Goal: Task Accomplishment & Management: Complete application form

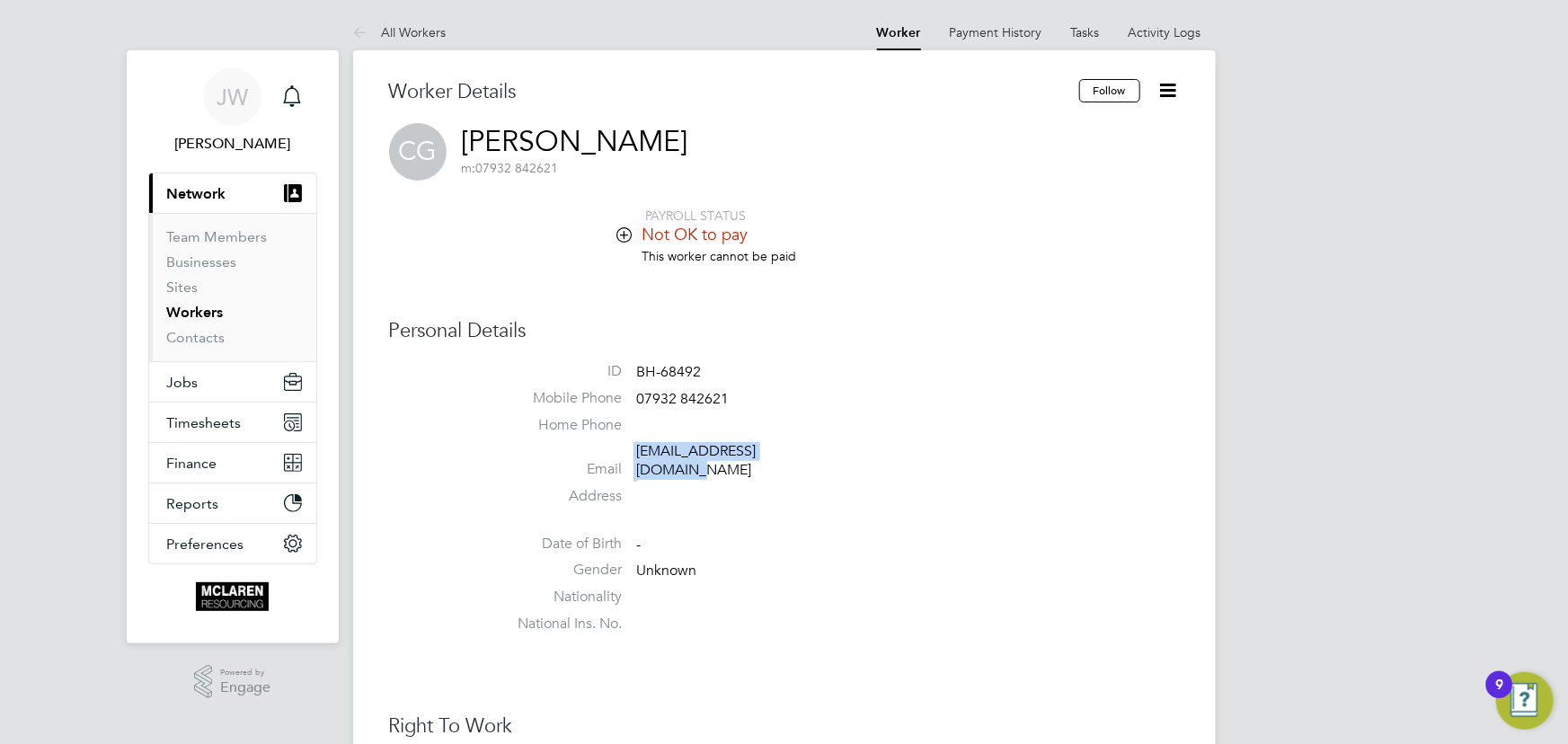
drag, startPoint x: 398, startPoint y: 22, endPoint x: 556, endPoint y: 46, distance: 159.8
click at [399, 22] on li "All Workers" at bounding box center [399, 33] width 93 height 36
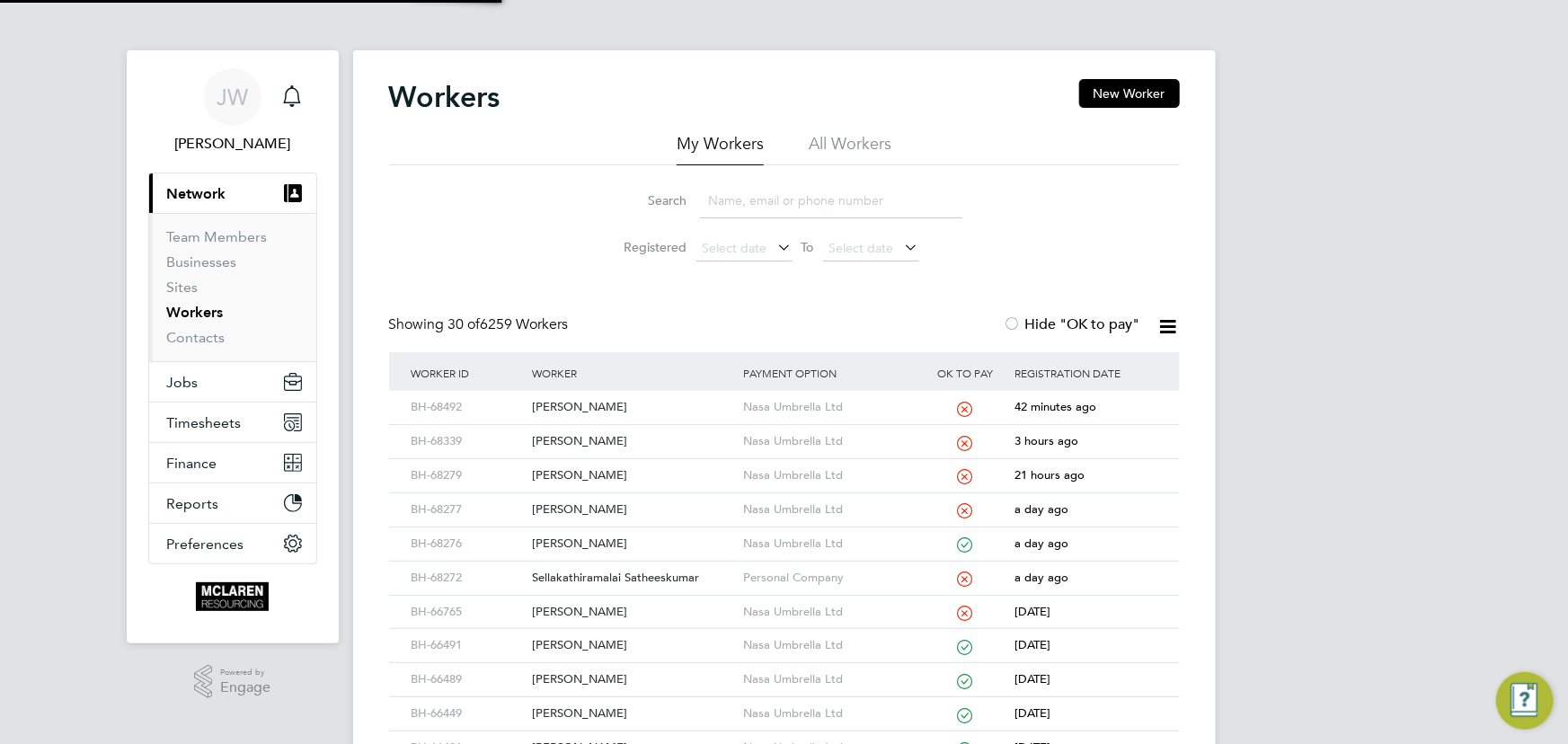
click at [745, 207] on input at bounding box center [830, 201] width 262 height 35
type input "c"
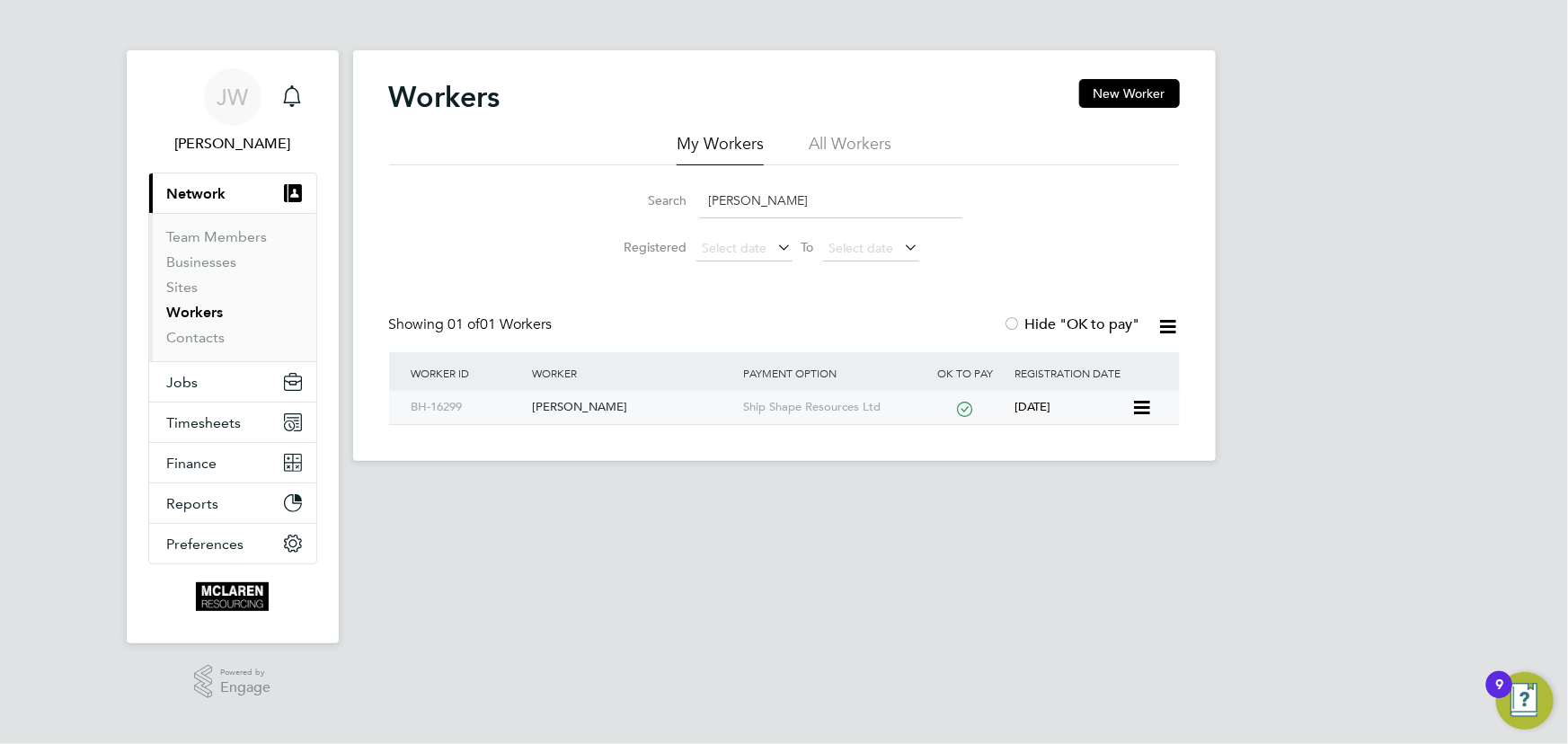
type input "kruti"
click at [576, 404] on div "[PERSON_NAME]" at bounding box center [632, 407] width 211 height 34
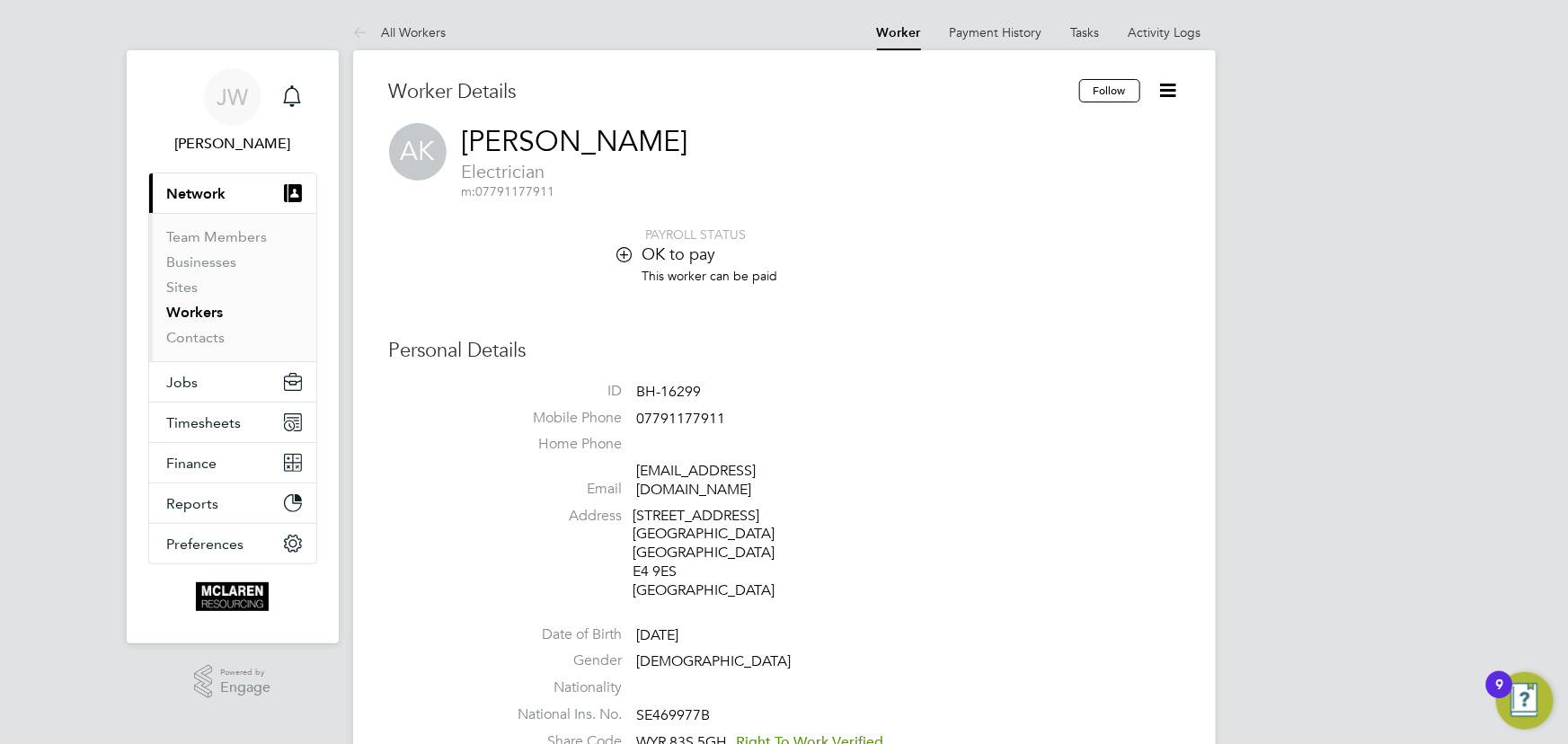
drag, startPoint x: 628, startPoint y: 471, endPoint x: 869, endPoint y: 463, distance: 241.1
click at [869, 463] on li "Email [EMAIL_ADDRESS][DOMAIN_NAME]" at bounding box center [838, 484] width 683 height 44
drag, startPoint x: 788, startPoint y: 473, endPoint x: 736, endPoint y: 386, distance: 101.4
click at [736, 386] on li "ID BH-16299" at bounding box center [838, 396] width 683 height 27
drag, startPoint x: 629, startPoint y: 468, endPoint x: 858, endPoint y: 466, distance: 229.0
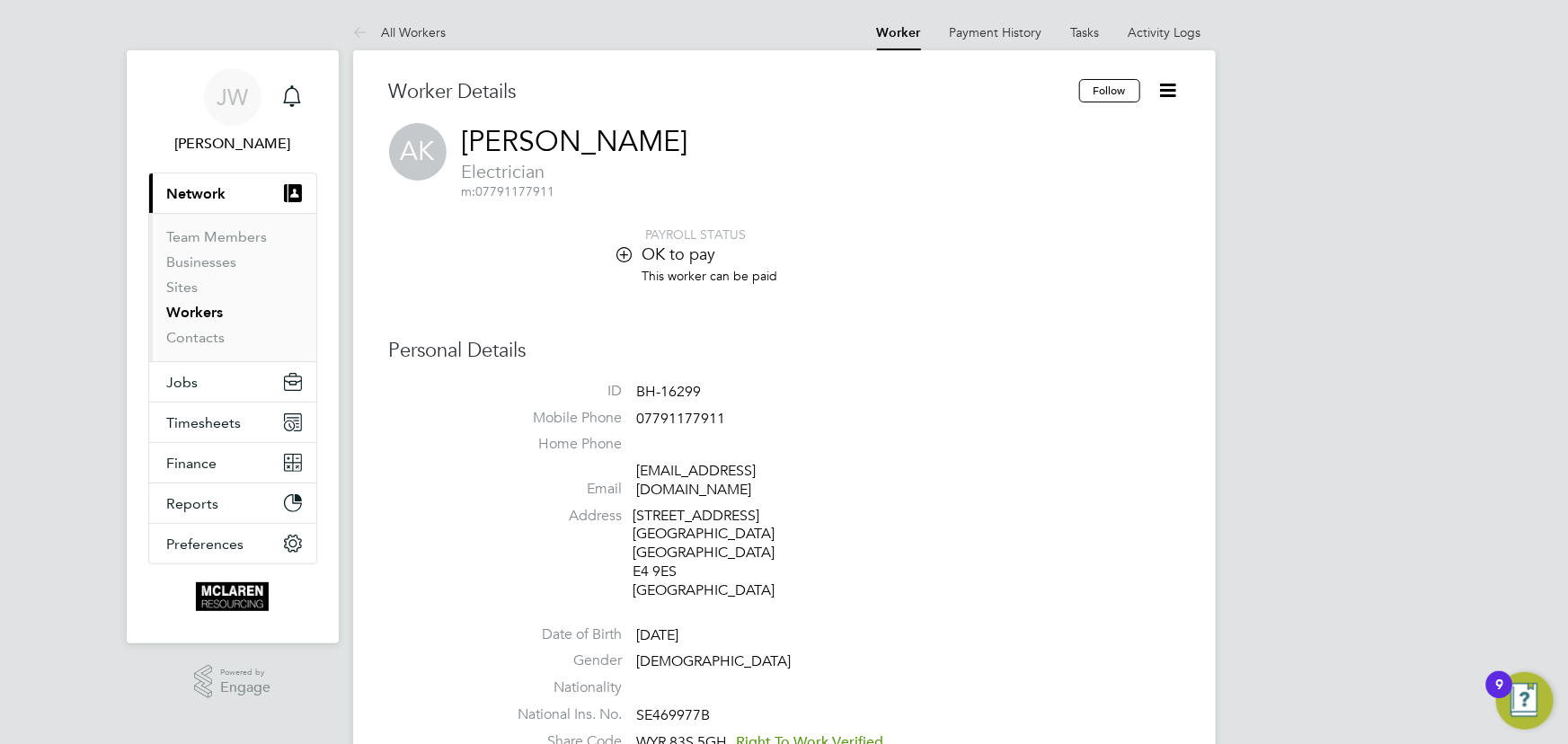
click at [858, 466] on li "Email info@developmentholding.co.uk" at bounding box center [838, 484] width 683 height 44
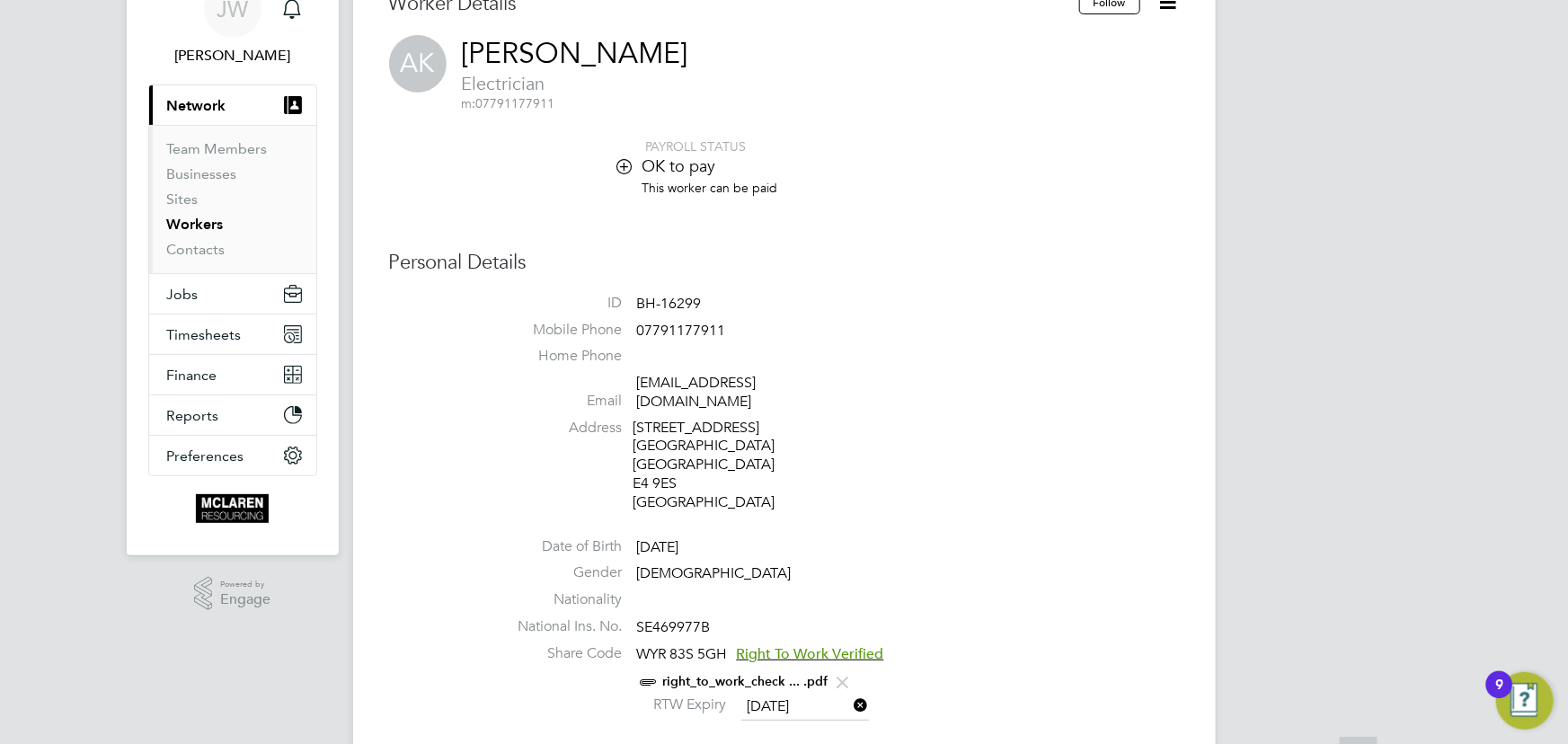
scroll to position [244, 0]
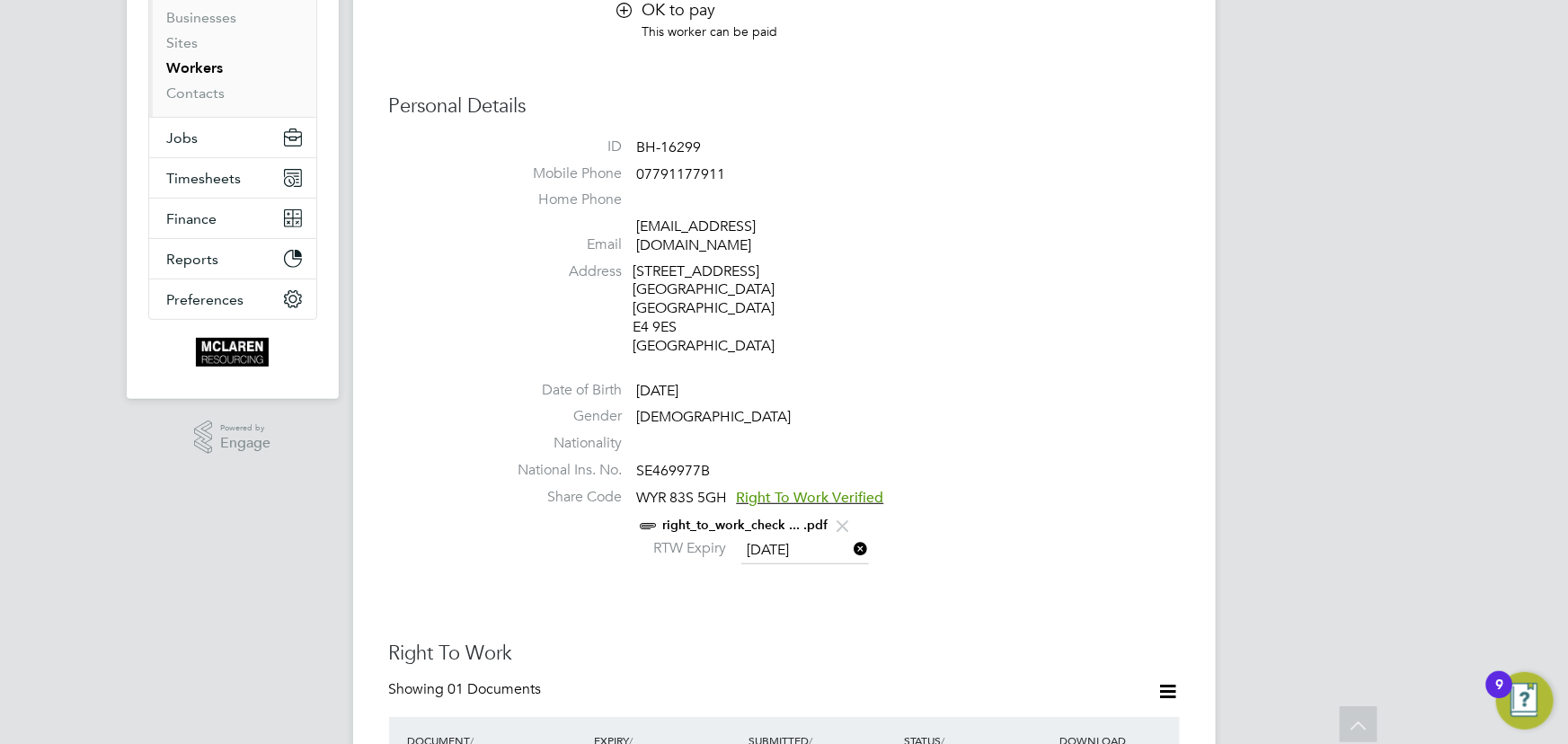
drag, startPoint x: 746, startPoint y: 232, endPoint x: 1043, endPoint y: 213, distance: 297.6
click at [1039, 218] on li "Email info@developmentholding.co.uk" at bounding box center [838, 240] width 683 height 44
drag, startPoint x: 629, startPoint y: 221, endPoint x: 851, endPoint y: 222, distance: 222.0
click at [851, 222] on li "Email info@developmentholding.co.uk" at bounding box center [838, 240] width 683 height 44
copy li "info@developmentholding.co.uk"
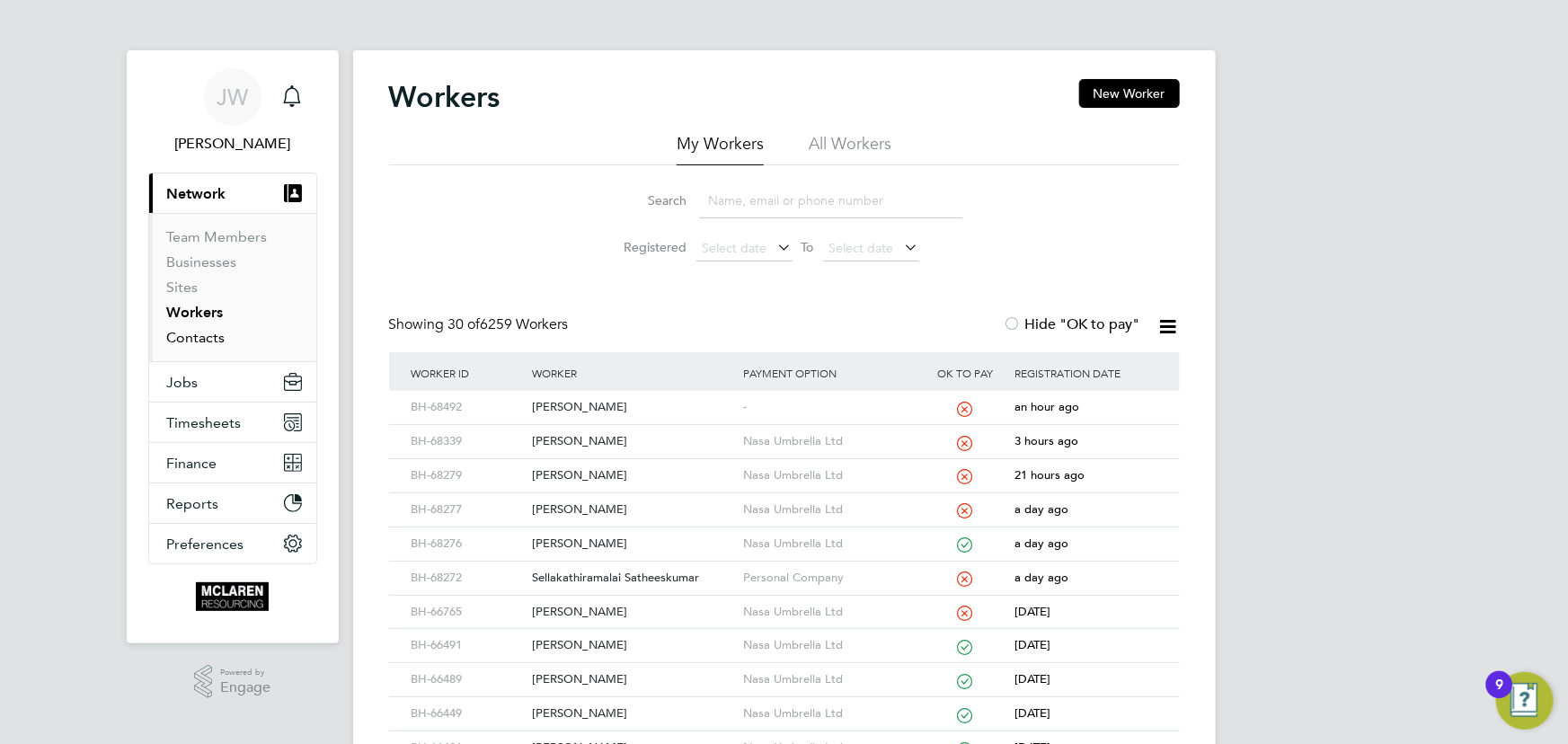
click at [208, 335] on link "Contacts" at bounding box center [196, 337] width 58 height 17
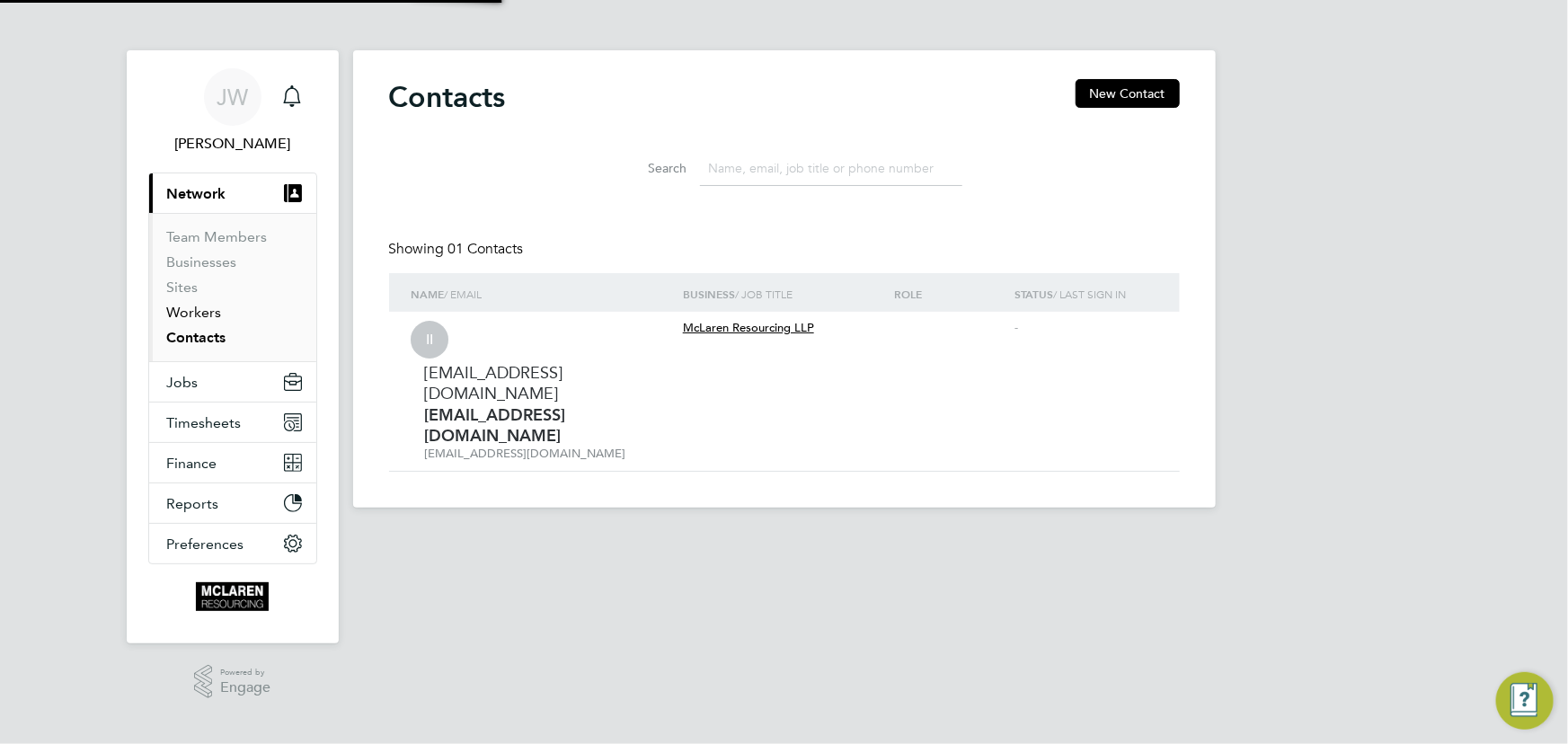
click at [197, 310] on link "Workers" at bounding box center [194, 312] width 54 height 17
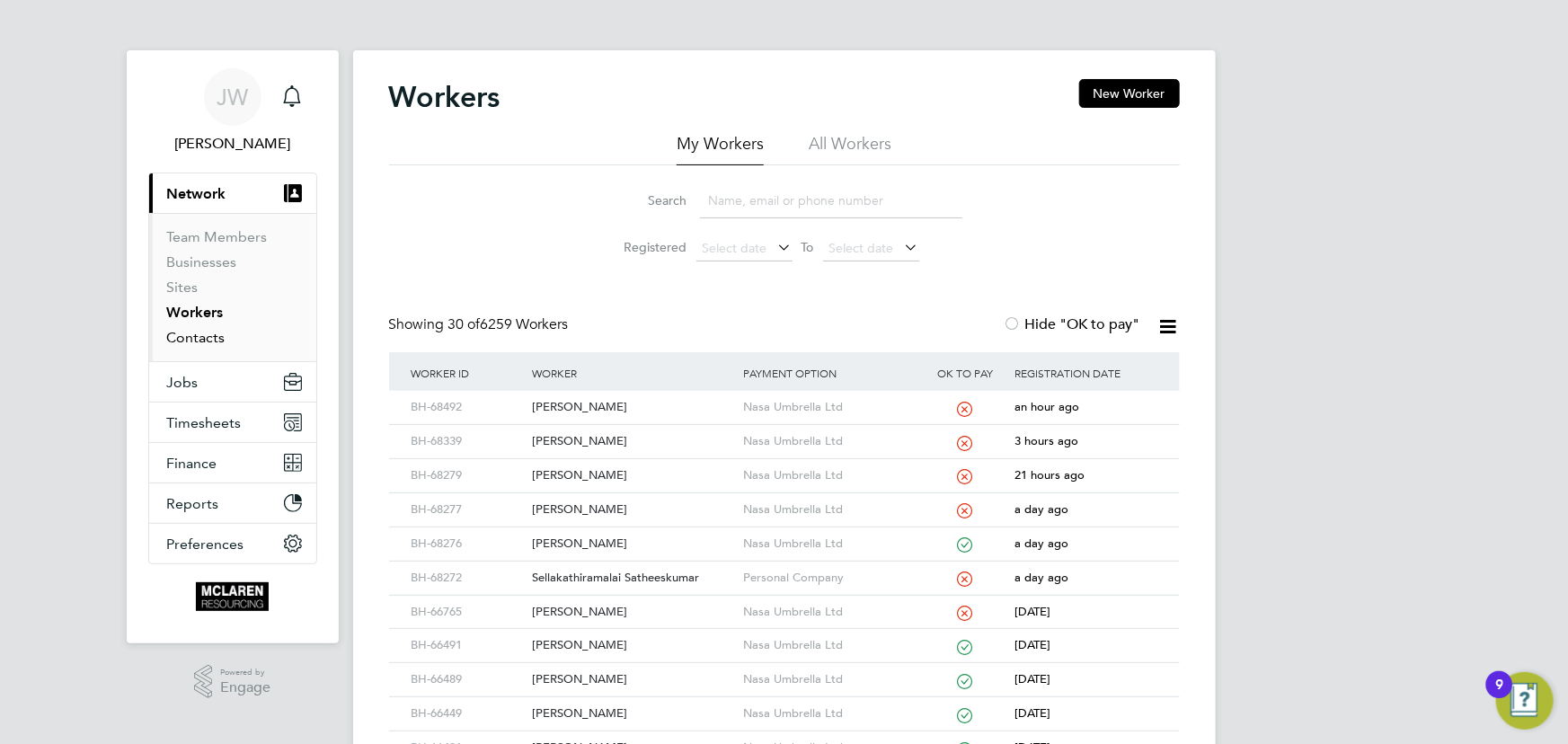
click at [215, 335] on link "Contacts" at bounding box center [196, 337] width 58 height 17
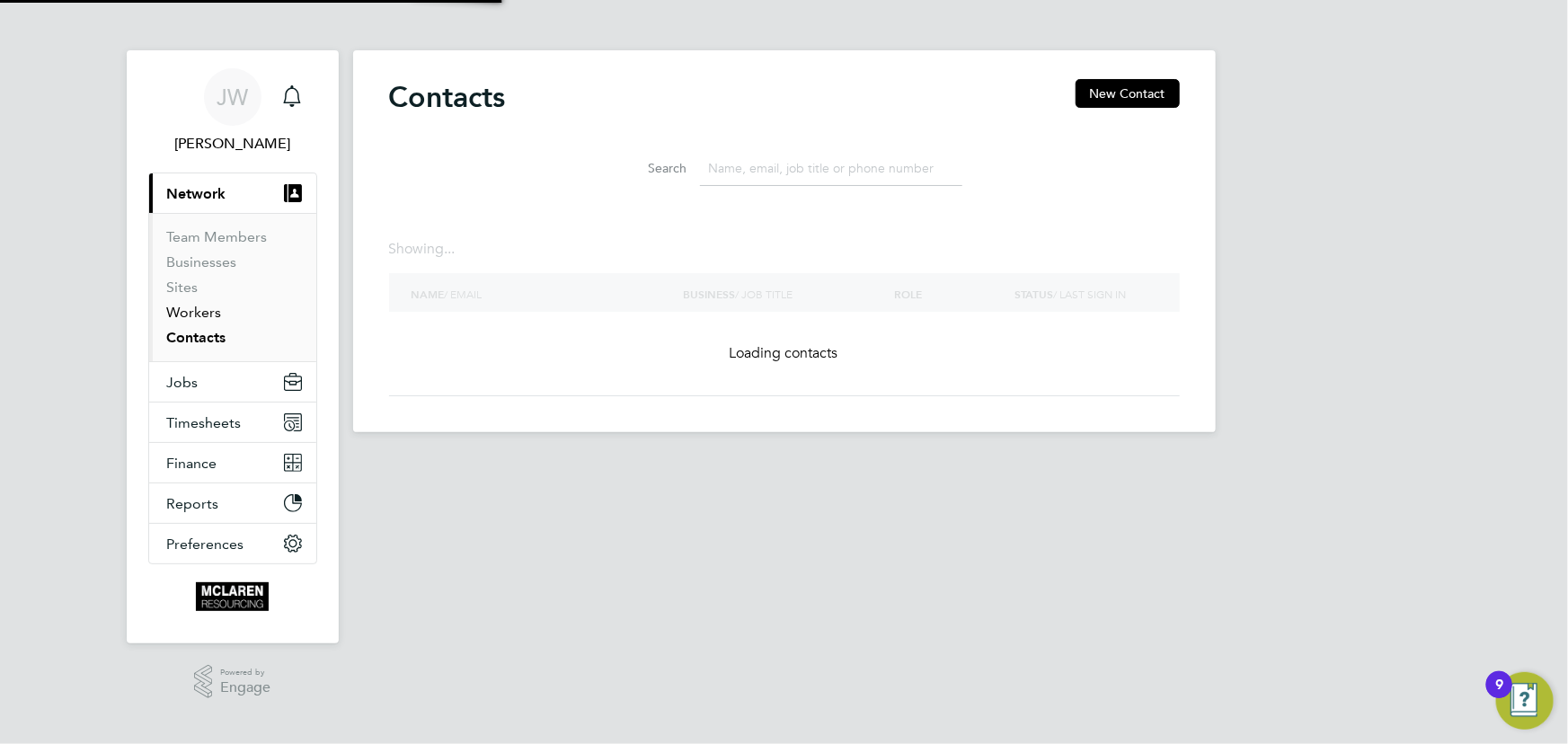
click at [210, 314] on link "Workers" at bounding box center [194, 312] width 54 height 17
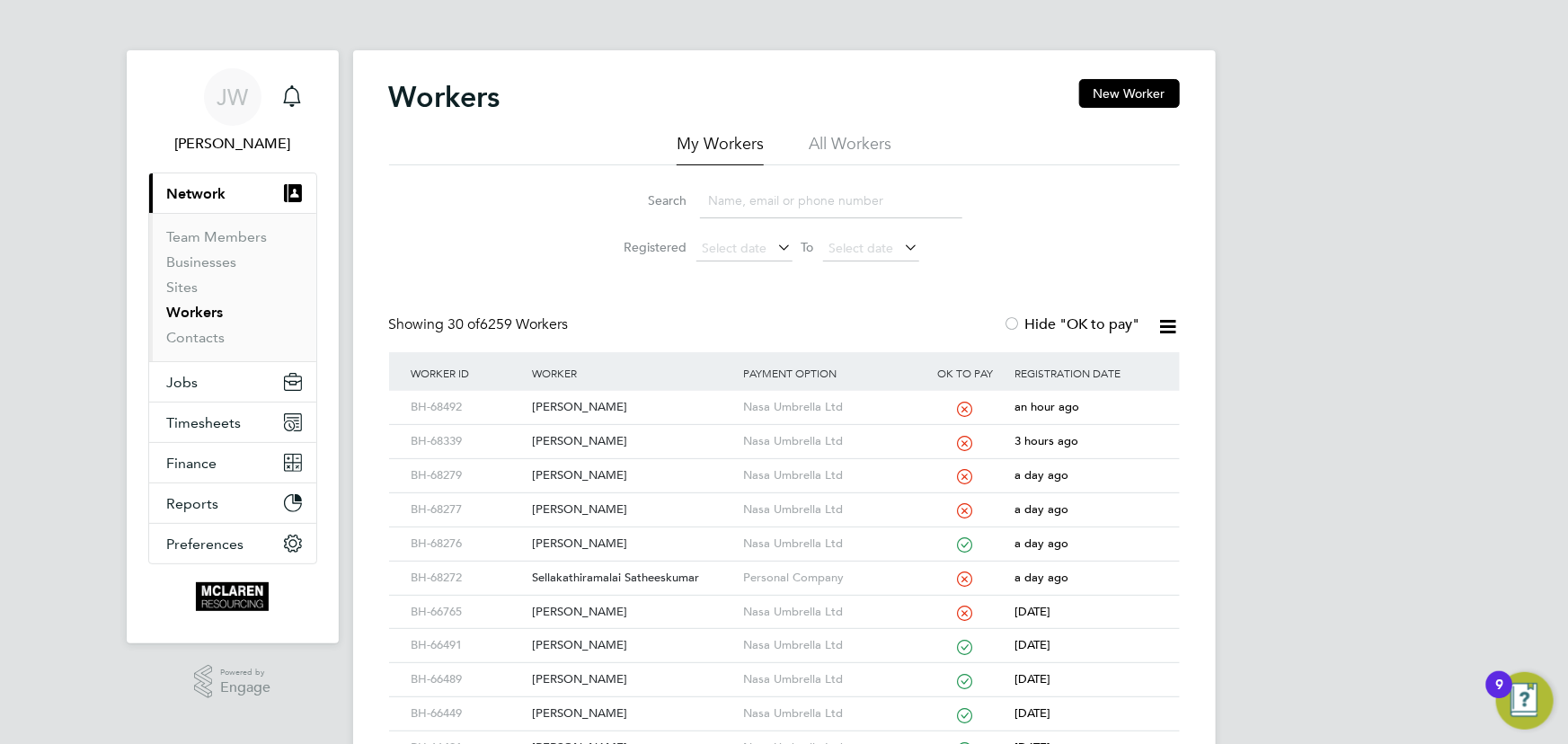
drag, startPoint x: 1102, startPoint y: 86, endPoint x: 1109, endPoint y: 113, distance: 27.9
click at [1102, 86] on button "New Worker" at bounding box center [1129, 93] width 101 height 29
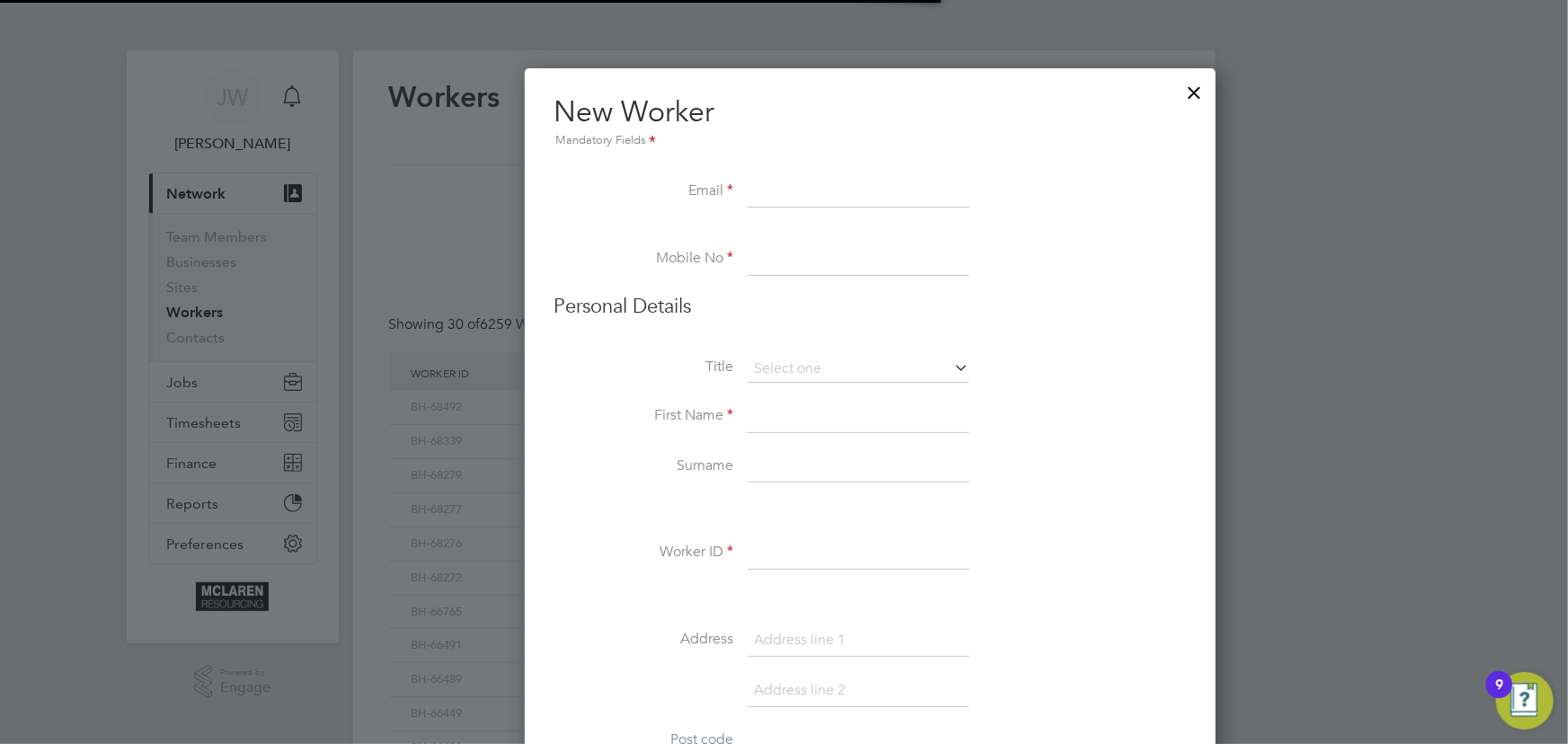
scroll to position [2043, 732]
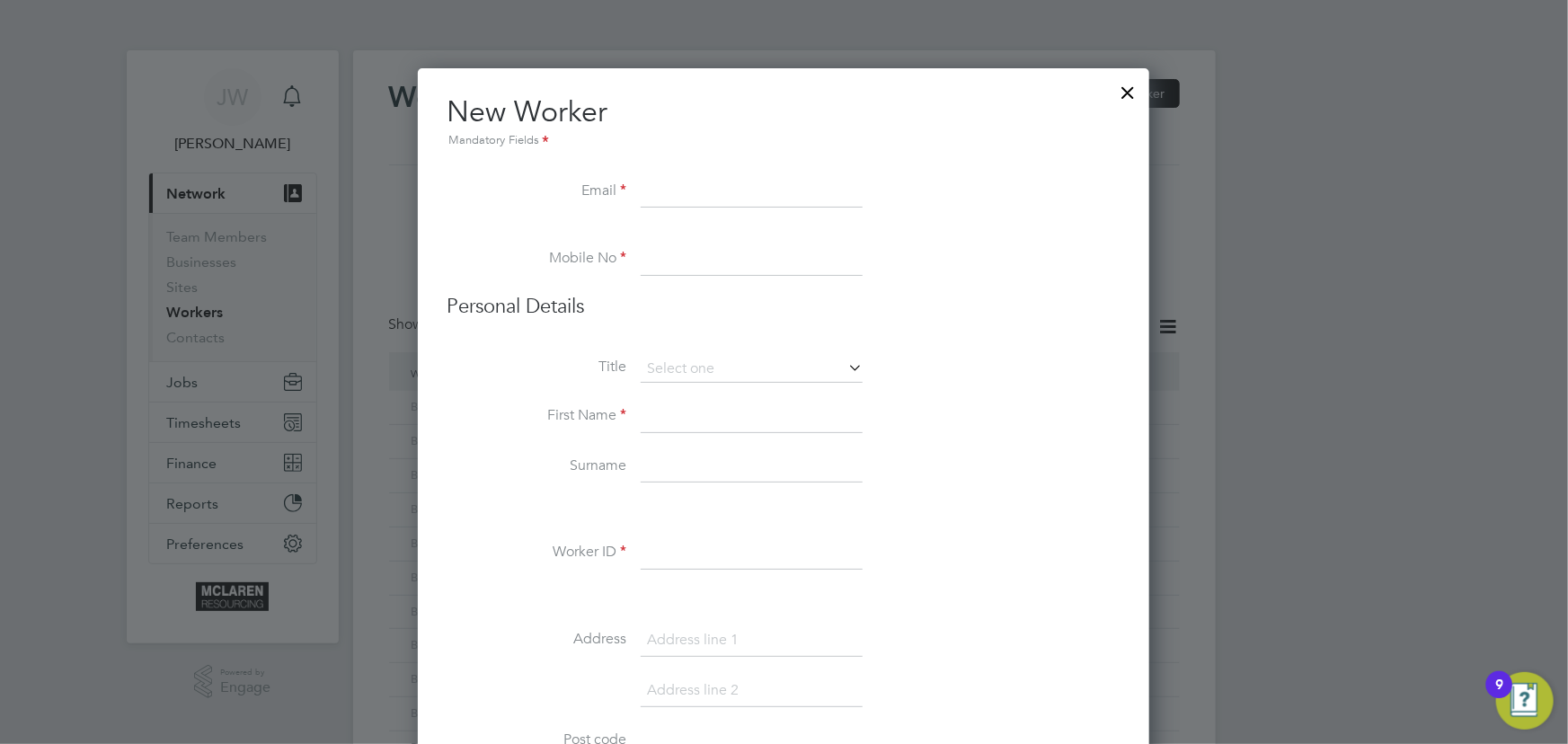
paste input "[PERSON_NAME][EMAIL_ADDRESS][DOMAIN_NAME]"
type input "[PERSON_NAME][EMAIL_ADDRESS][DOMAIN_NAME]"
click at [710, 397] on li "Title" at bounding box center [783, 378] width 674 height 45
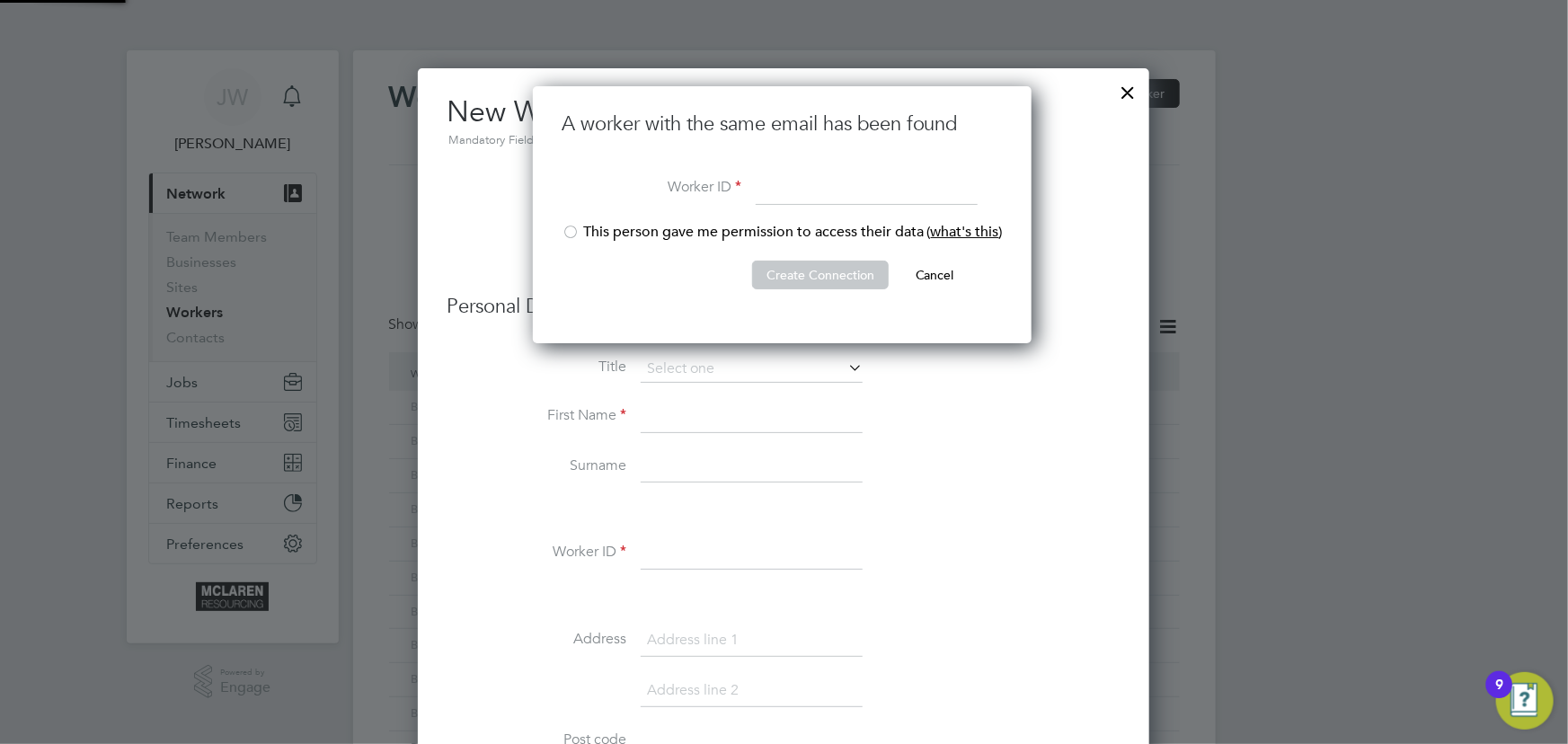
scroll to position [256, 502]
click at [710, 415] on input at bounding box center [751, 417] width 222 height 33
click at [835, 187] on input at bounding box center [867, 190] width 222 height 33
type input "BH-69597"
click at [611, 233] on li "This person gave me permission to access their data ( what's this )" at bounding box center [782, 241] width 441 height 37
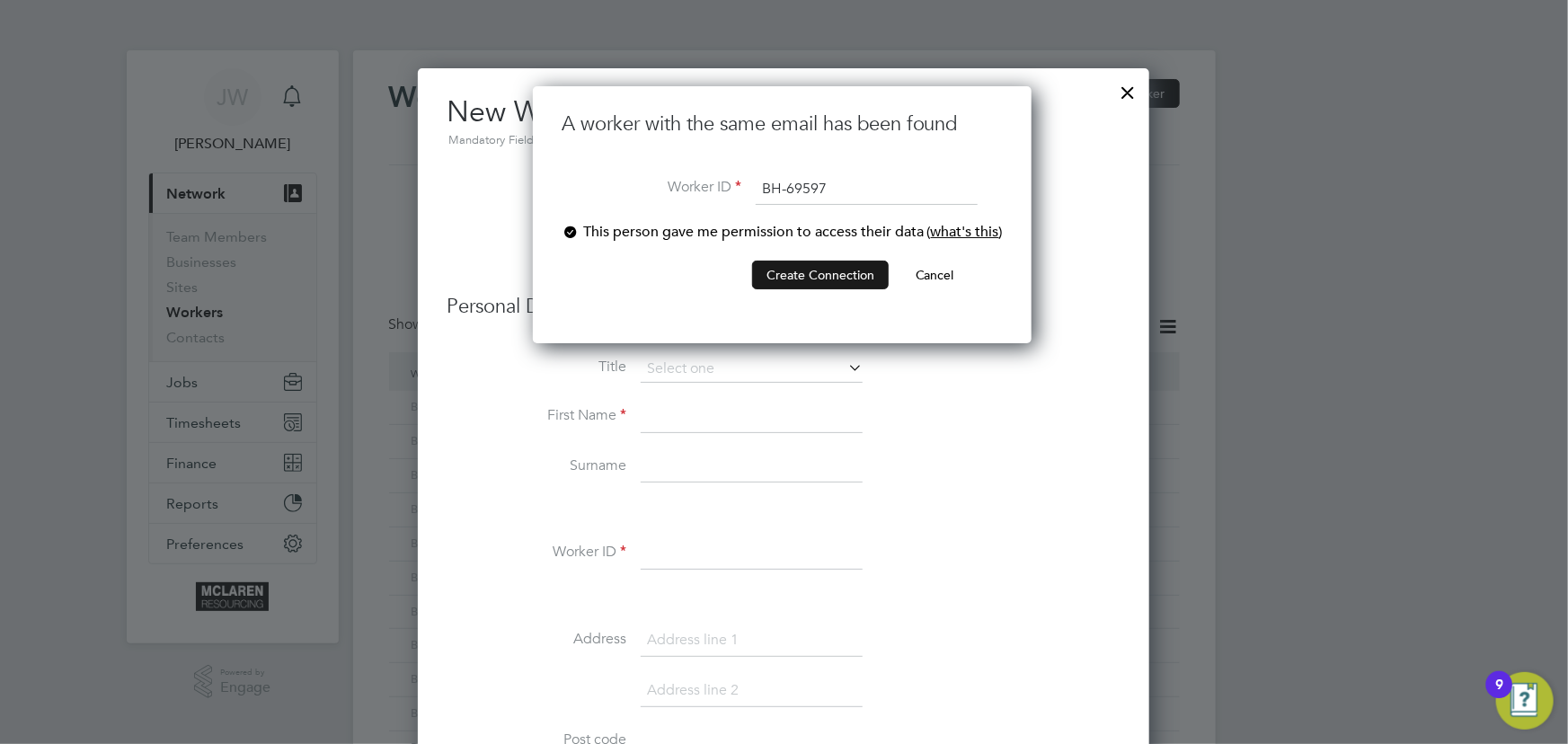
click at [821, 264] on button "Create Connection" at bounding box center [820, 275] width 137 height 29
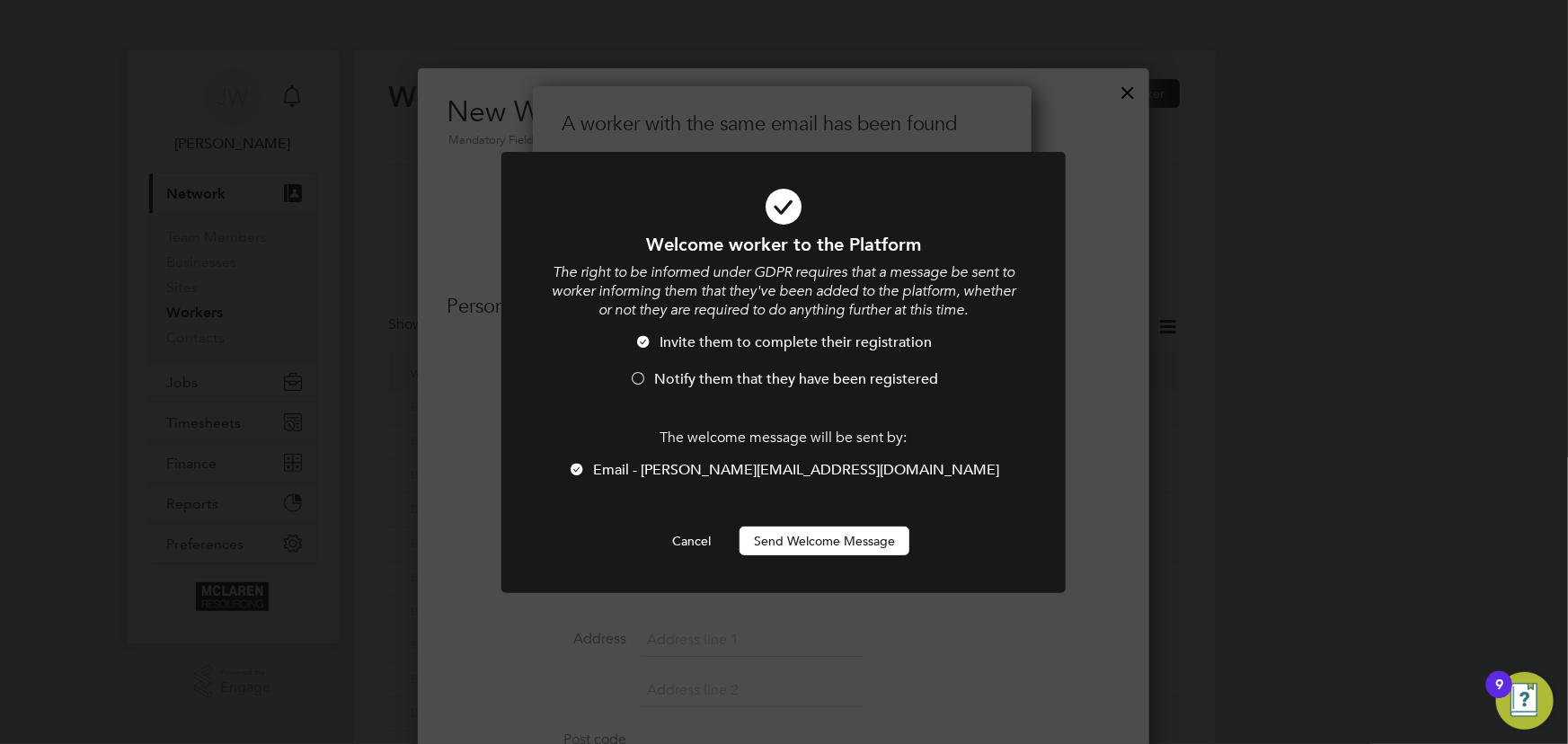
click at [830, 533] on button "Send Welcome Message" at bounding box center [824, 541] width 170 height 29
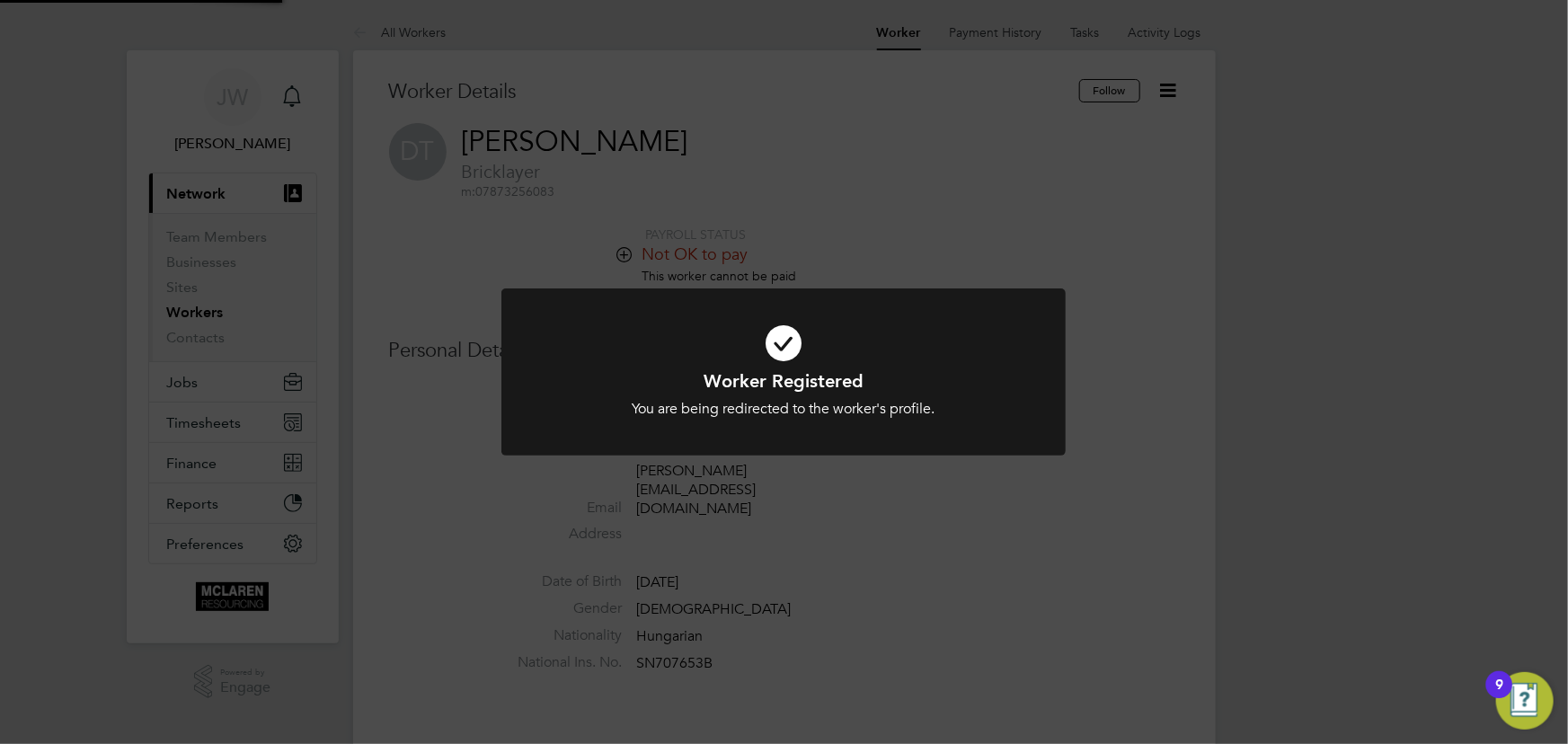
click at [1161, 430] on div "Worker Registered You are being redirected to the worker's profile. Cancel Okay" at bounding box center [784, 372] width 1568 height 744
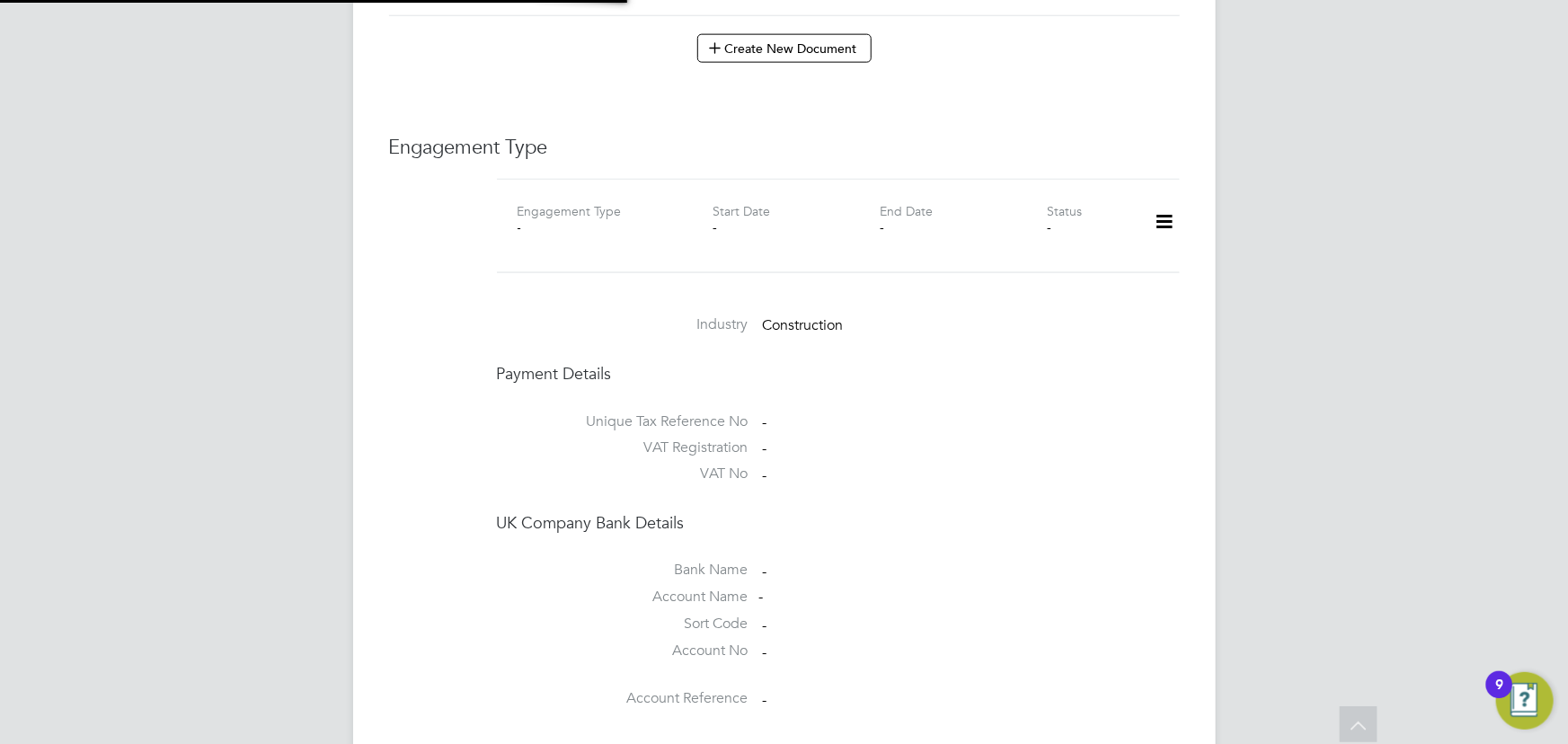
scroll to position [1062, 0]
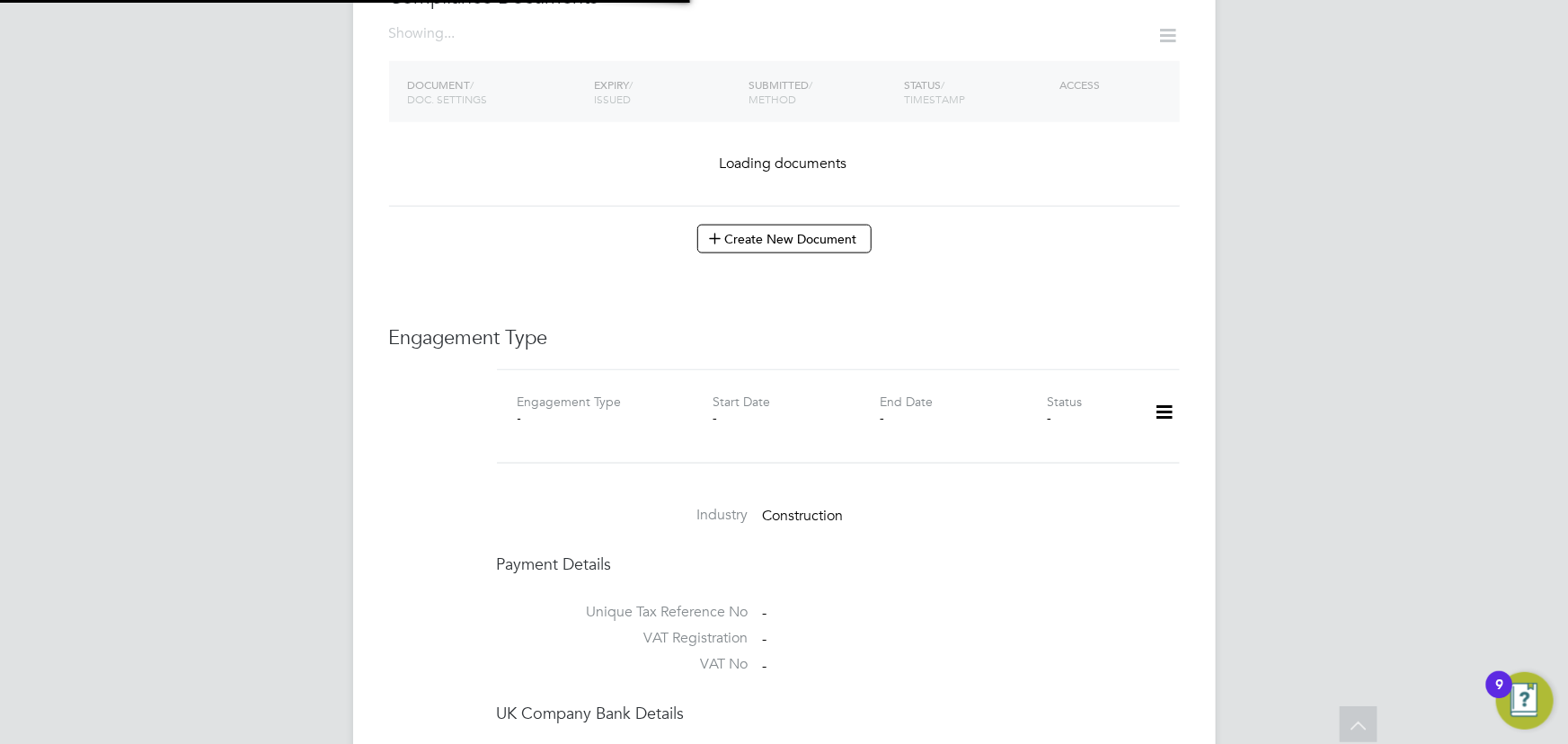
click at [1170, 392] on icon at bounding box center [1164, 413] width 32 height 42
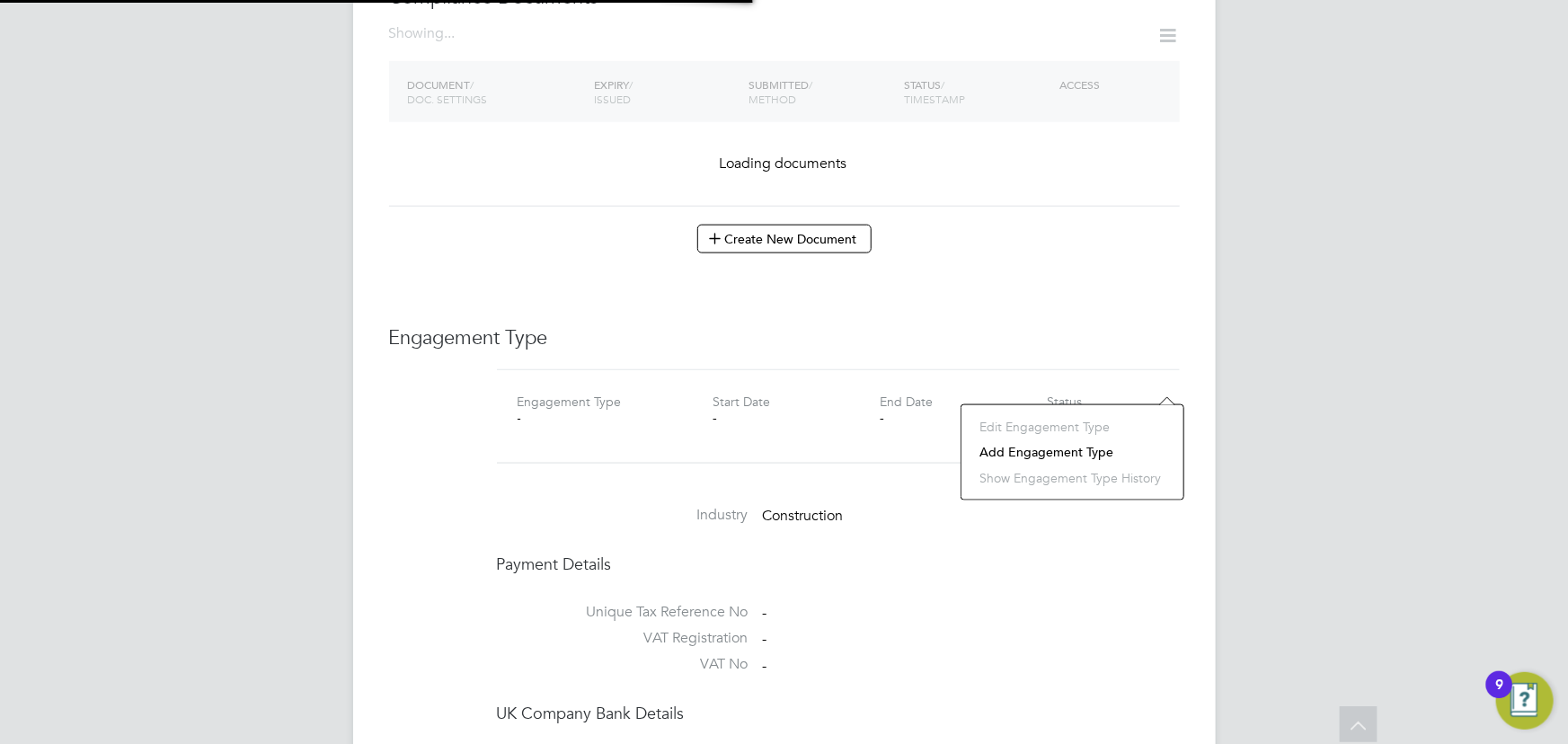
click at [1086, 448] on li "Add Engagement Type" at bounding box center [1073, 452] width 204 height 25
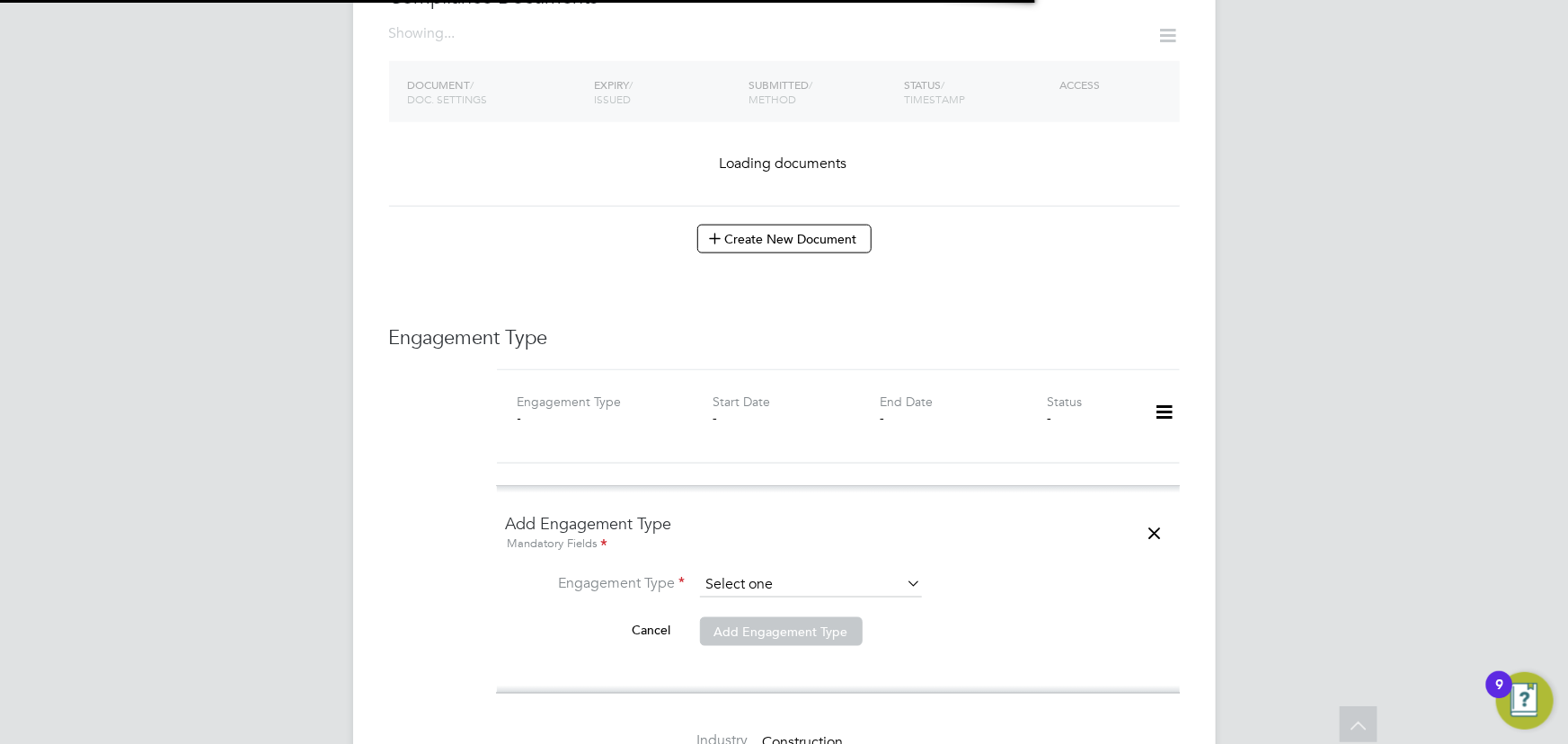
click at [759, 573] on input at bounding box center [810, 585] width 222 height 25
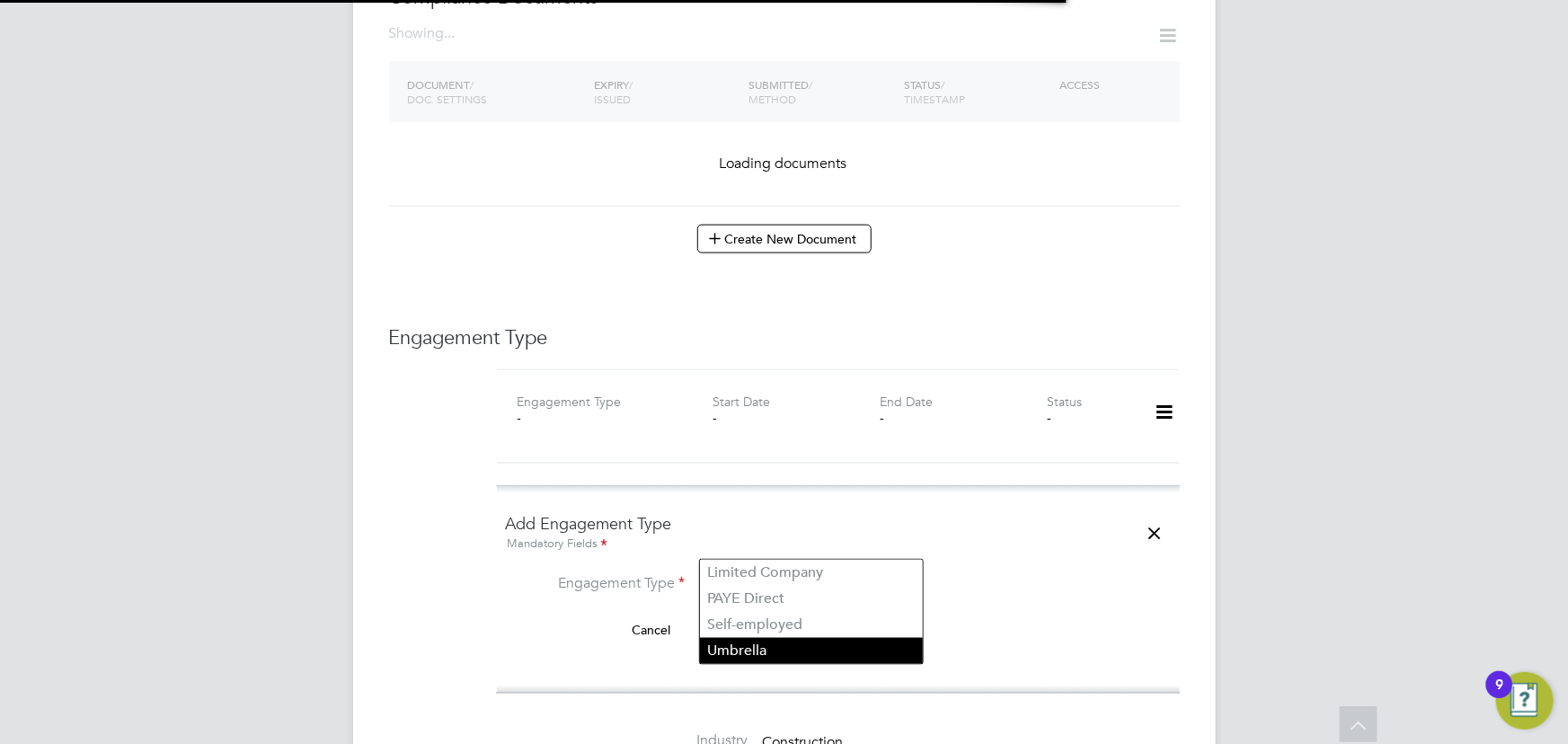
click at [758, 656] on li "Umbrella" at bounding box center [811, 651] width 223 height 26
type input "Umbrella"
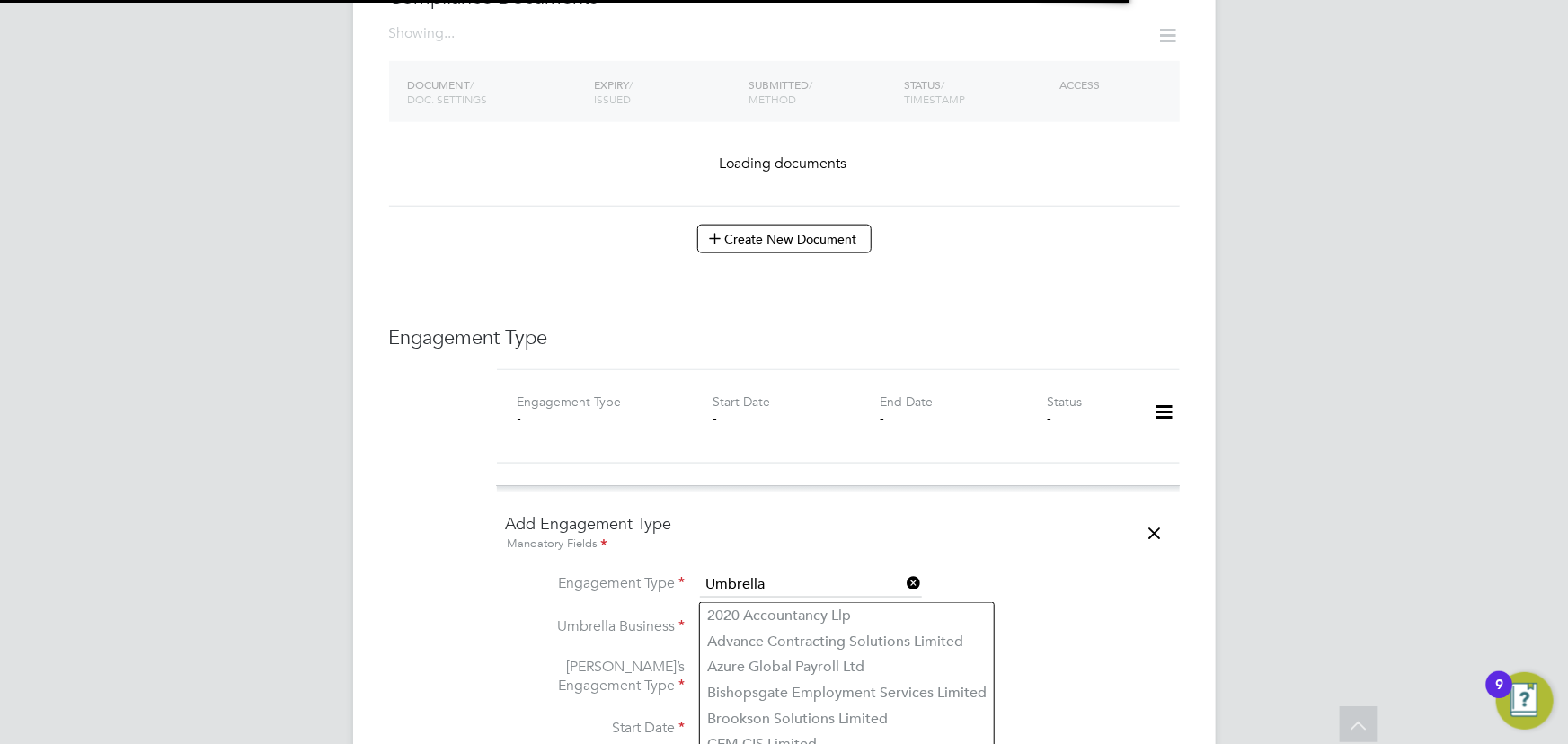
click at [752, 615] on input at bounding box center [810, 628] width 222 height 25
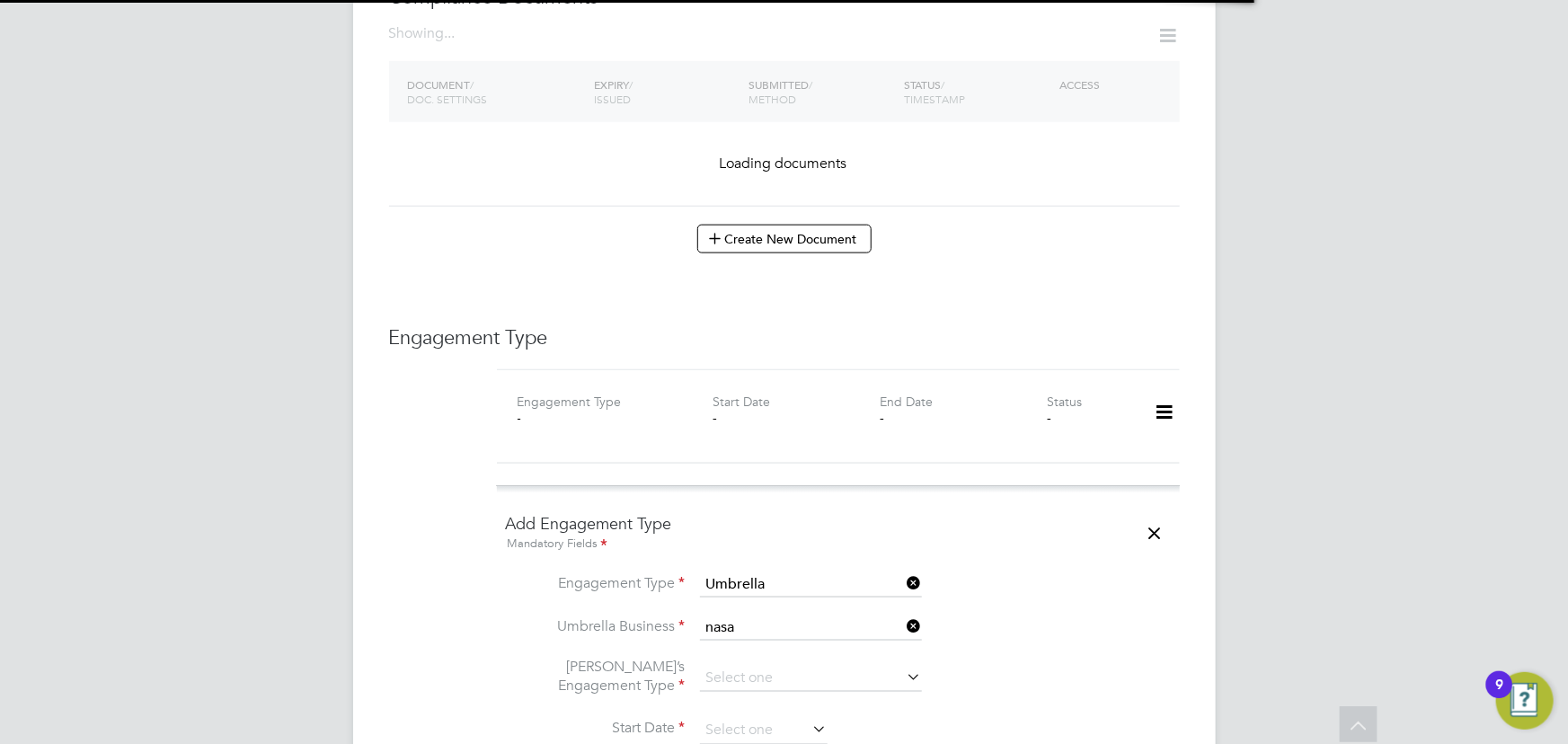
drag, startPoint x: 750, startPoint y: 609, endPoint x: 992, endPoint y: 507, distance: 262.6
click at [750, 609] on li "Nasa Umbrella Ltd" at bounding box center [811, 616] width 223 height 26
type input "Nasa Umbrella Ltd"
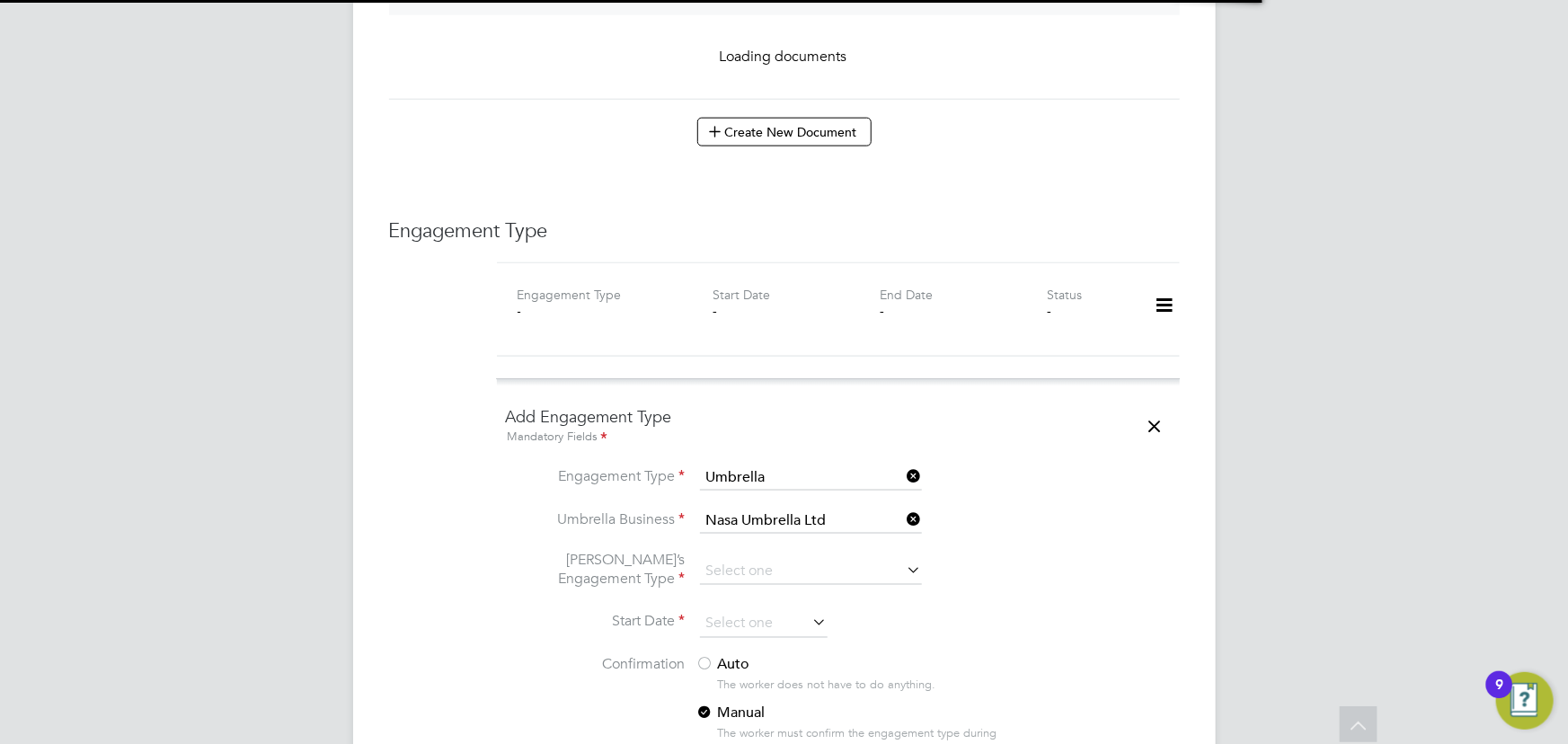
scroll to position [1388, 0]
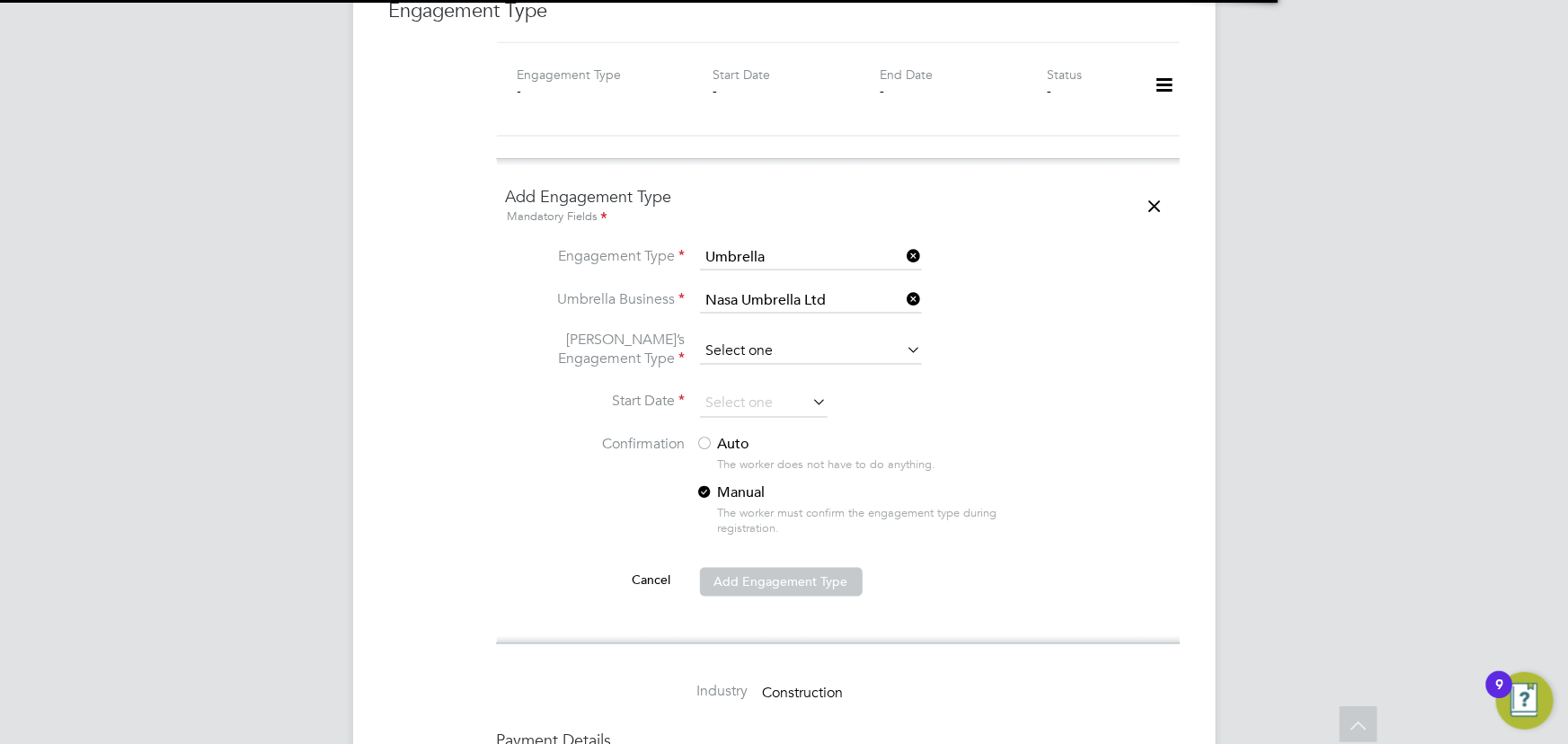
click at [753, 339] on input at bounding box center [810, 352] width 222 height 25
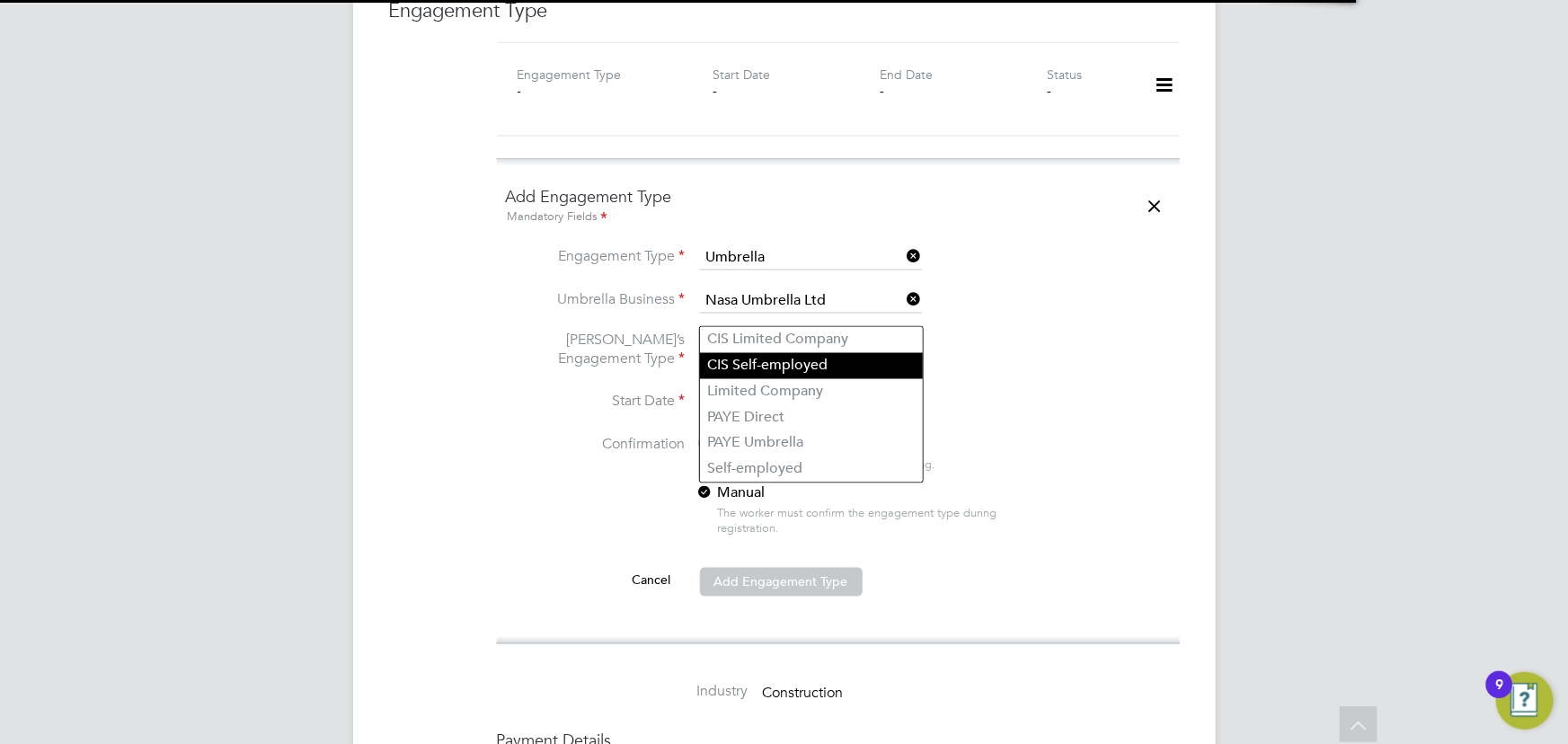
click at [753, 364] on li "CIS Self-employed" at bounding box center [811, 366] width 223 height 26
type input "CIS Self-employed"
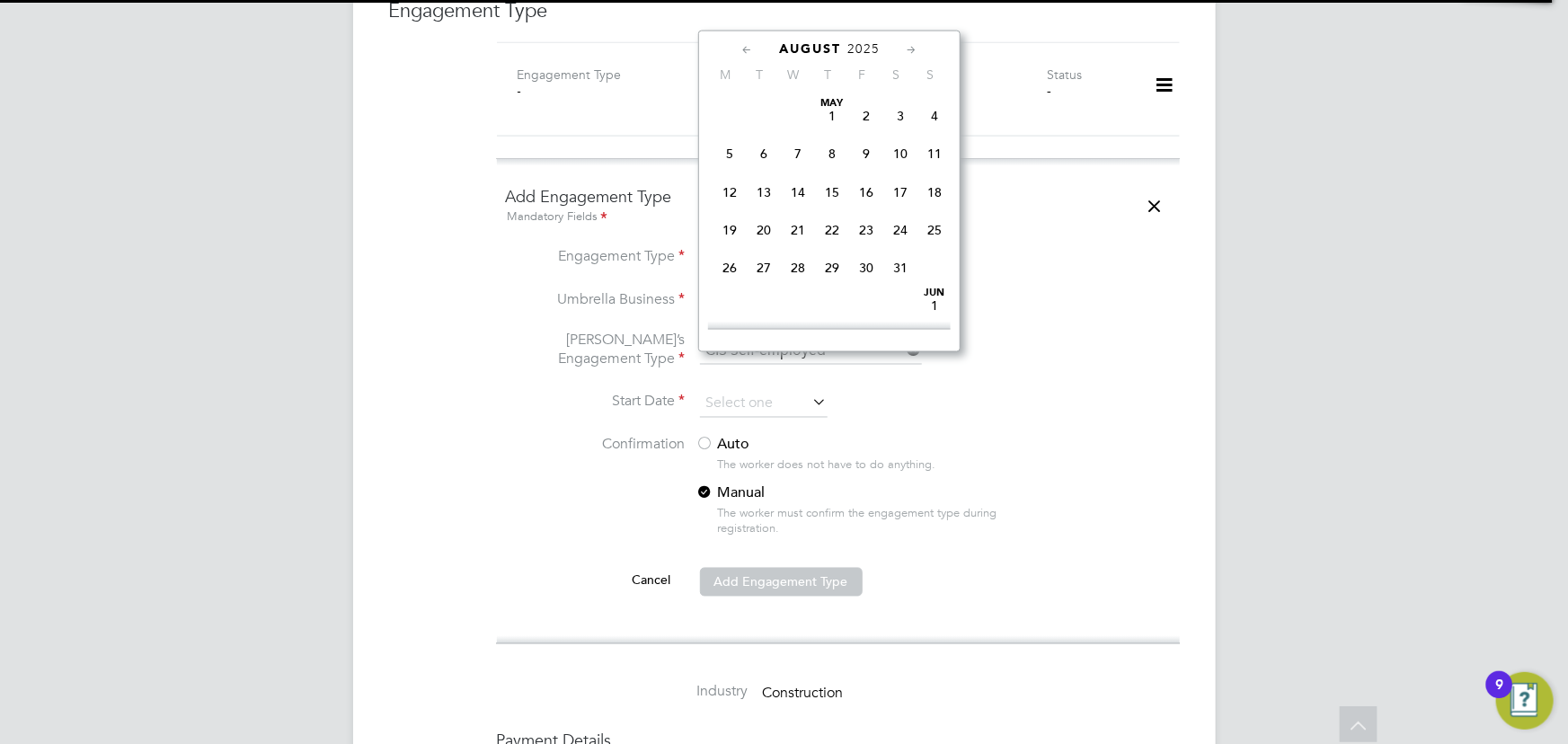
click at [753, 391] on input at bounding box center [763, 405] width 128 height 27
click at [794, 191] on span "27" at bounding box center [799, 186] width 34 height 34
type input "[DATE]"
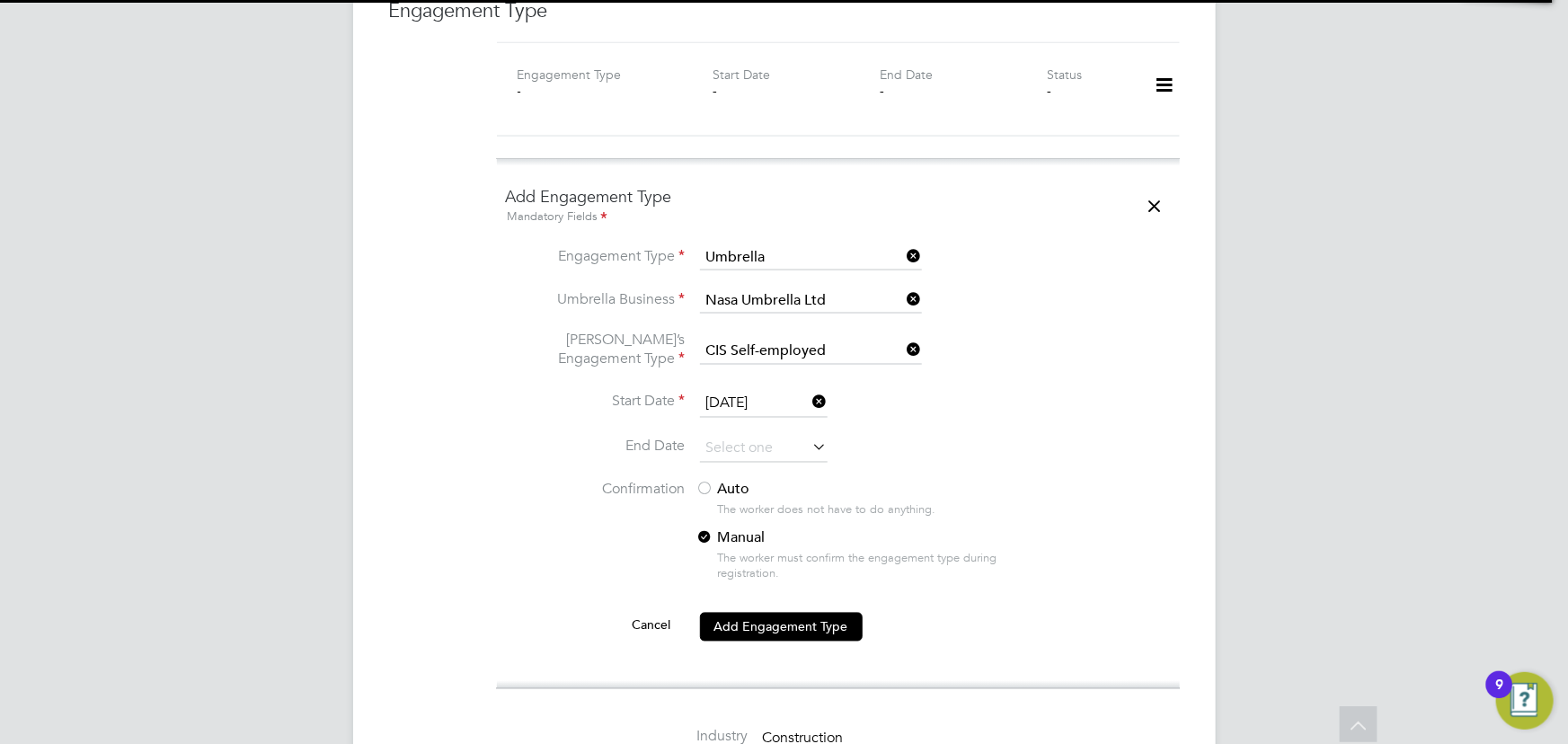
click at [746, 481] on label "Auto" at bounding box center [858, 490] width 324 height 19
click at [785, 612] on button "Add Engagement Type" at bounding box center [780, 627] width 162 height 29
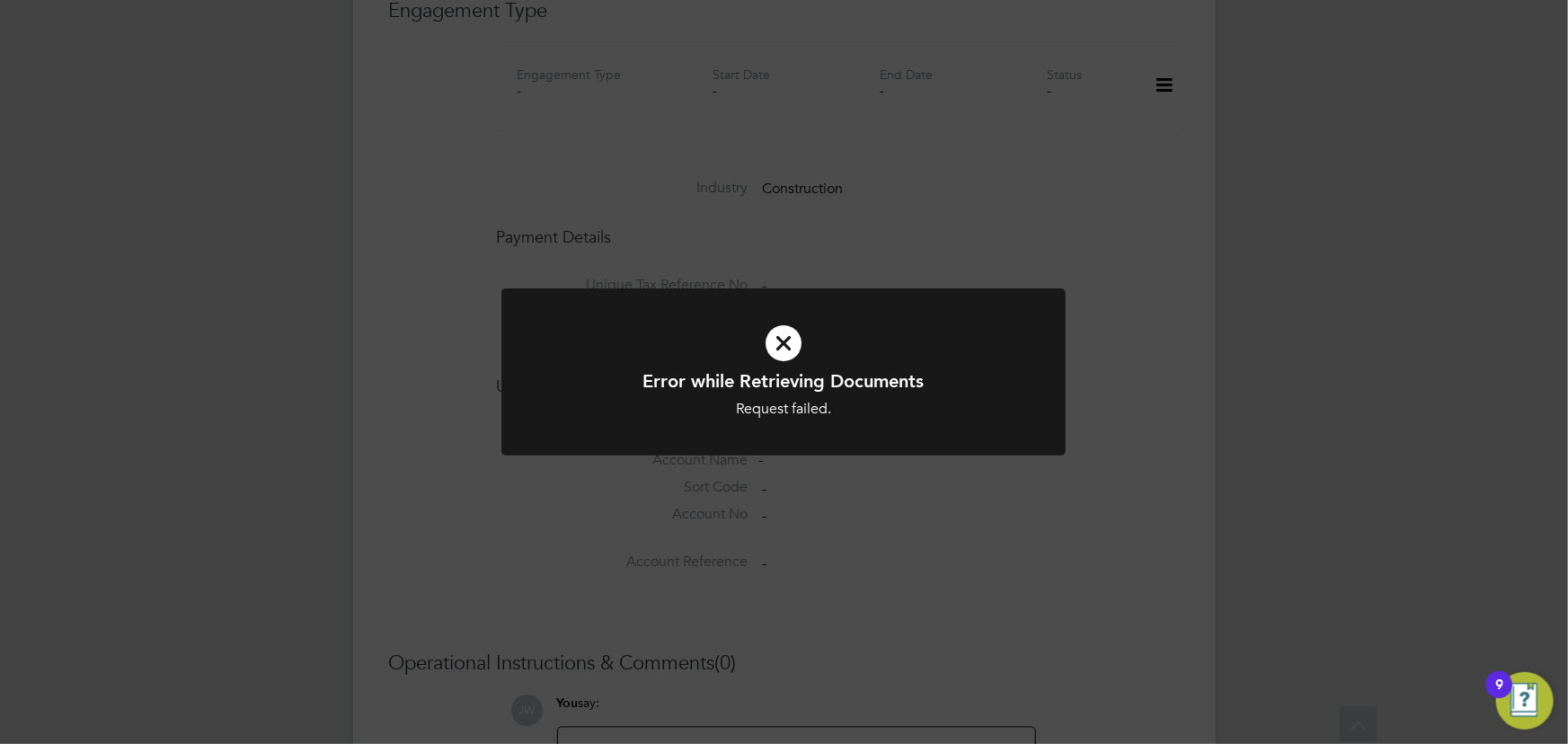
click at [1357, 574] on div "Error while Retrieving Documents Request failed. Cancel Okay" at bounding box center [784, 372] width 1568 height 744
click at [1183, 436] on div "Error while Retrieving Documents Request failed. Cancel Okay" at bounding box center [784, 372] width 1568 height 744
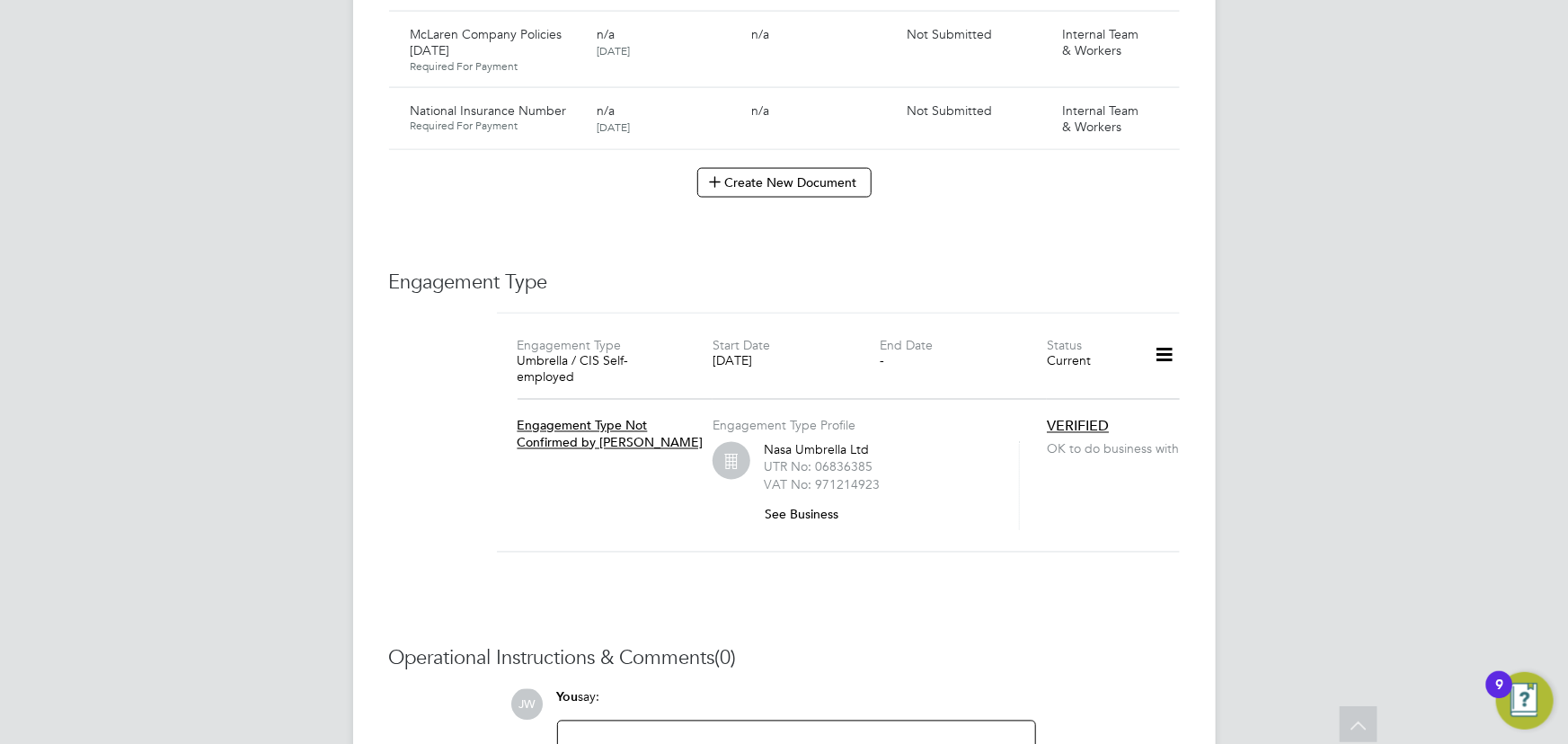
scroll to position [1374, 0]
click at [1166, 334] on icon at bounding box center [1164, 355] width 32 height 42
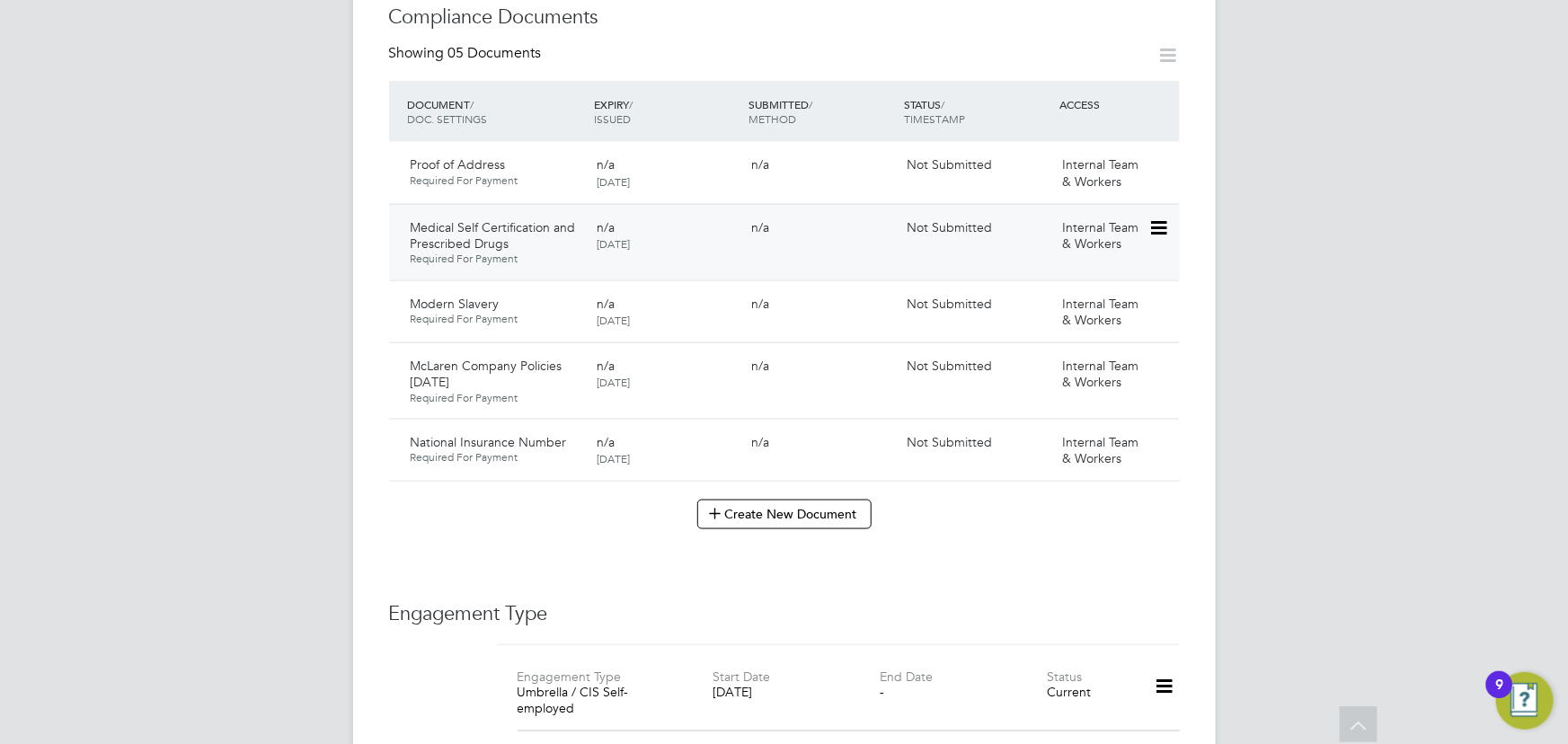
scroll to position [965, 0]
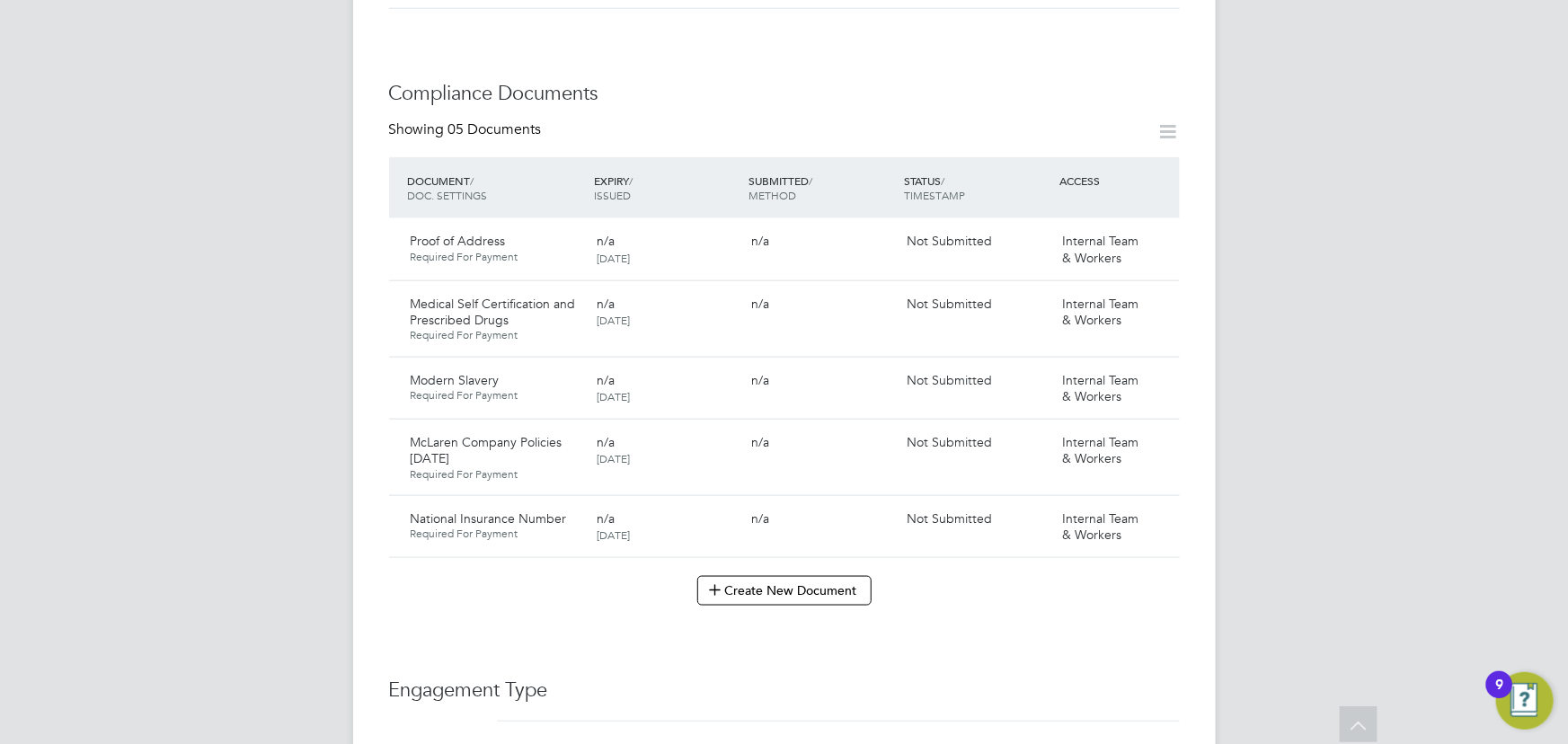
click at [1160, 121] on icon at bounding box center [1169, 132] width 23 height 23
click at [1175, 83] on div "Compliance Documents Showing 05 Documents DOCUMENT / DOC. SETTINGS EXPIRY / ISS…" at bounding box center [785, 343] width 791 height 524
click at [1170, 121] on icon at bounding box center [1169, 132] width 23 height 23
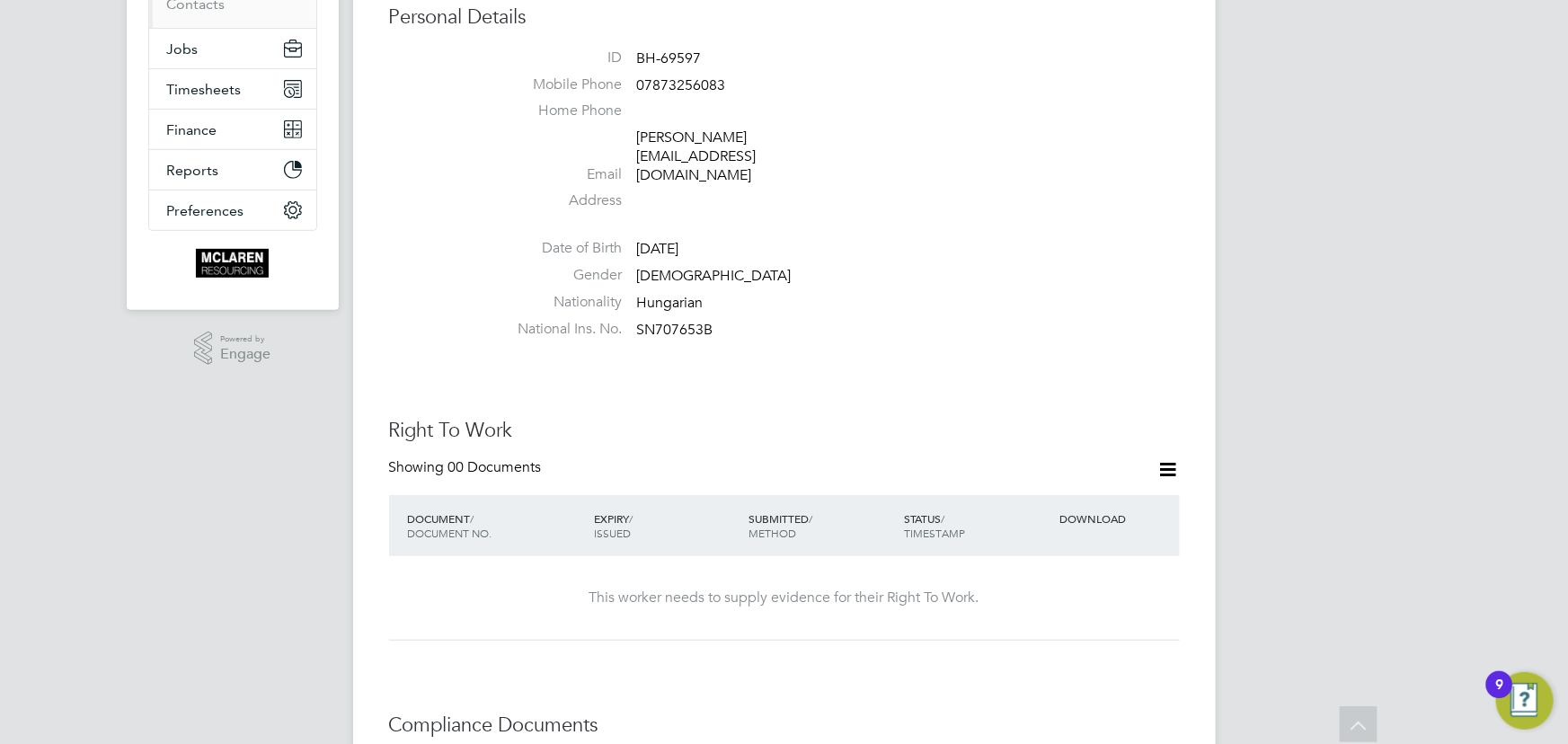
scroll to position [312, 0]
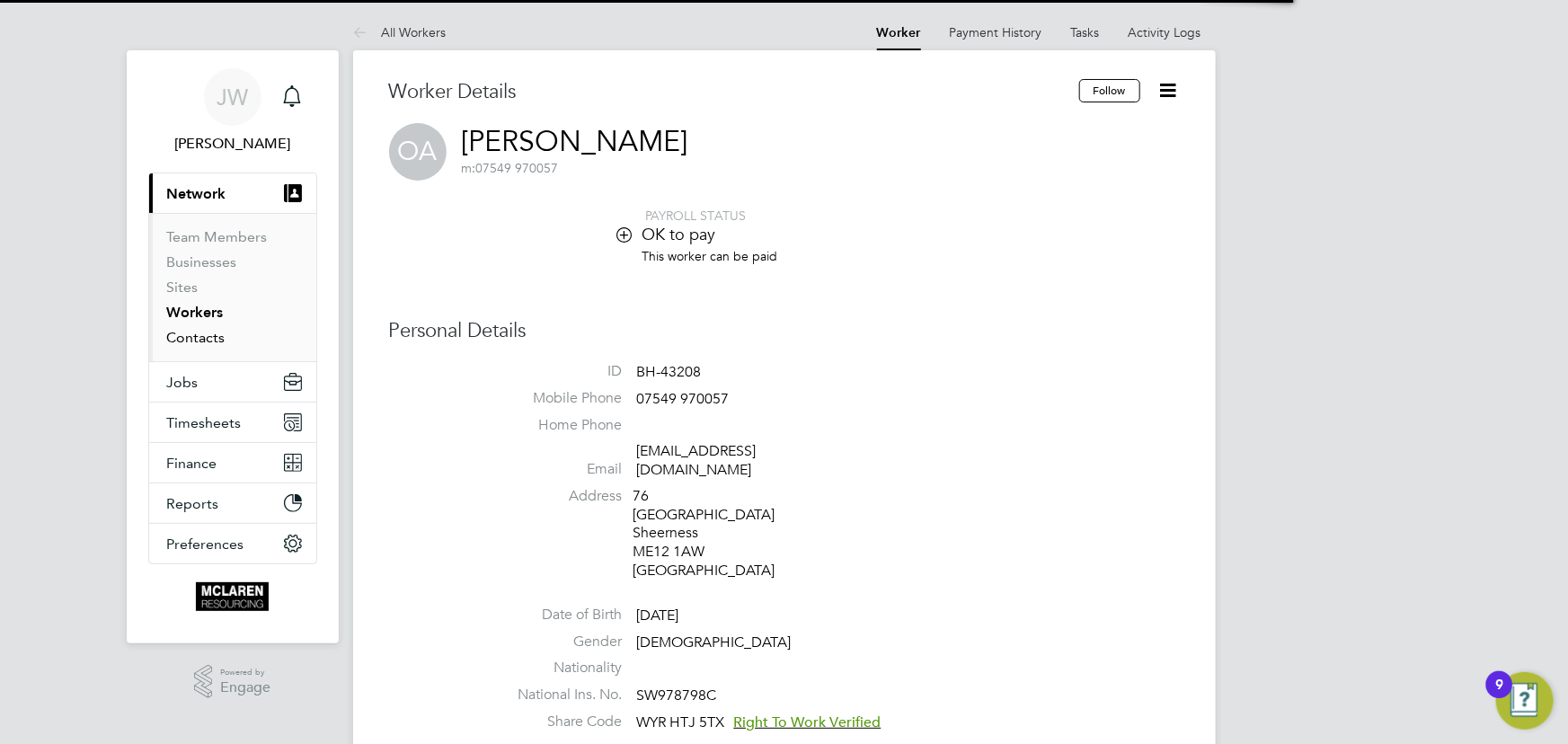
click at [189, 341] on link "Contacts" at bounding box center [196, 337] width 58 height 17
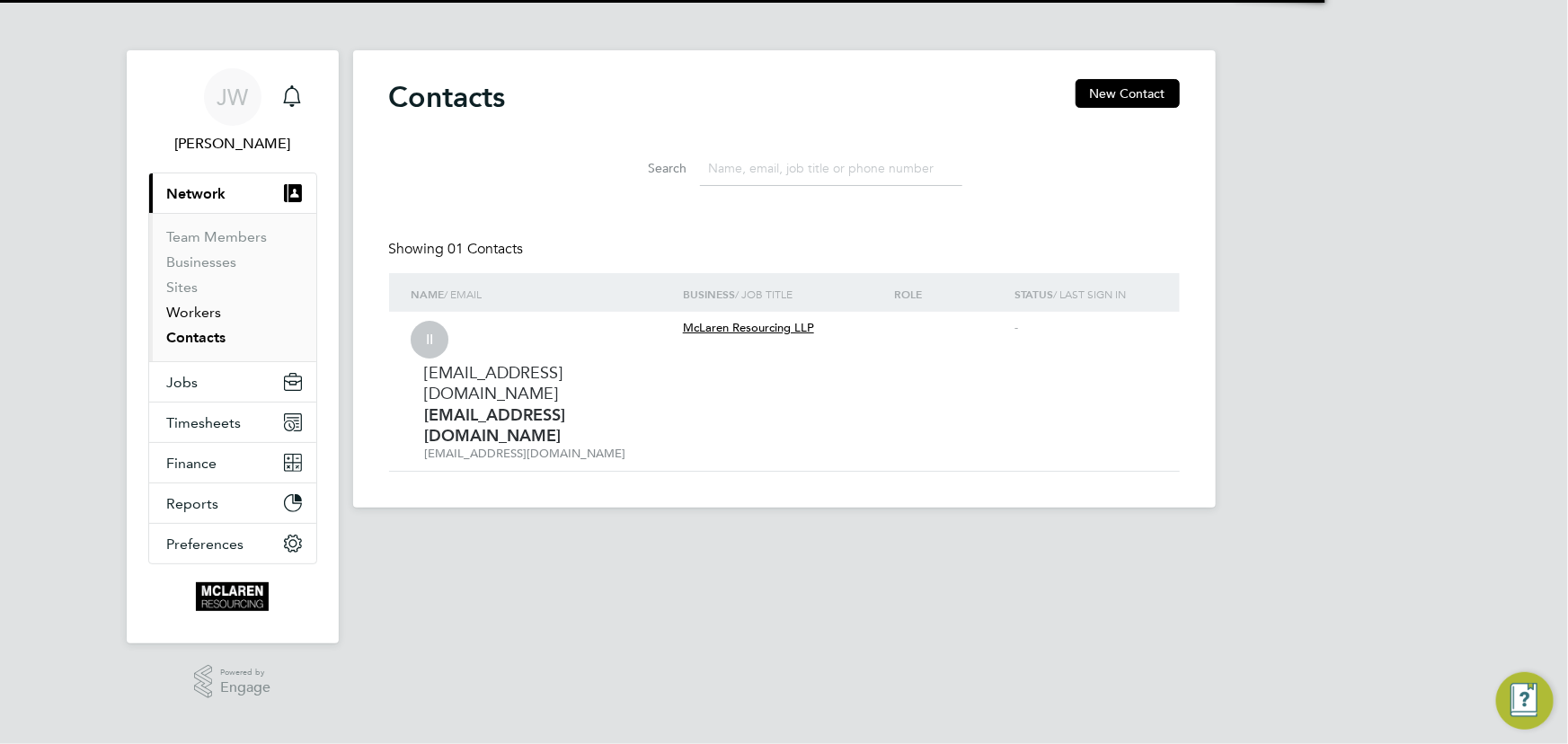
click at [199, 308] on link "Workers" at bounding box center [194, 312] width 54 height 17
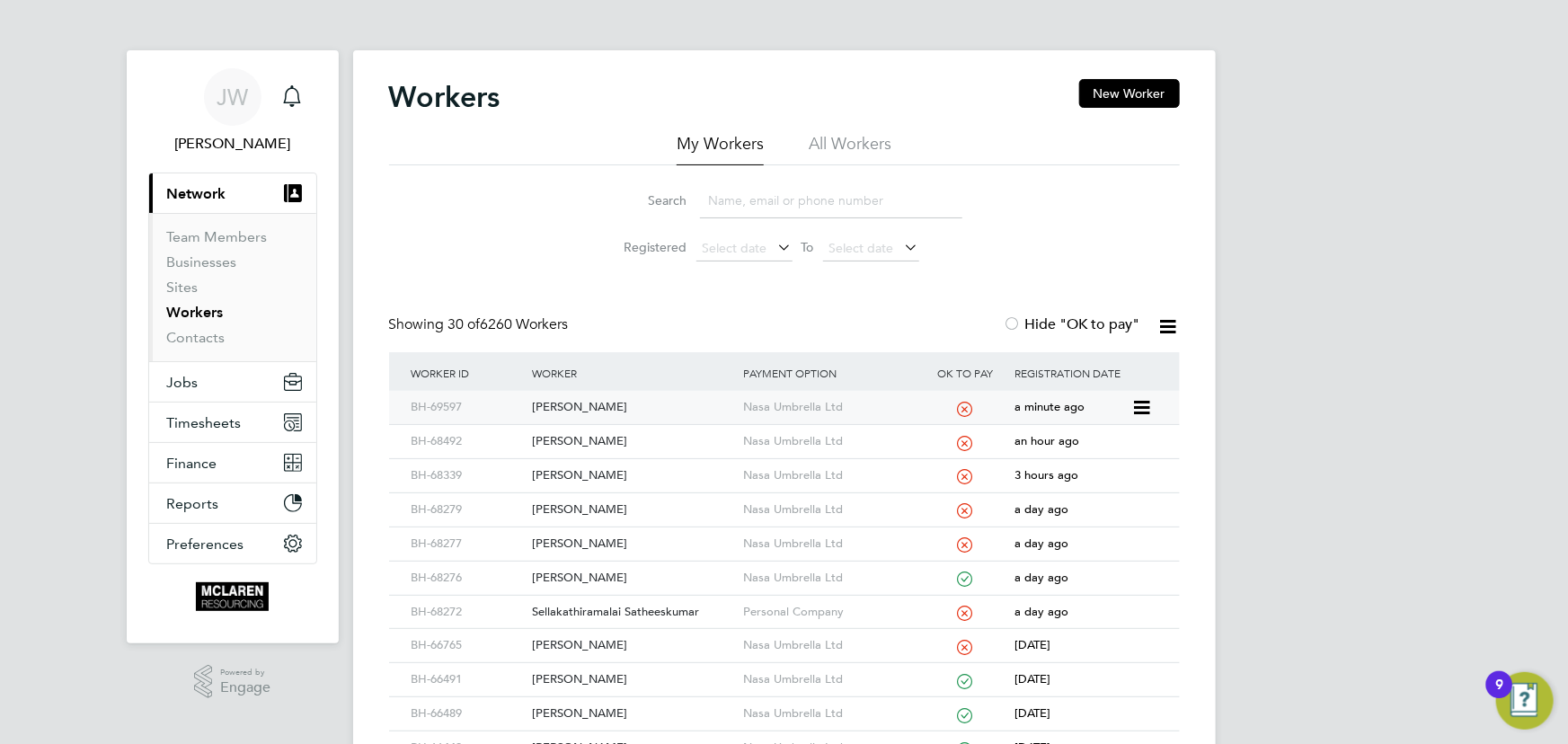
click at [606, 404] on div "Daniel Tomanovics" at bounding box center [632, 407] width 211 height 34
drag, startPoint x: 721, startPoint y: 204, endPoint x: 732, endPoint y: 204, distance: 11.0
click at [721, 204] on input at bounding box center [830, 201] width 262 height 35
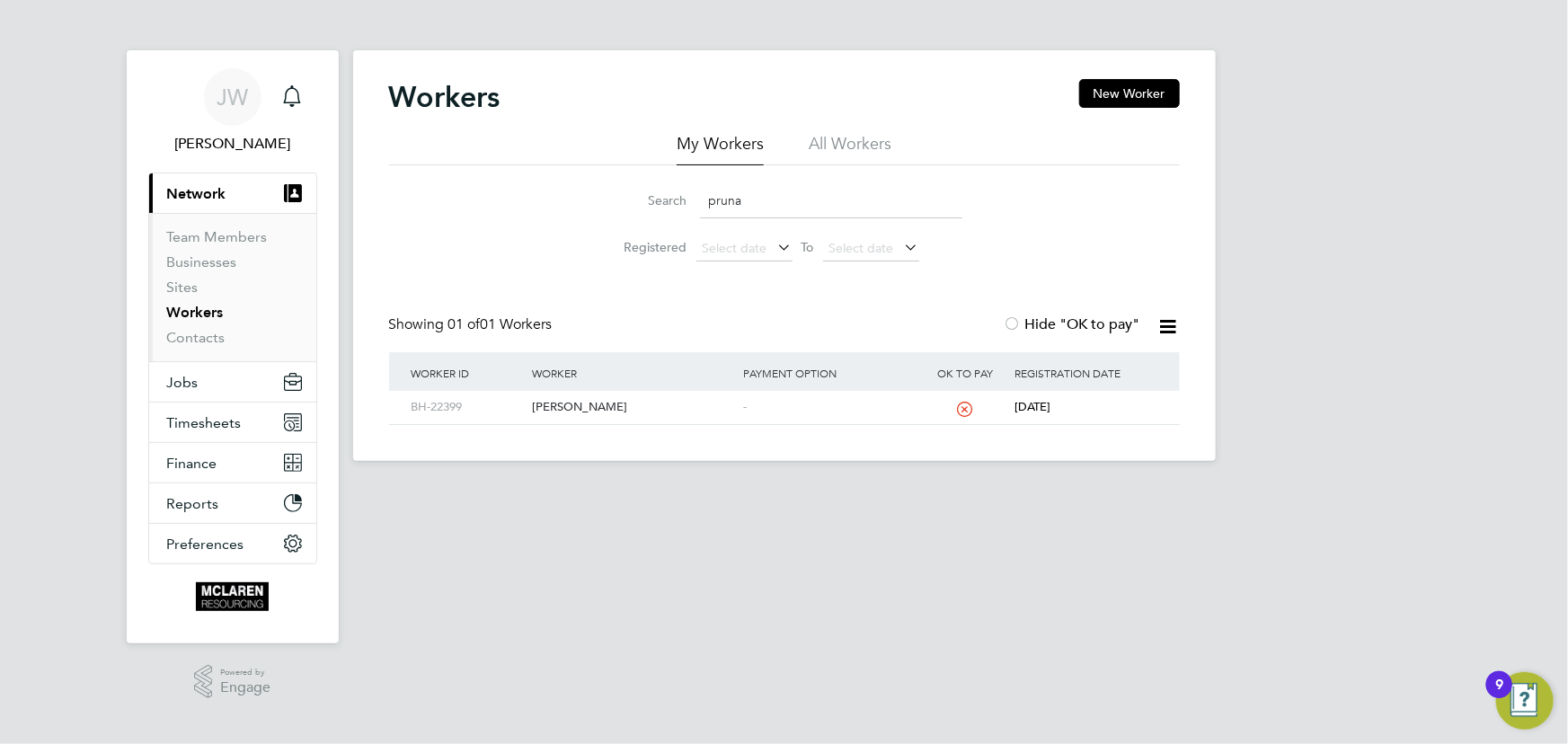
type input "pruna"
click at [204, 332] on link "Contacts" at bounding box center [196, 337] width 58 height 17
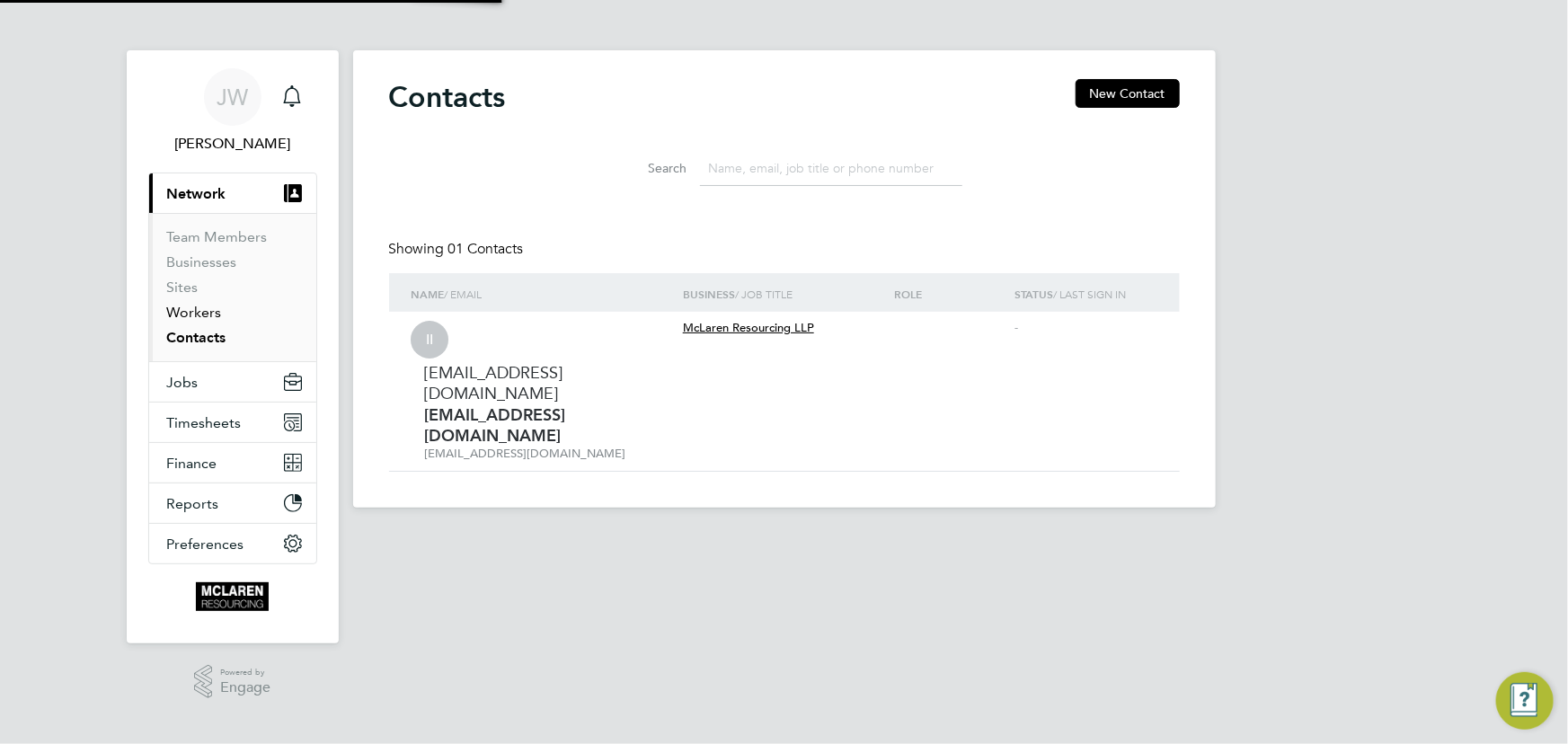
click at [206, 318] on link "Workers" at bounding box center [194, 312] width 54 height 17
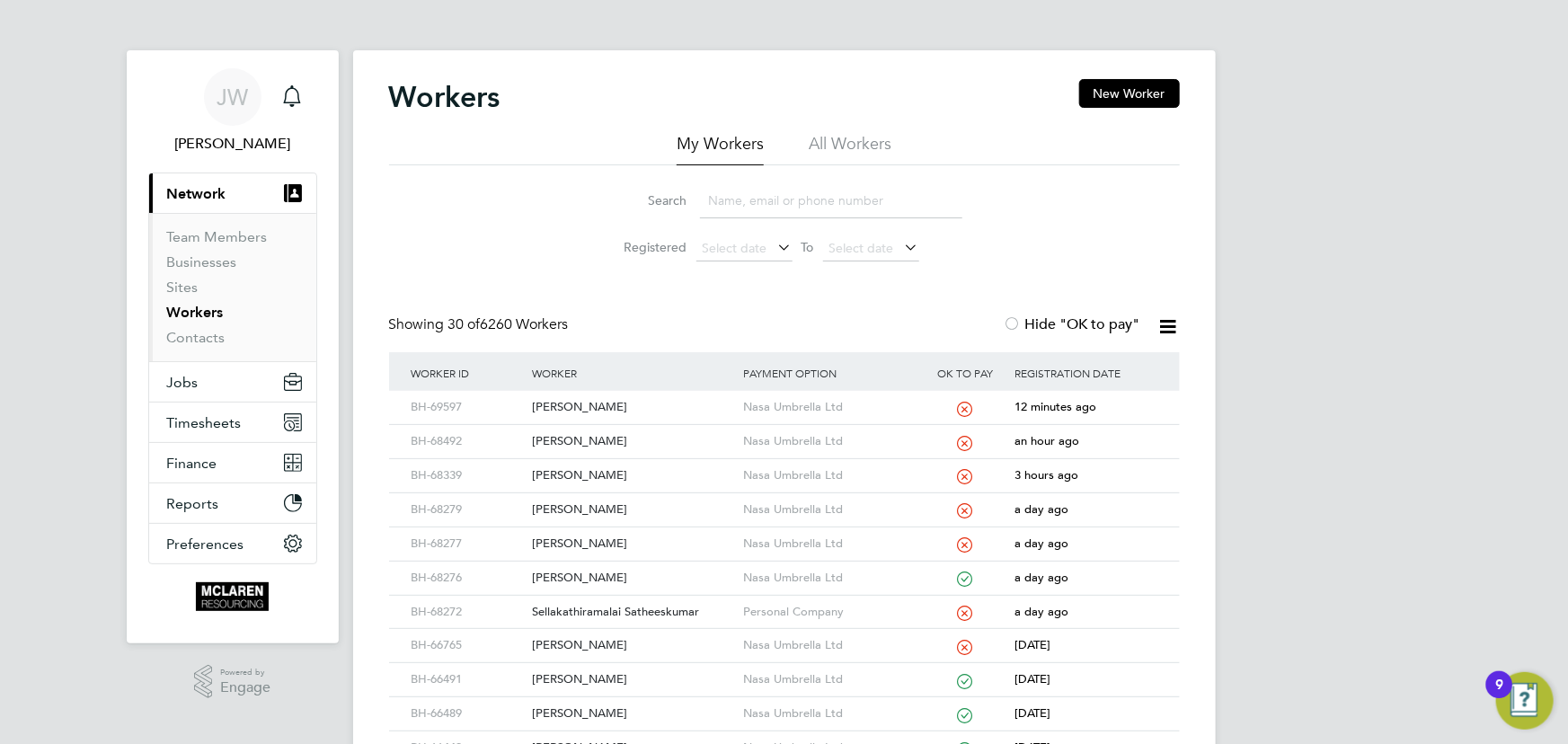
click at [744, 201] on input at bounding box center [830, 201] width 262 height 35
click at [607, 399] on div "Daniel Tomanovics" at bounding box center [632, 407] width 211 height 34
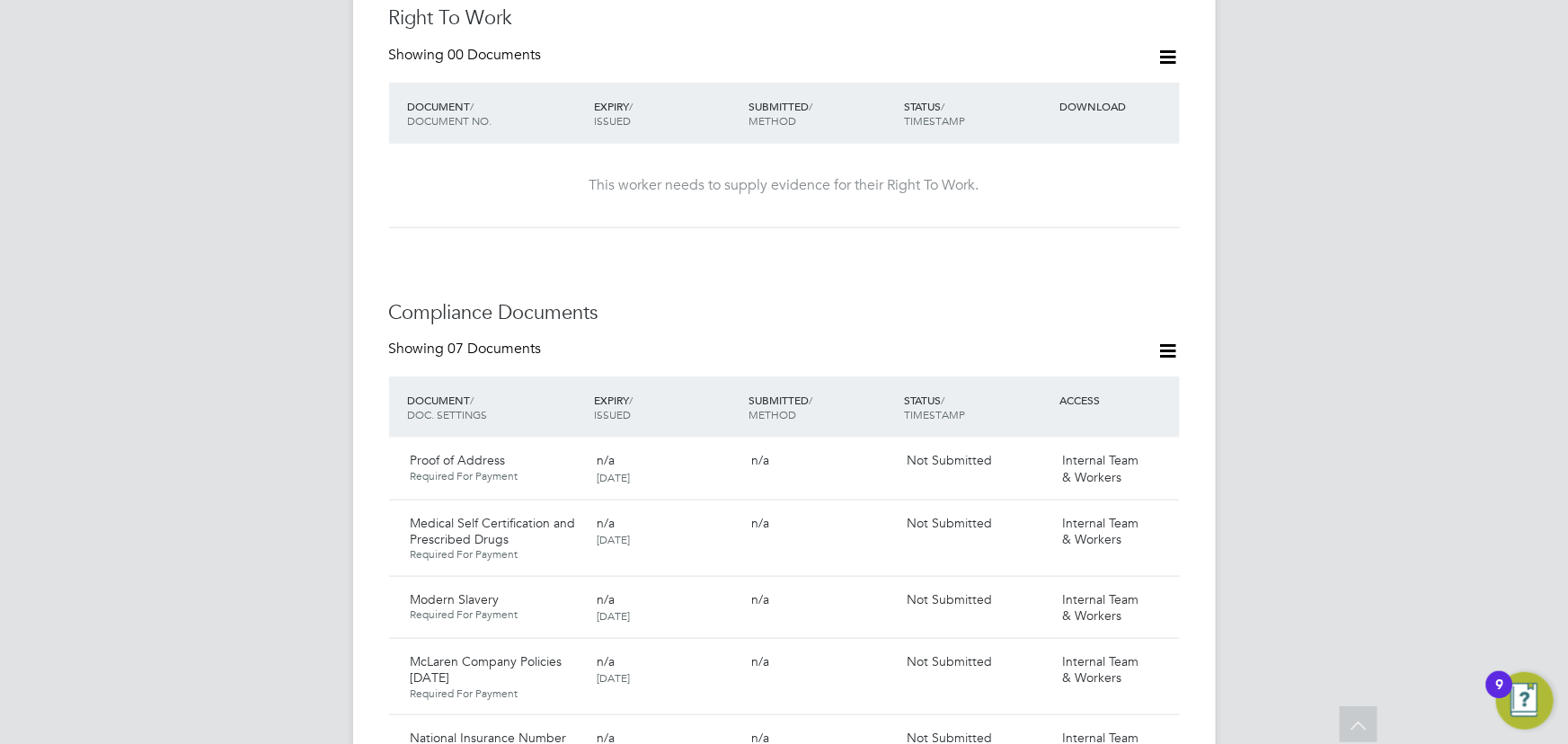
scroll to position [980, 0]
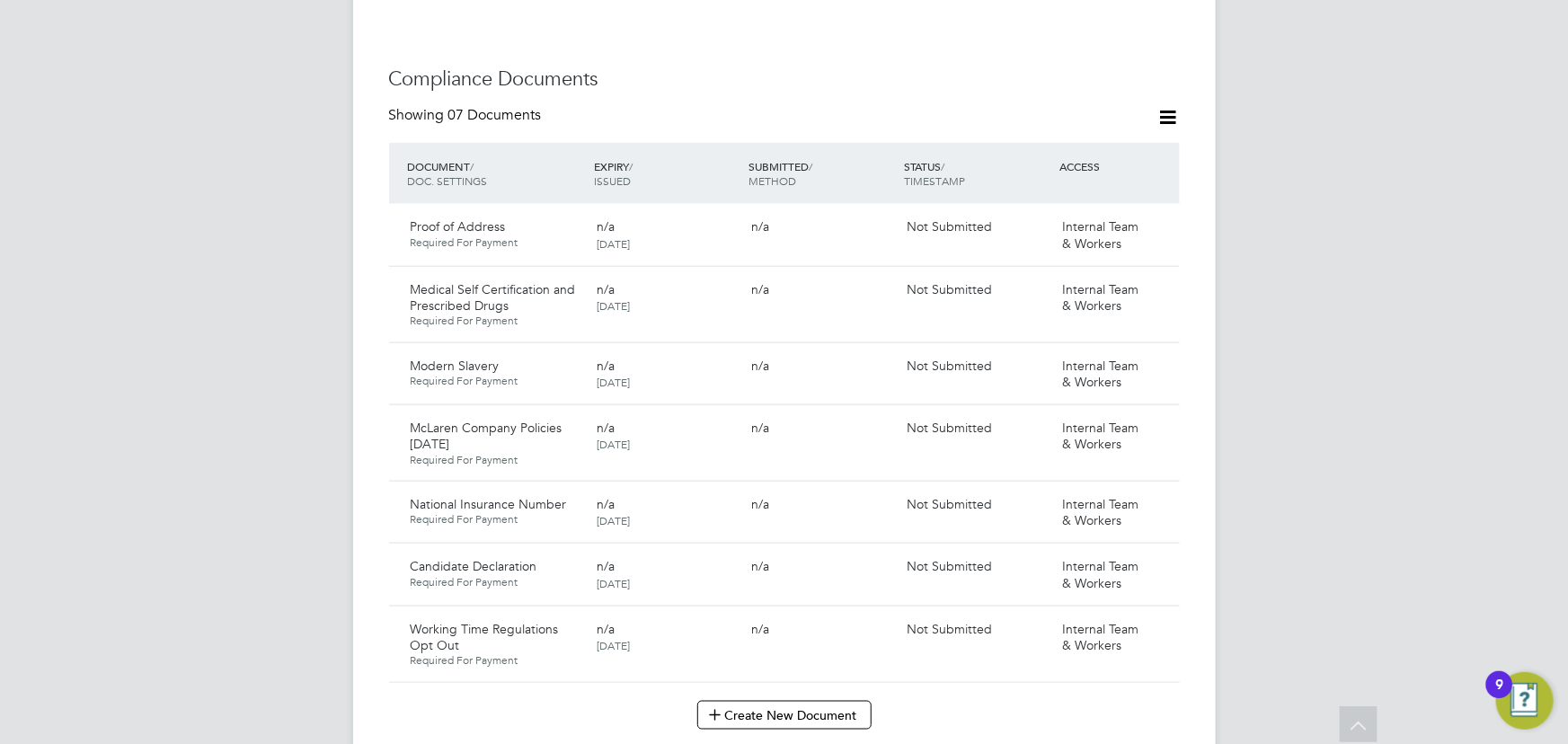
click at [1161, 106] on icon at bounding box center [1169, 117] width 23 height 23
click at [1108, 129] on li "Document Settings" at bounding box center [1111, 124] width 132 height 25
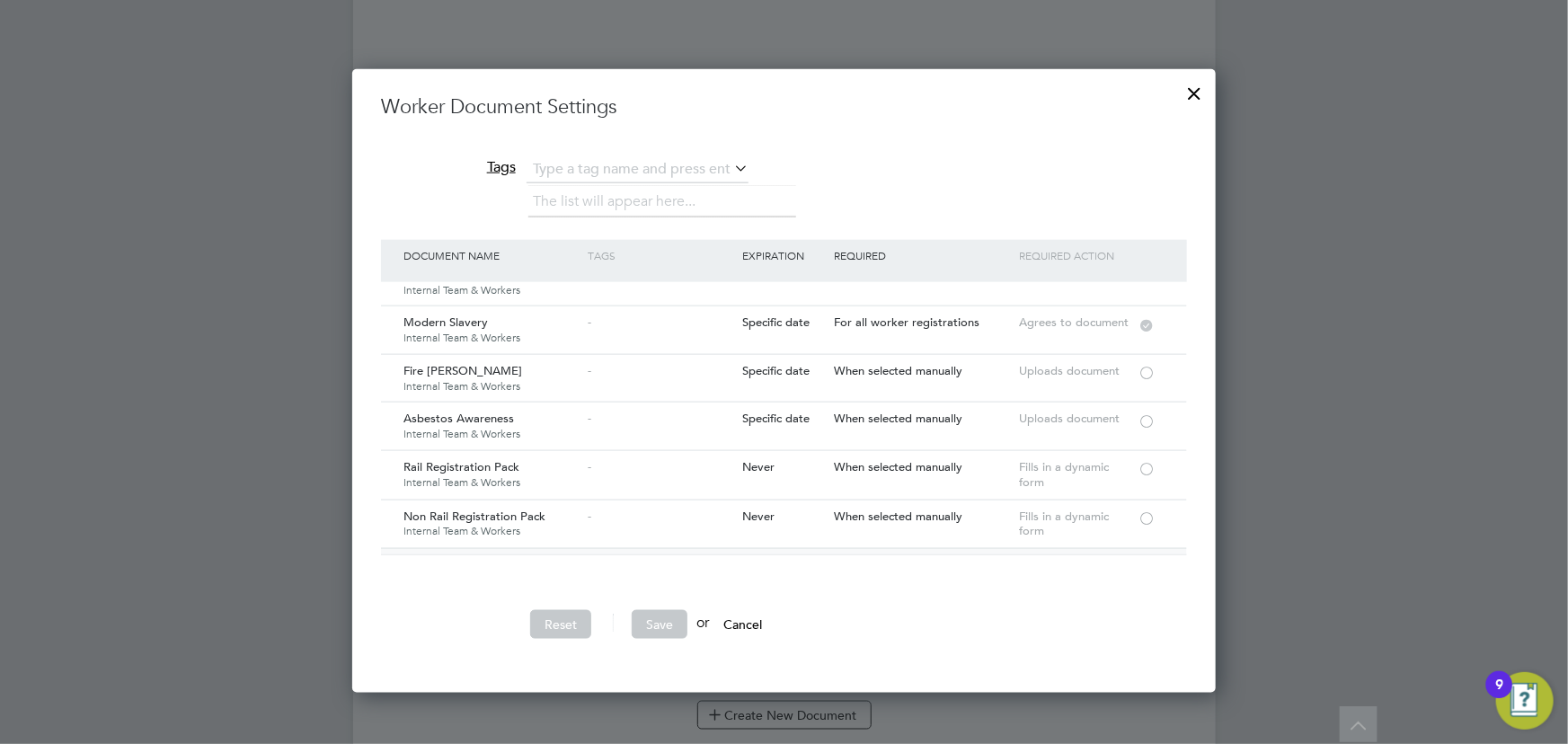
scroll to position [81, 0]
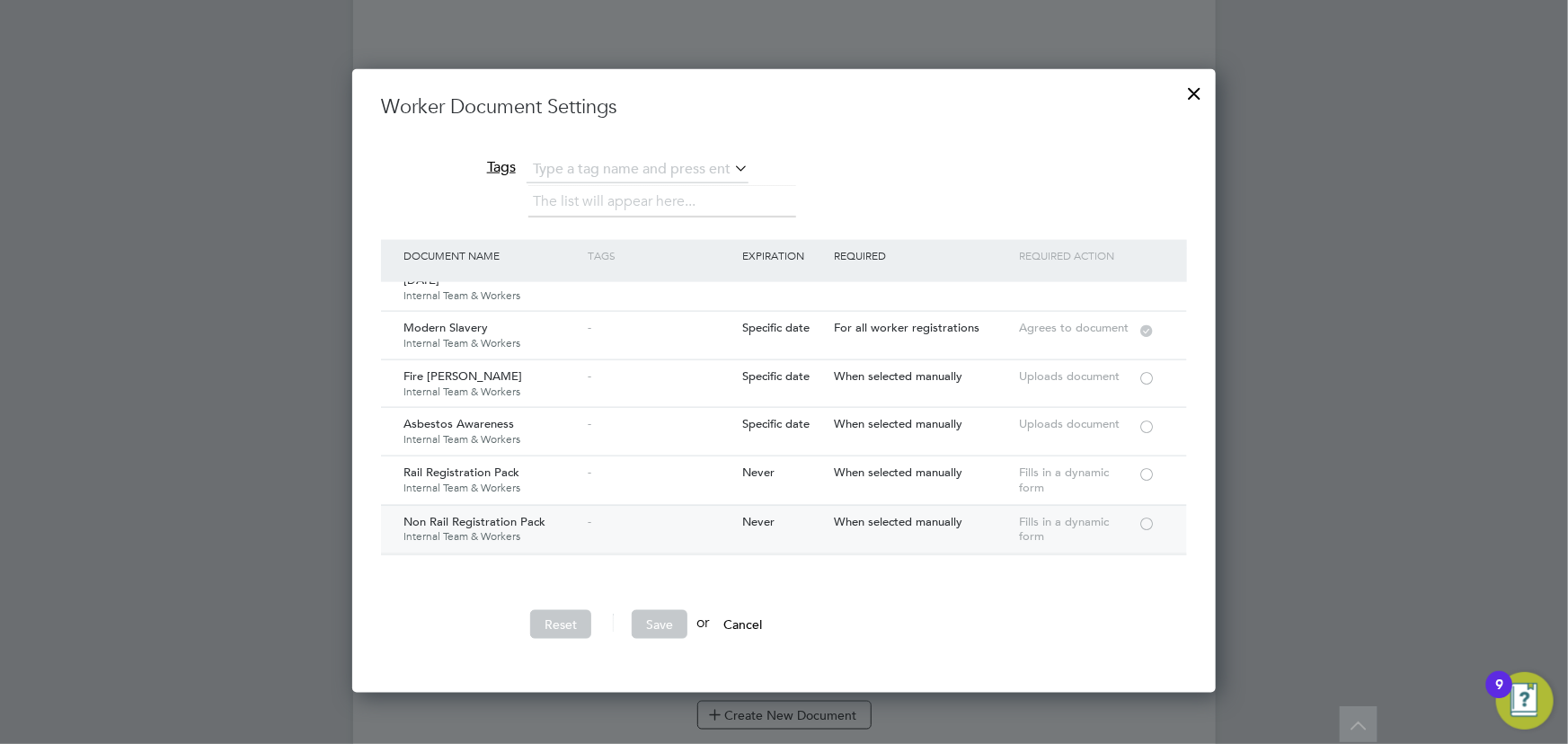
click at [1144, 521] on div at bounding box center [1147, 522] width 18 height 14
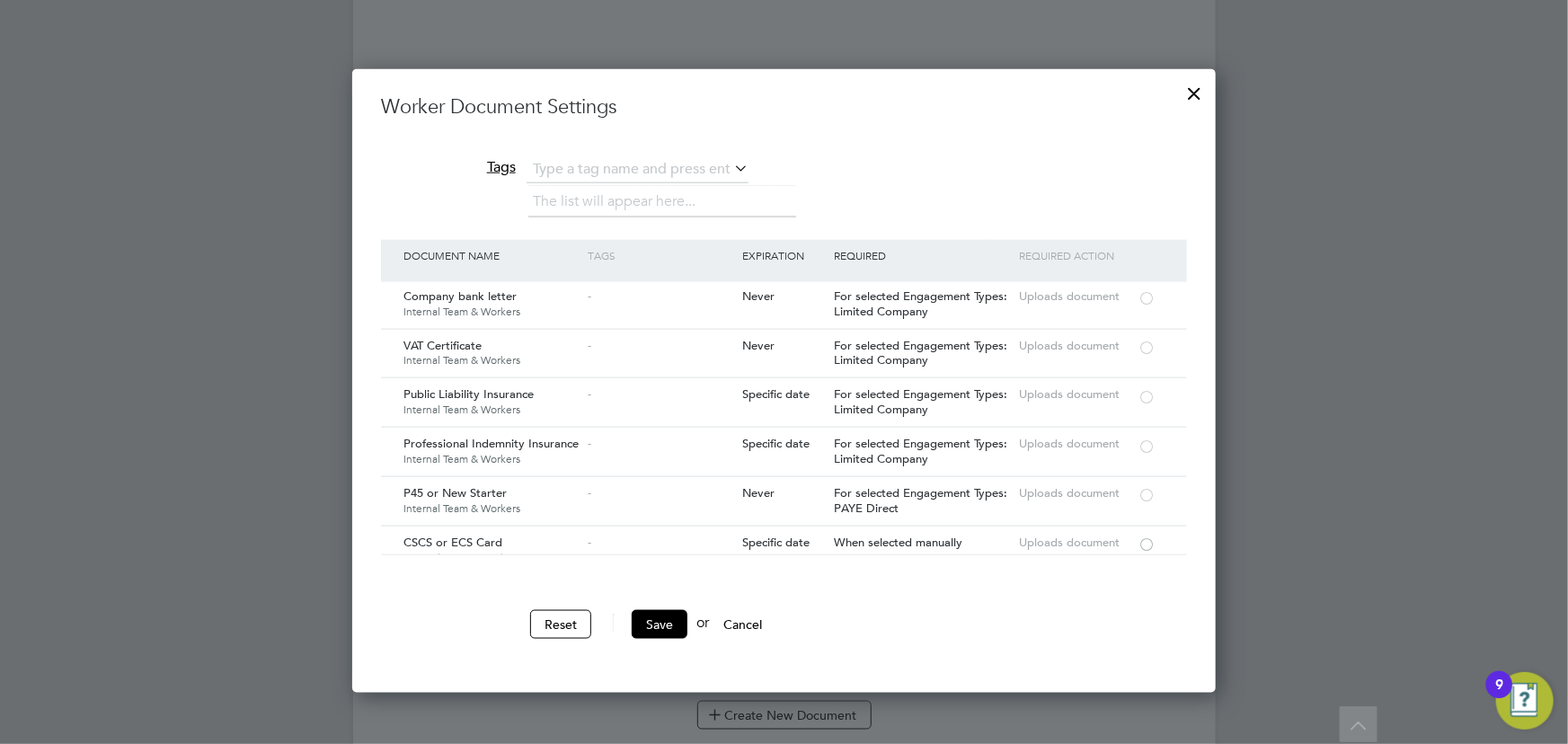
scroll to position [1716, 0]
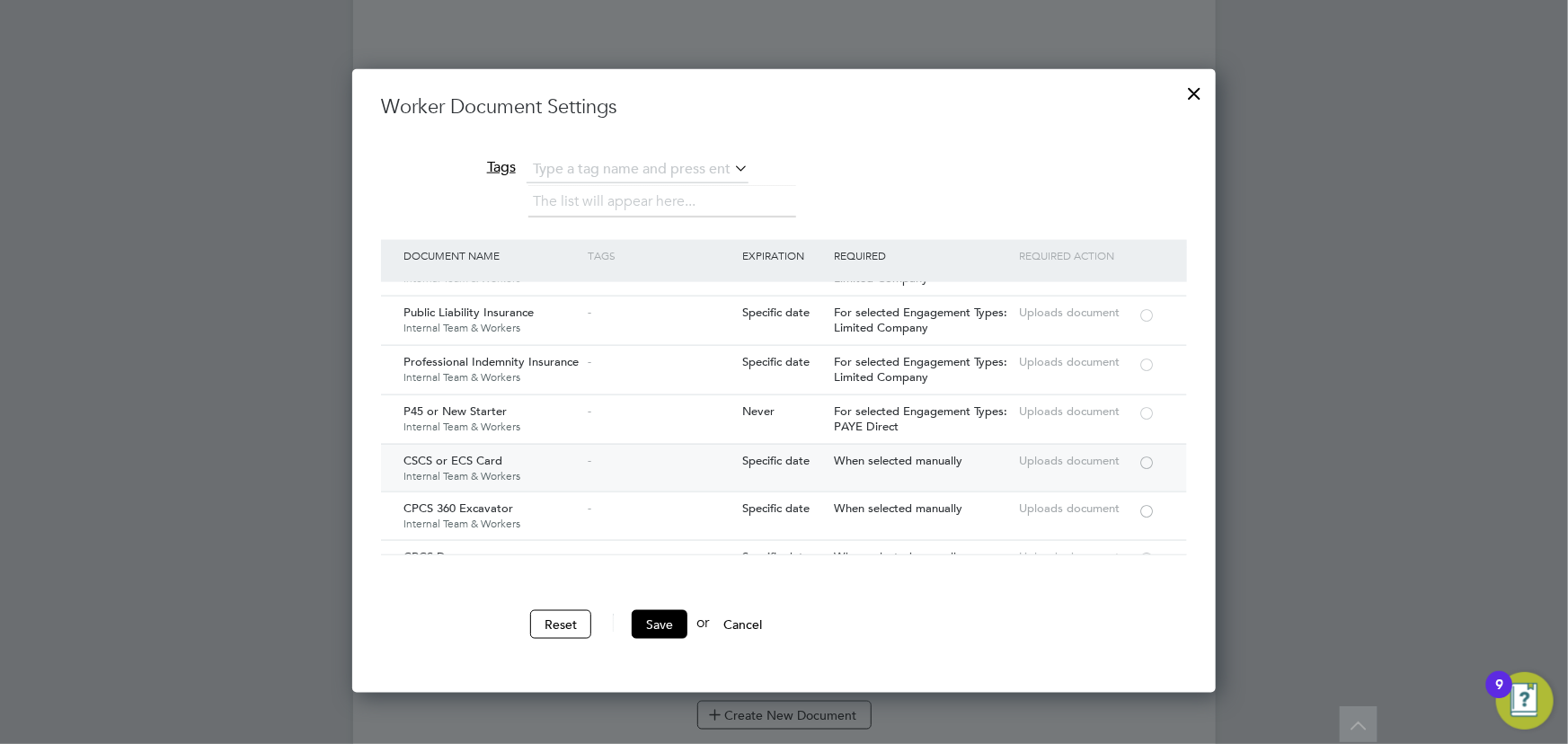
click at [1145, 455] on div at bounding box center [1147, 461] width 18 height 14
click at [658, 618] on button "Save" at bounding box center [659, 624] width 55 height 29
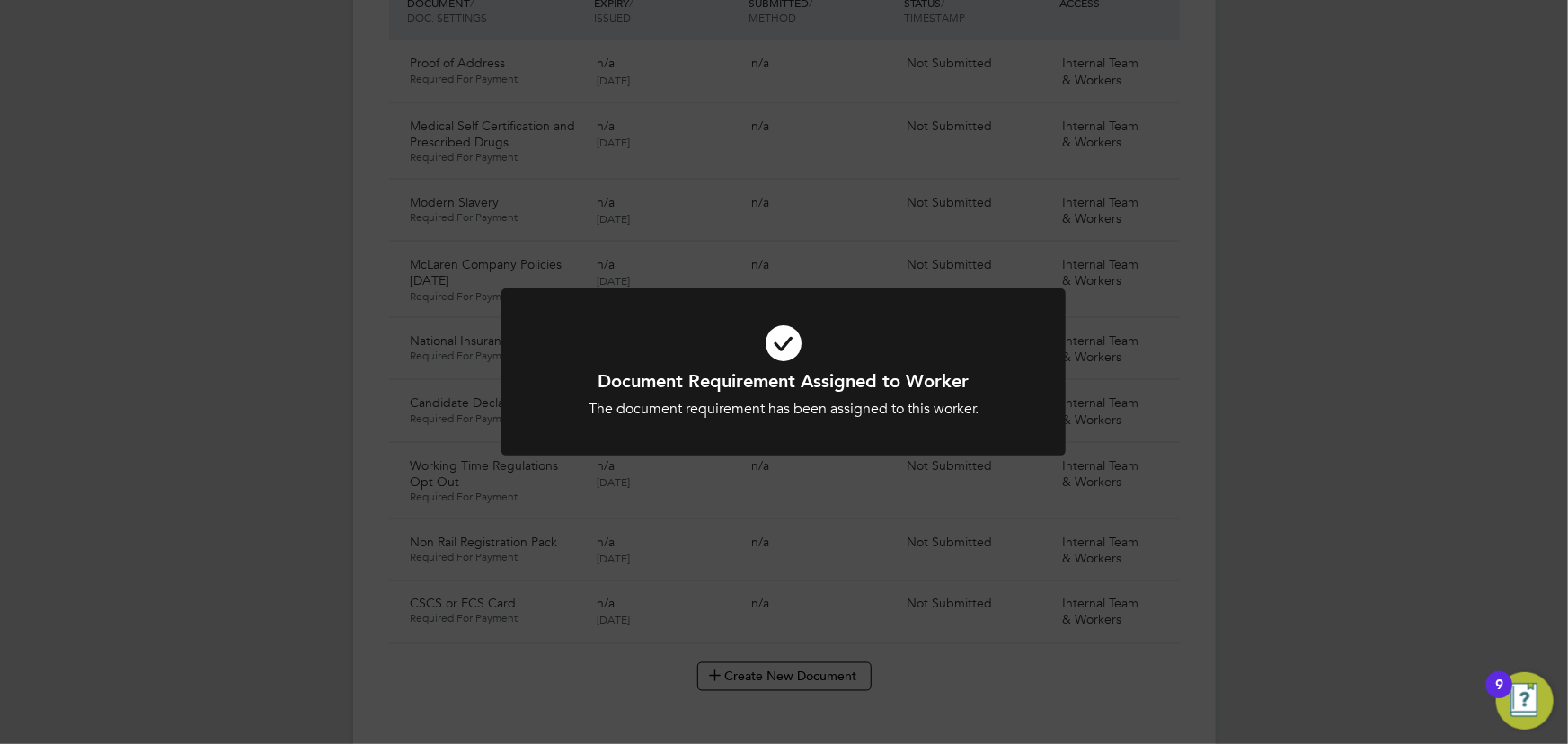
scroll to position [980, 0]
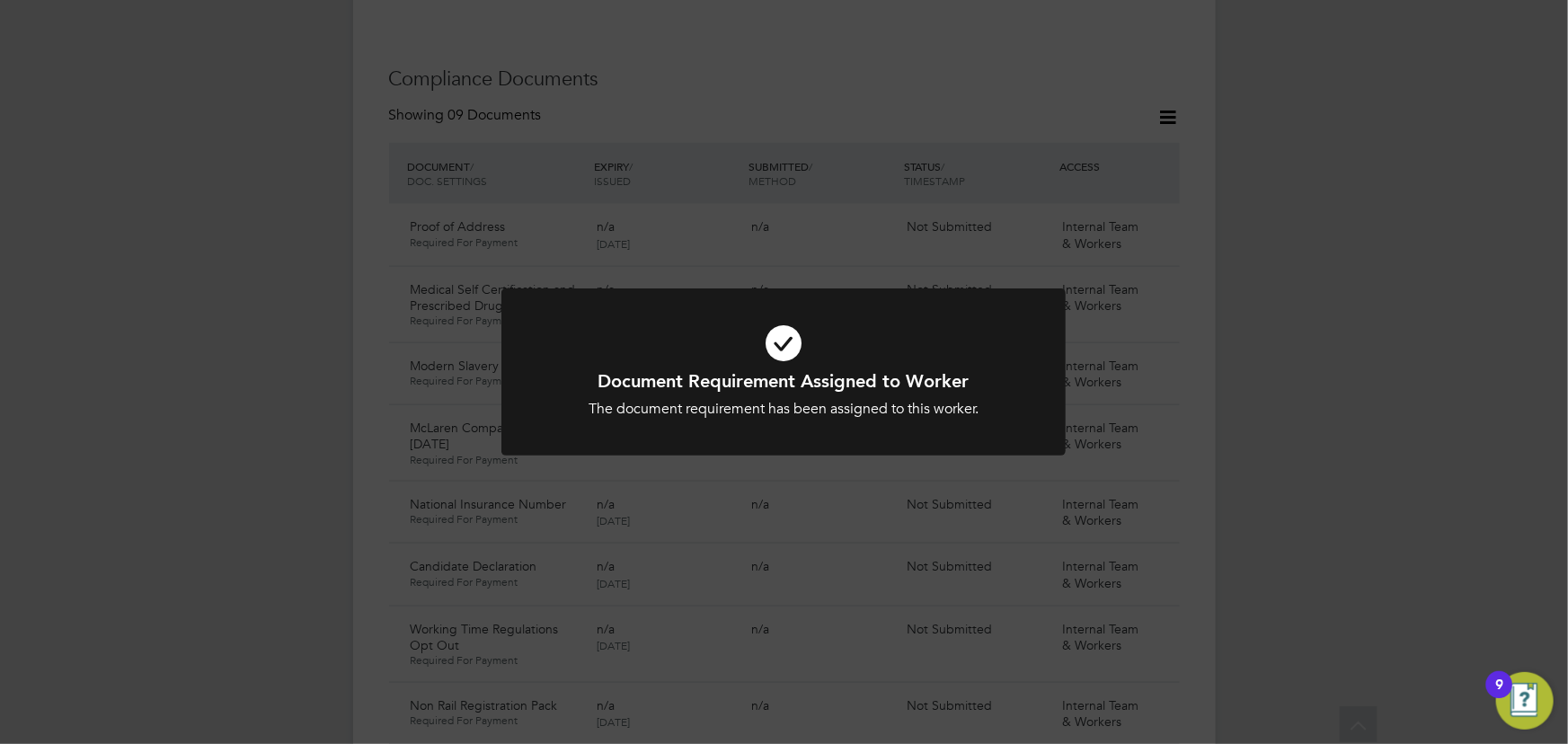
click at [1342, 352] on div "Document Requirement Assigned to Worker The document requirement has been assig…" at bounding box center [784, 372] width 1568 height 744
click at [1157, 531] on div "Document Requirement Assigned to Worker The document requirement has been assig…" at bounding box center [784, 372] width 1568 height 744
click at [965, 332] on icon at bounding box center [783, 343] width 467 height 70
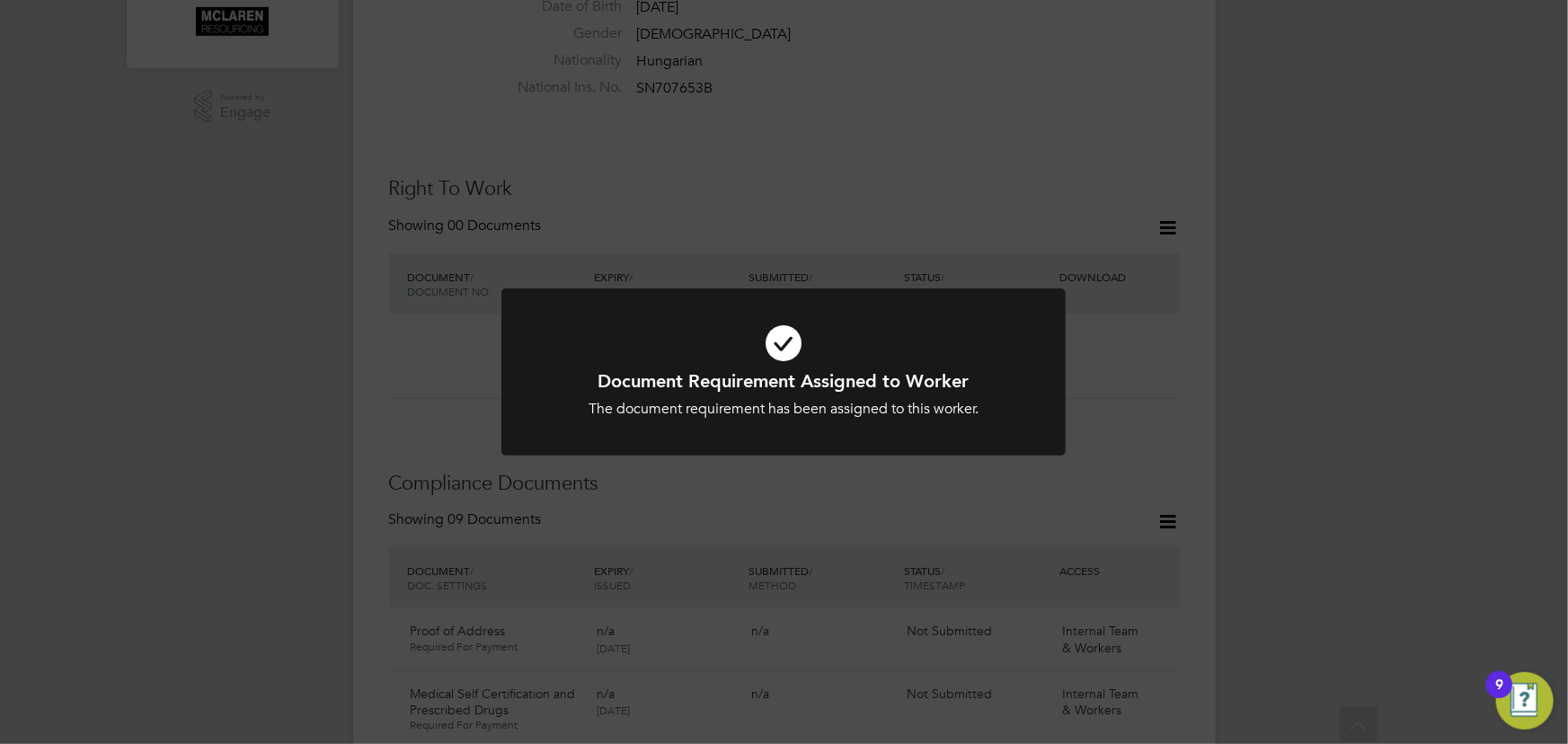
scroll to position [572, 0]
click at [1121, 144] on div "Document Requirement Assigned to Worker The document requirement has been assig…" at bounding box center [784, 372] width 1568 height 744
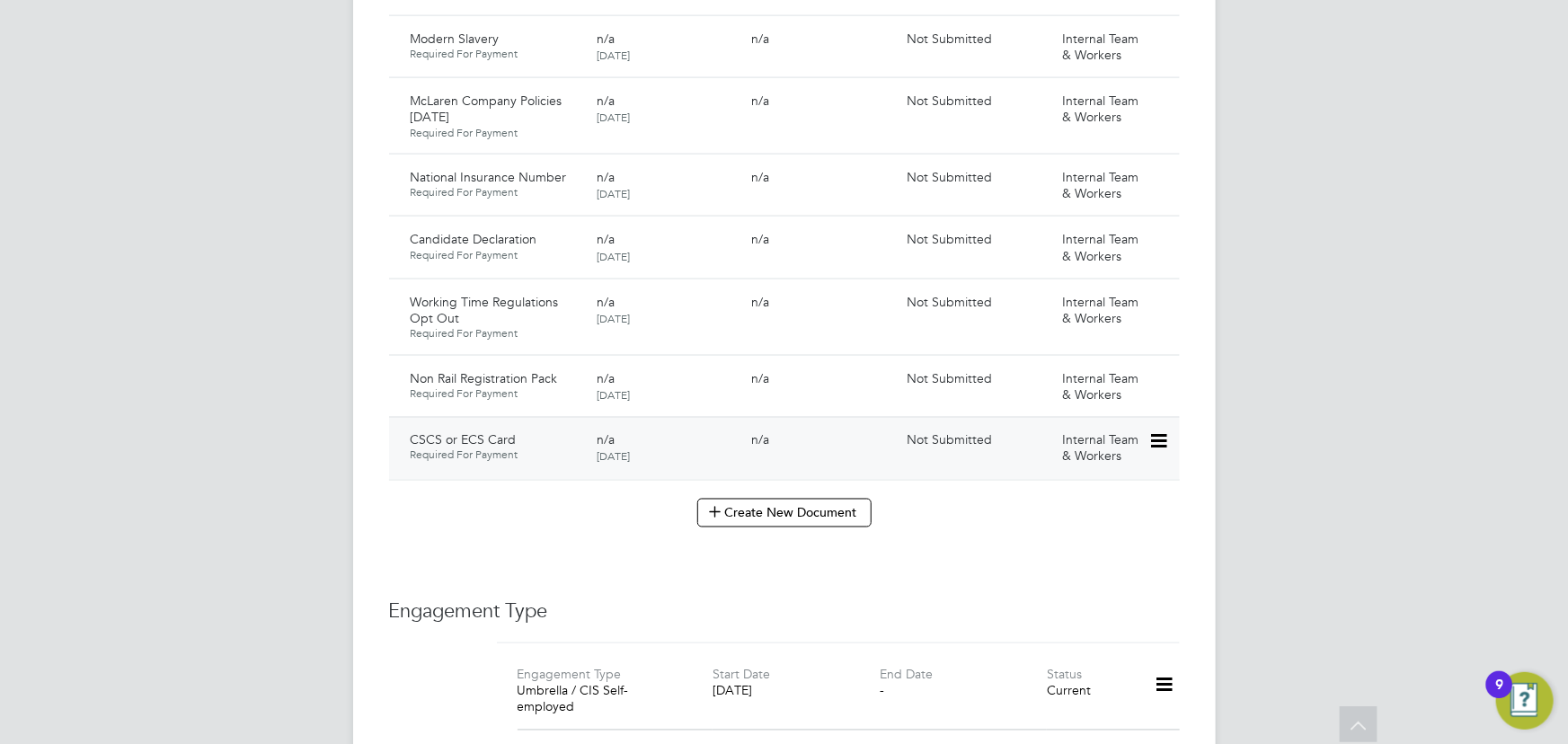
scroll to position [1143, 0]
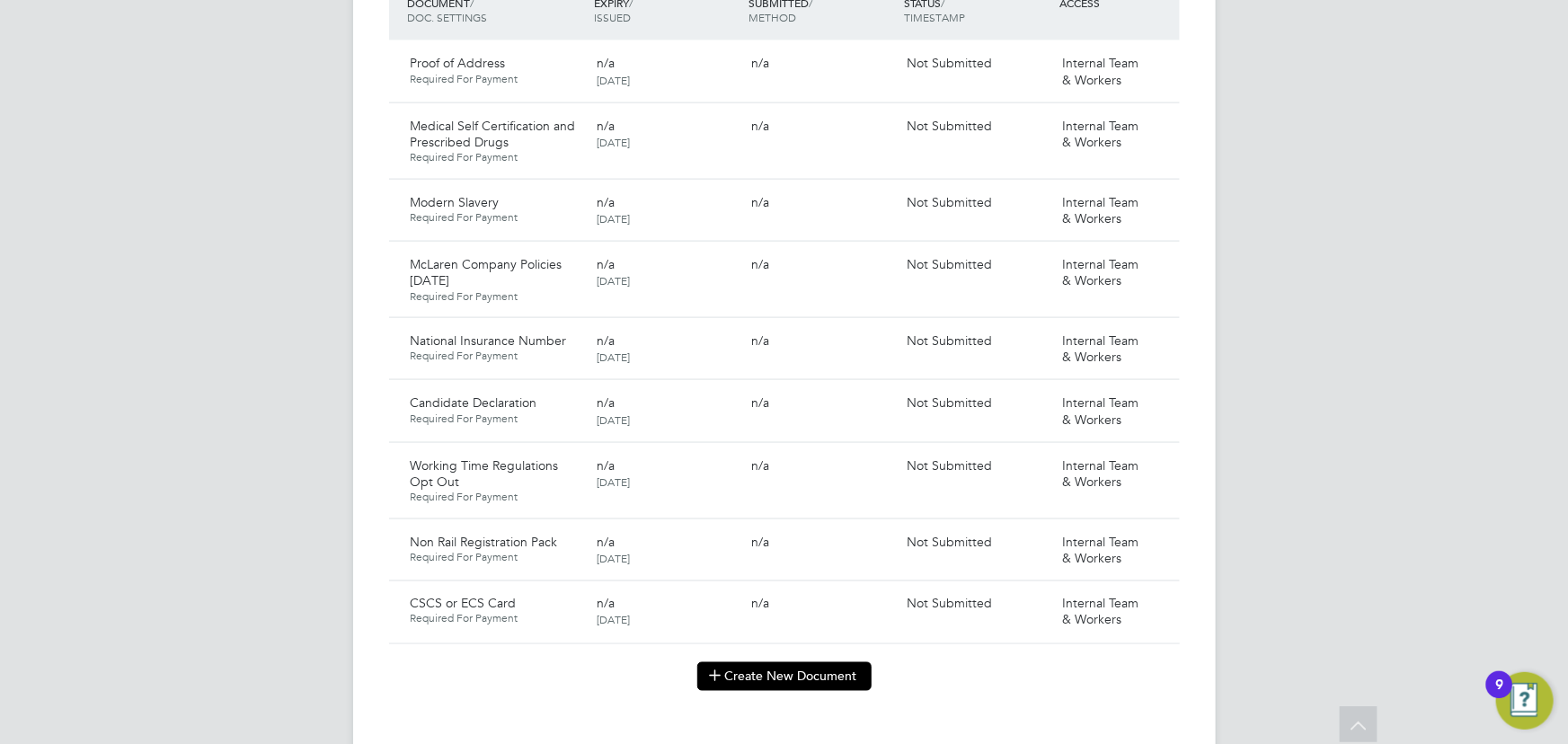
click at [817, 662] on button "Create New Document" at bounding box center [785, 677] width 174 height 29
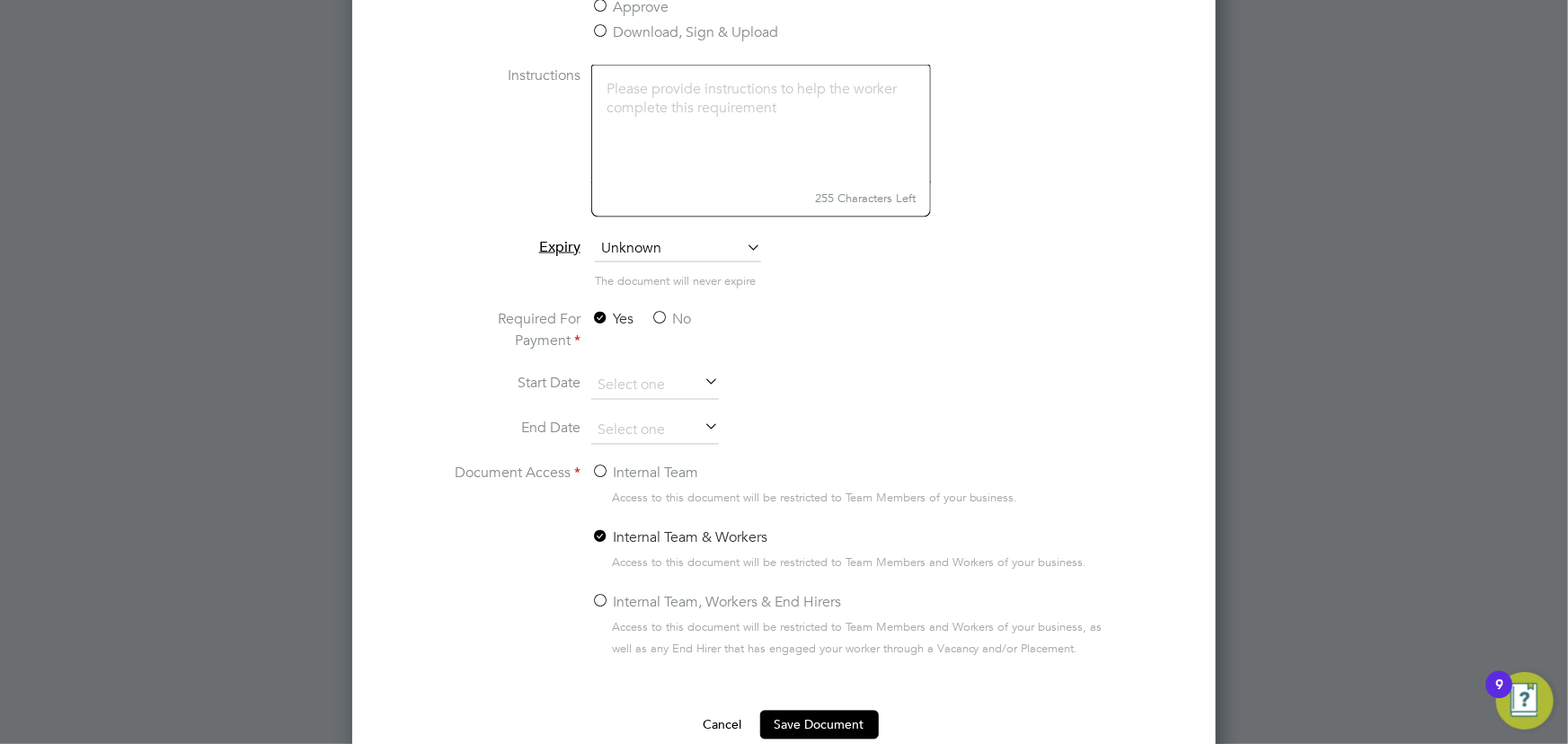
scroll to position [1552, 0]
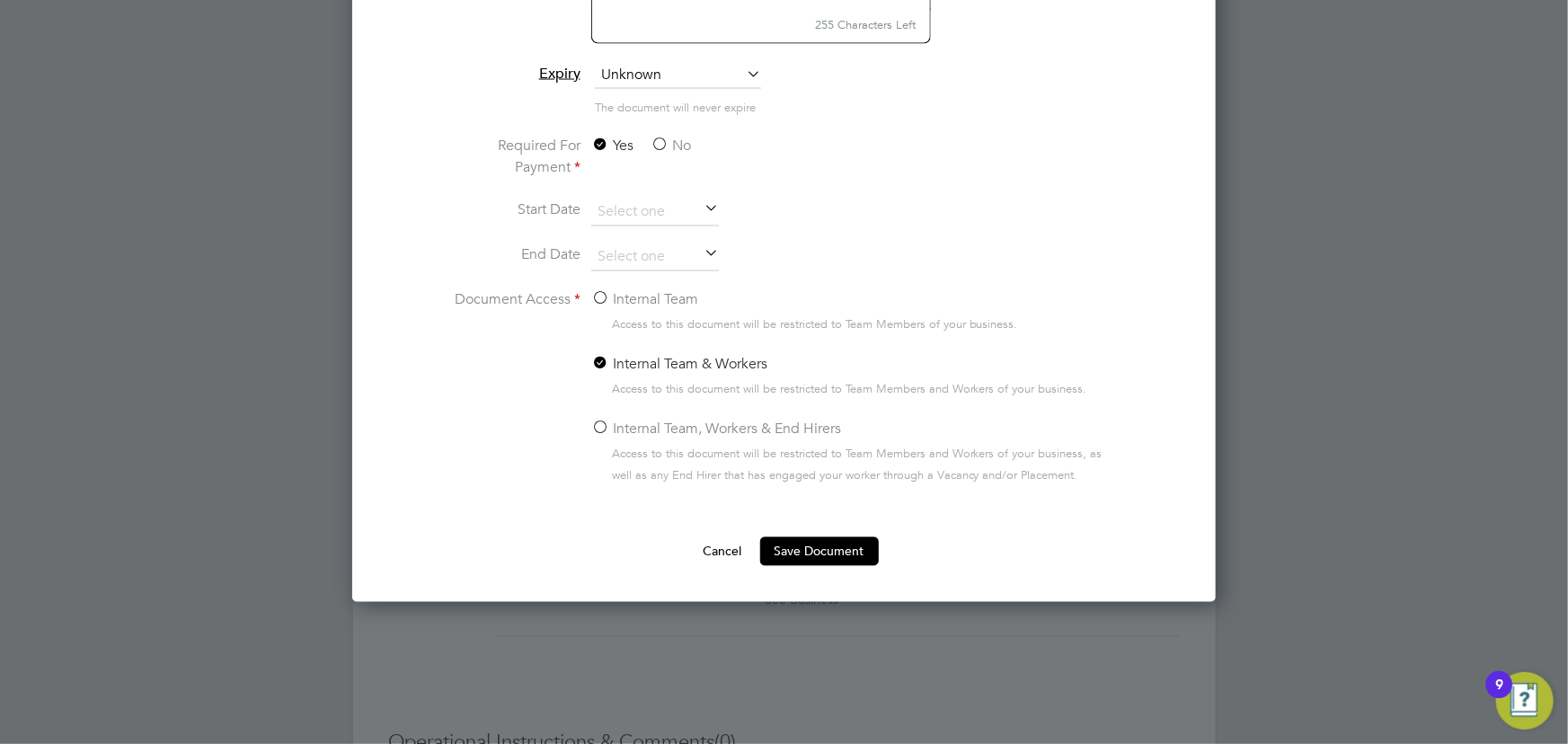
type input "key information document Capital Stone [DATE]"
click at [673, 139] on label "No" at bounding box center [671, 146] width 41 height 22
click at [0, 0] on input "No" at bounding box center [0, 0] width 0 height 0
click at [645, 297] on label "Internal Team" at bounding box center [645, 300] width 107 height 22
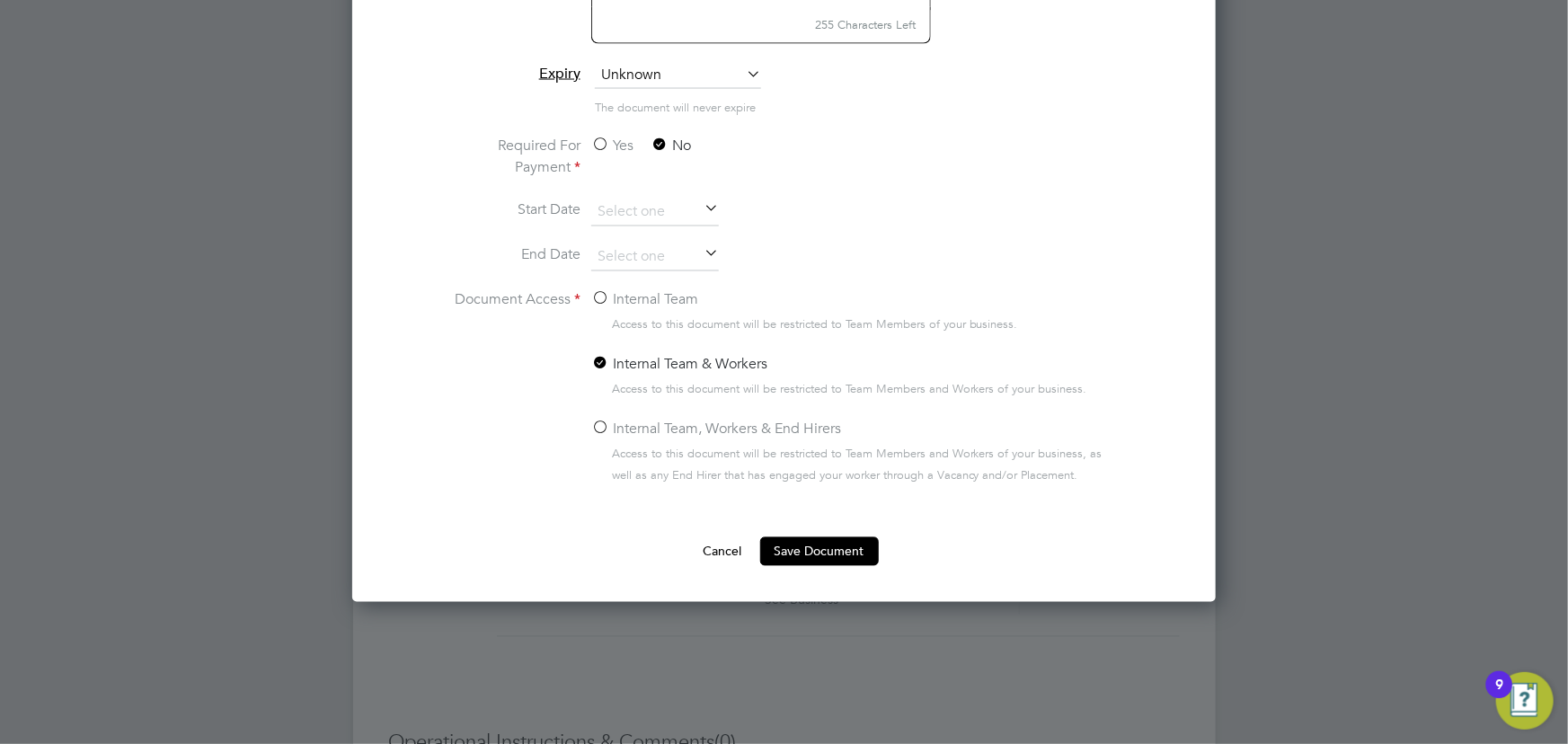
click at [0, 0] on input "Internal Team" at bounding box center [0, 0] width 0 height 0
drag, startPoint x: 833, startPoint y: 549, endPoint x: 1344, endPoint y: 503, distance: 513.1
click at [838, 548] on button "Save Document" at bounding box center [819, 552] width 119 height 29
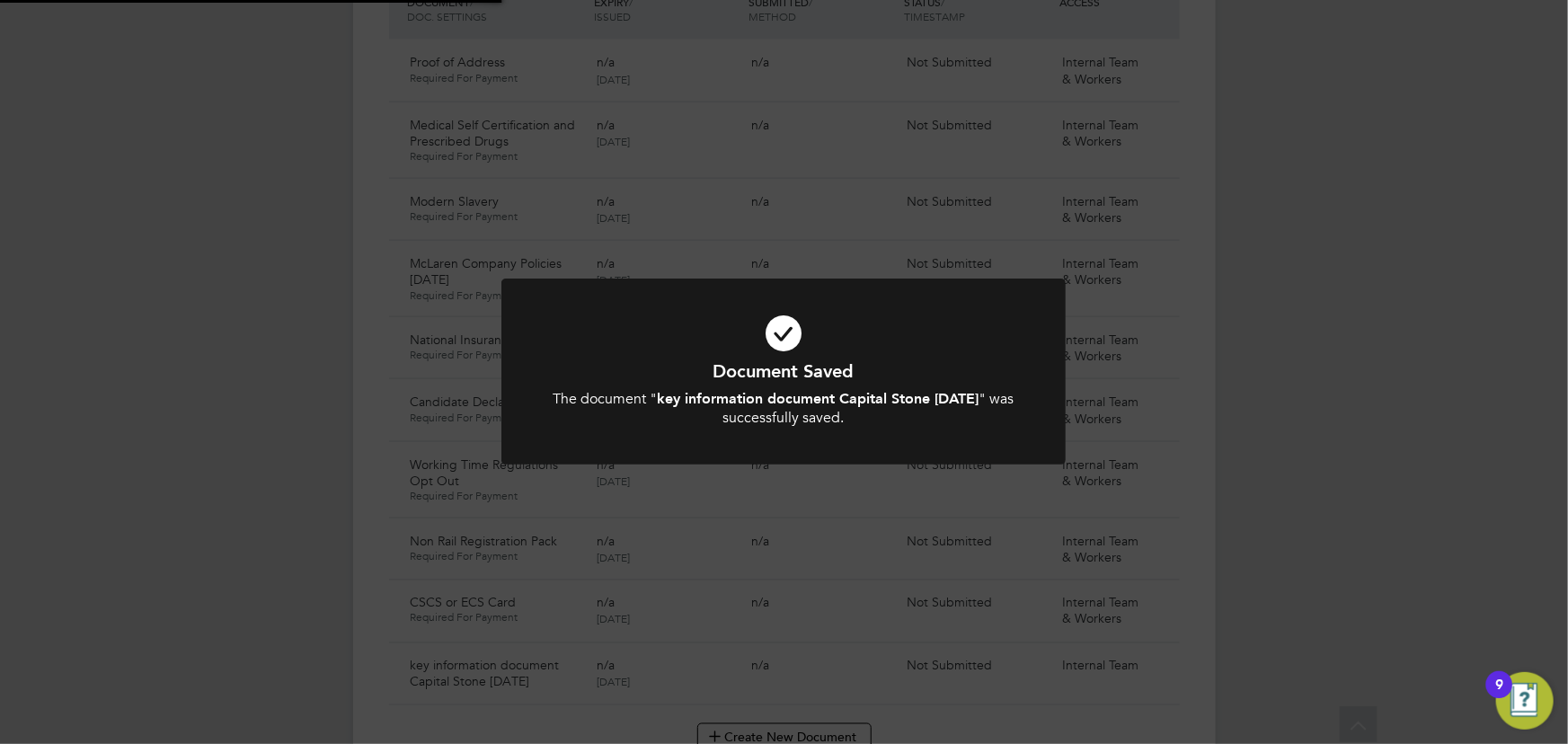
scroll to position [1143, 0]
click at [1367, 484] on div "Document Saved The document " key information document Capital Stone [DATE] " w…" at bounding box center [784, 372] width 1568 height 744
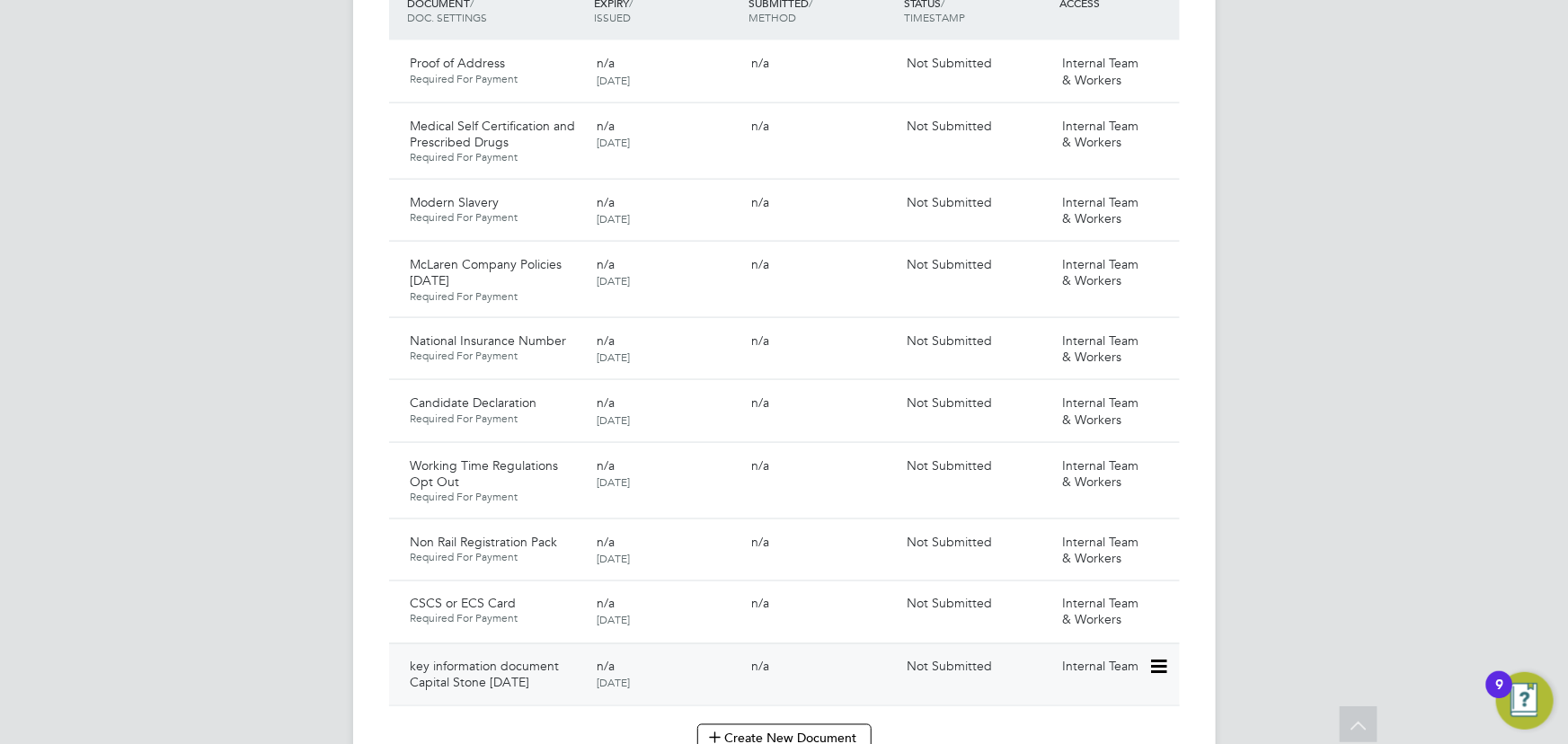
click at [1167, 657] on icon at bounding box center [1158, 668] width 18 height 22
click at [1075, 700] on li "Submit Document" at bounding box center [1103, 699] width 126 height 25
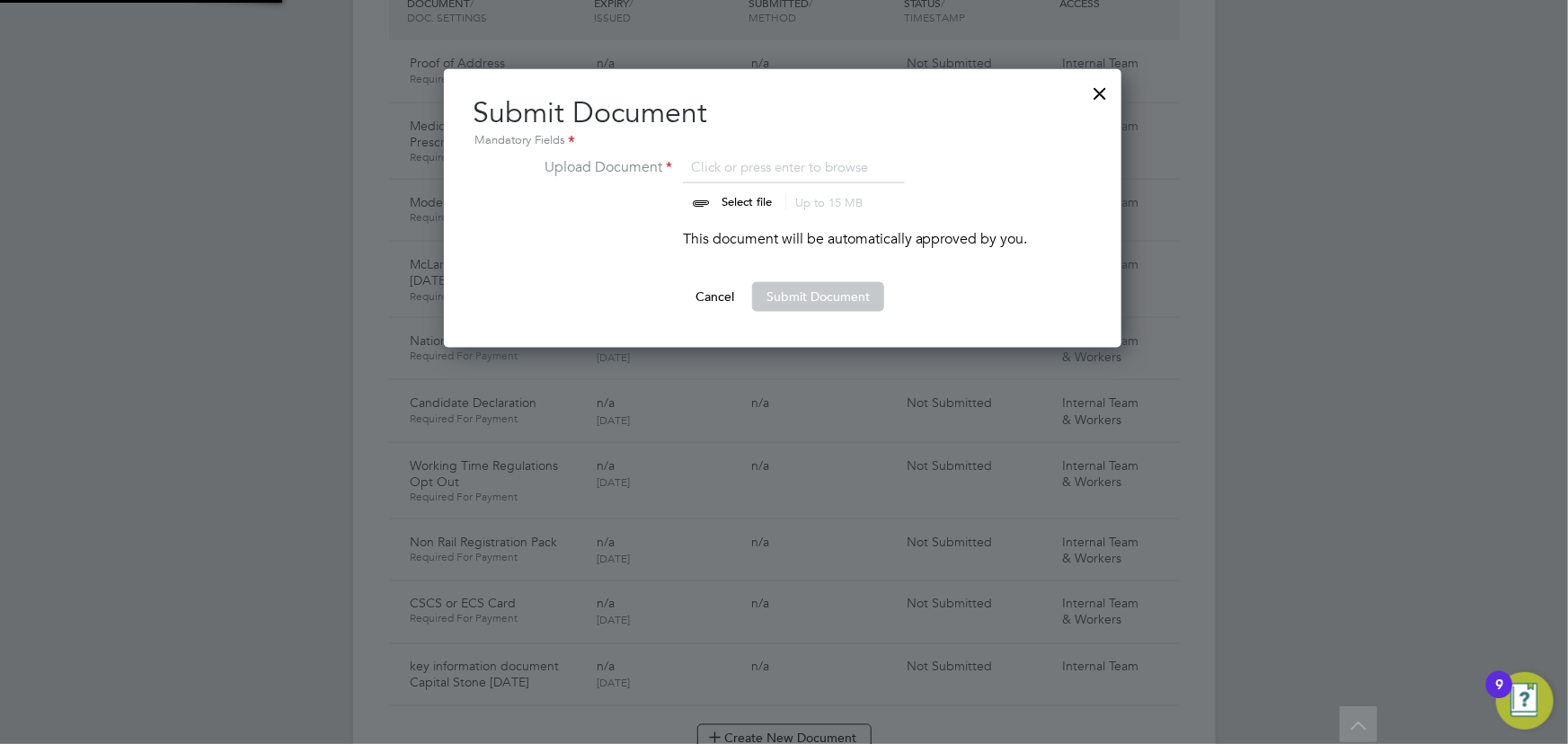
scroll to position [279, 680]
click at [750, 199] on input "file" at bounding box center [763, 182] width 282 height 54
type input "C:\fakepath\Key Information Document (Self Employed-CIS) 3 [PERSON_NAME] Capita…"
click at [802, 299] on button "Submit Document" at bounding box center [818, 297] width 132 height 29
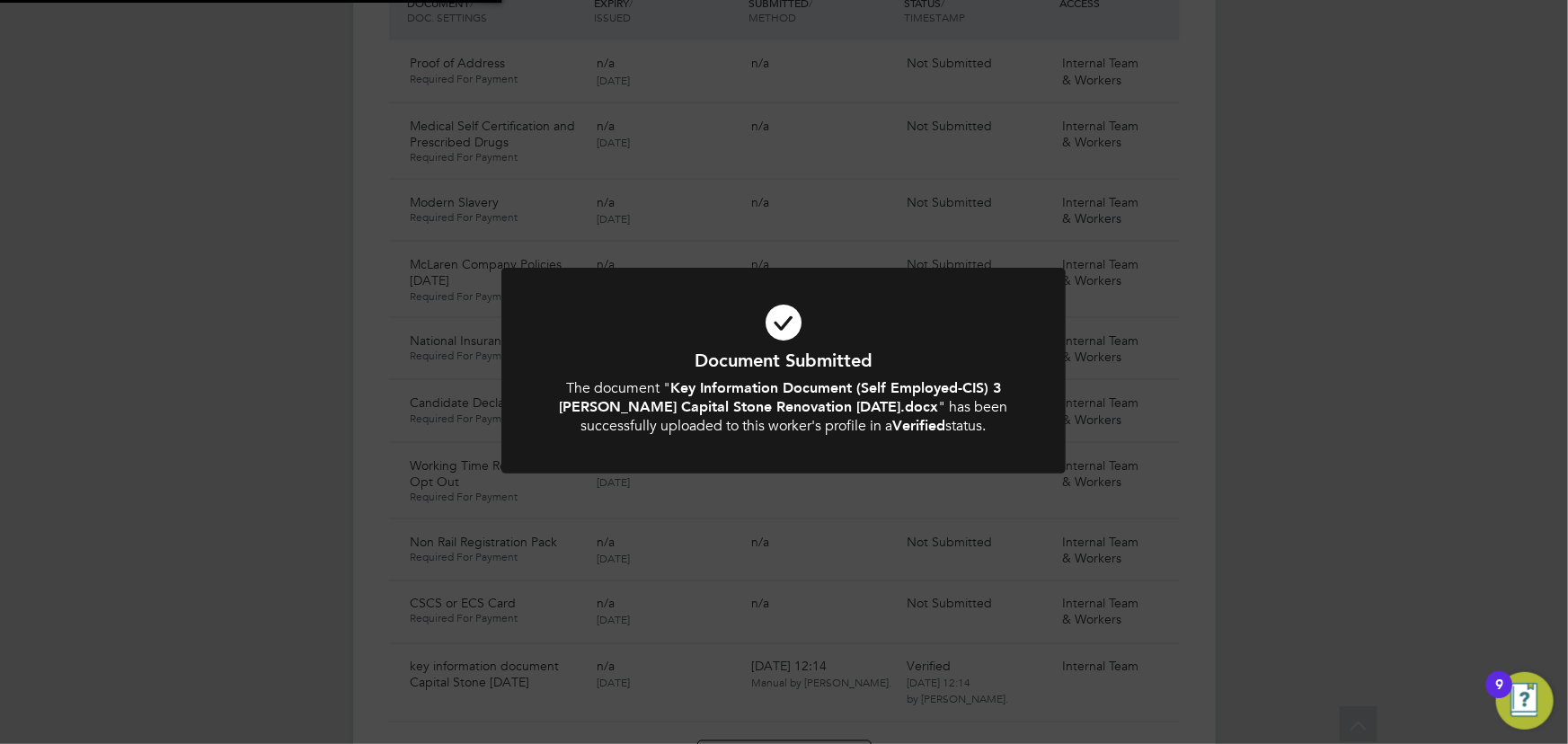
click at [1266, 328] on div "Document Submitted The document " Key Information Document (Self Employed-CIS) …" at bounding box center [784, 372] width 1568 height 744
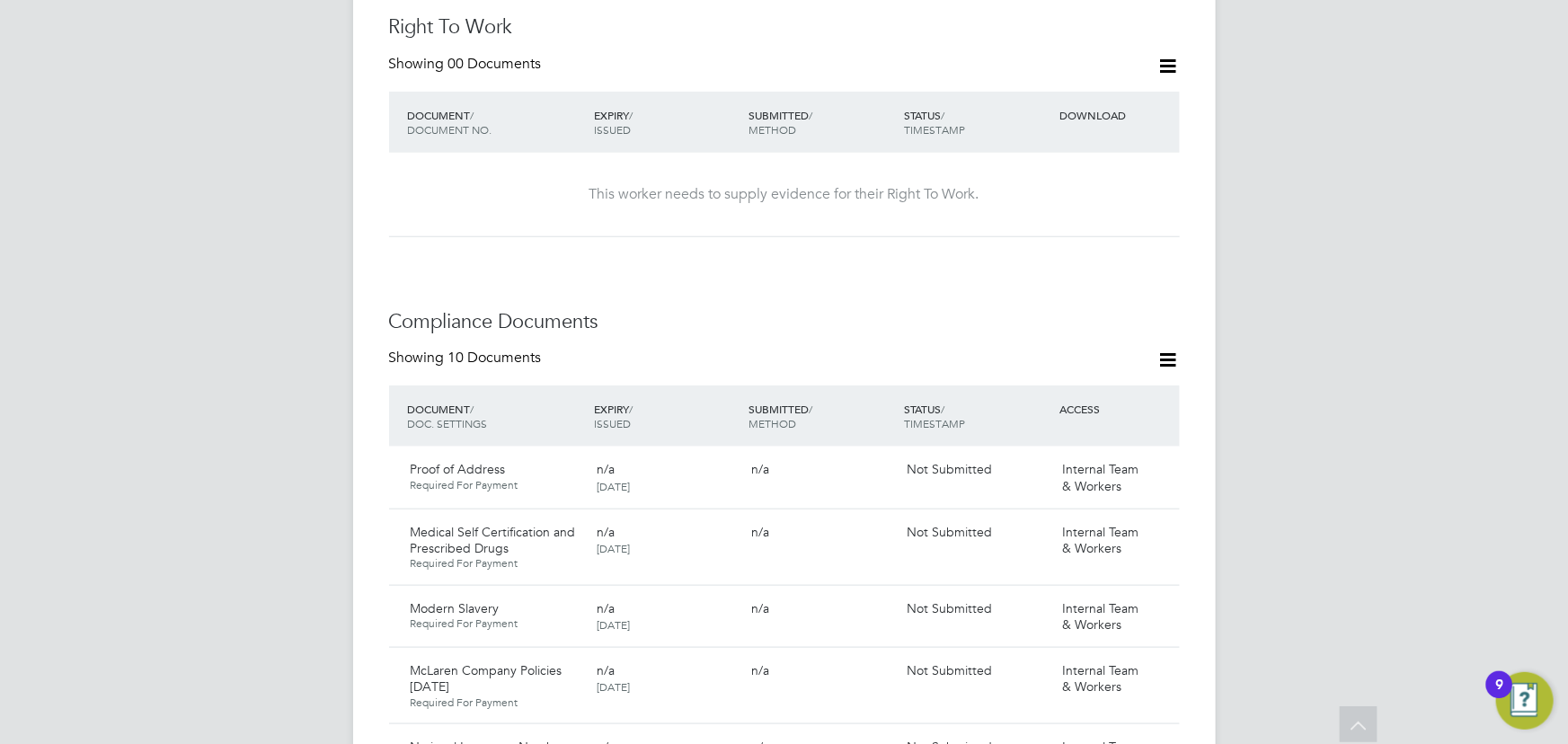
scroll to position [572, 0]
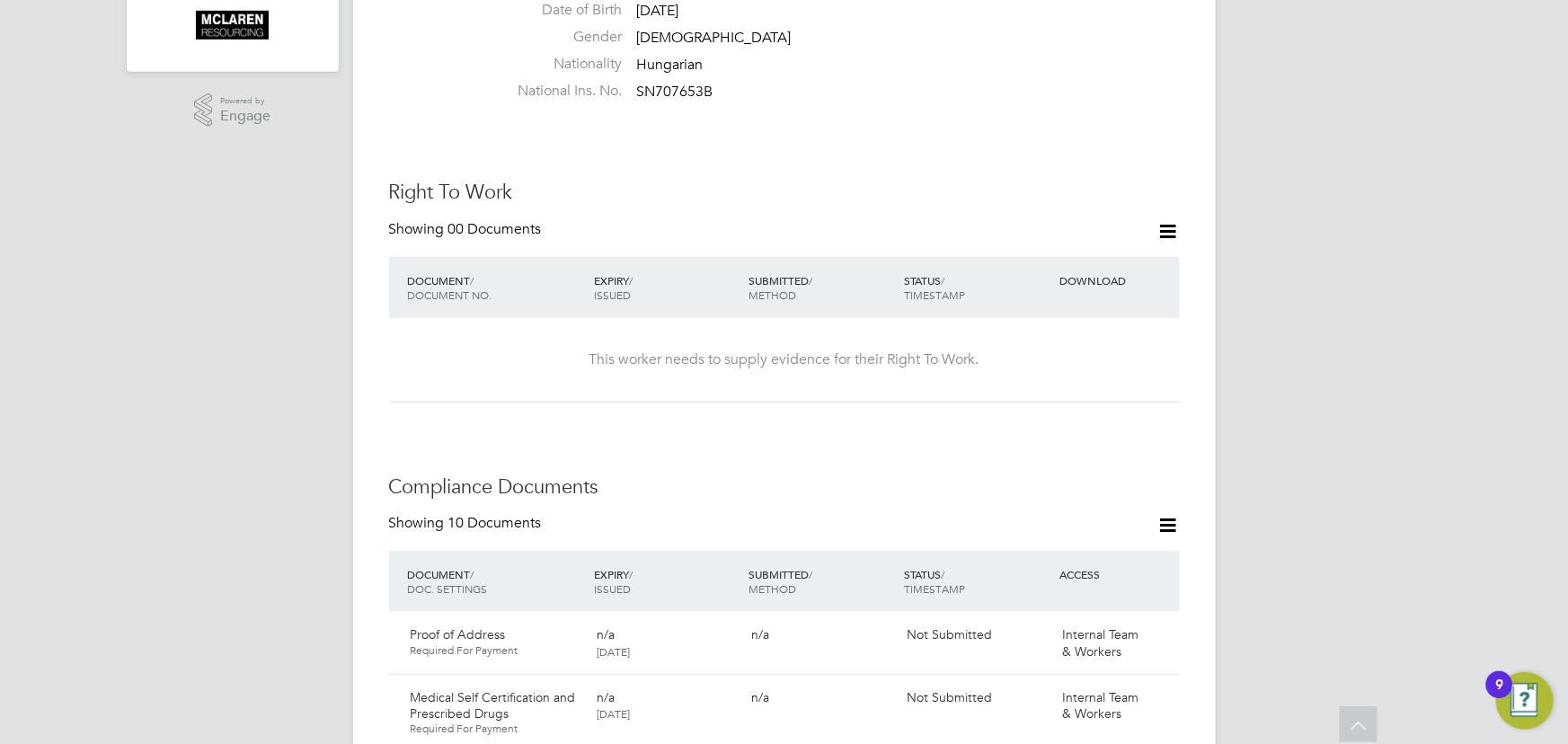
drag, startPoint x: 1174, startPoint y: 198, endPoint x: 1156, endPoint y: 206, distance: 19.7
click at [1174, 220] on icon at bounding box center [1169, 231] width 23 height 23
click at [1075, 233] on li "Add Right To Work Document" at bounding box center [1069, 238] width 217 height 25
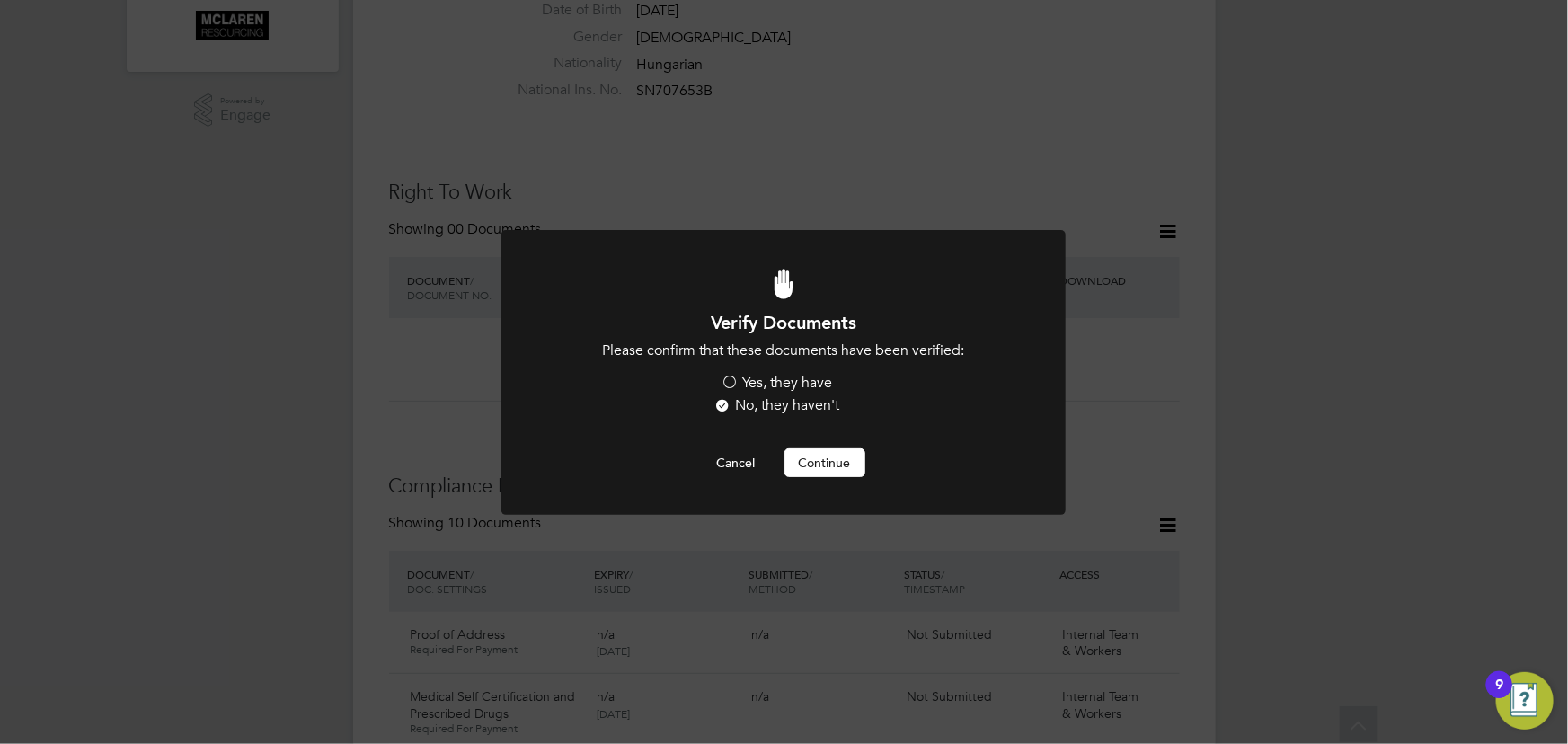
click at [818, 383] on label "Yes, they have" at bounding box center [777, 383] width 112 height 19
click at [0, 0] on input "Yes, they have" at bounding box center [0, 0] width 0 height 0
click at [824, 457] on button "Continue" at bounding box center [825, 463] width 81 height 29
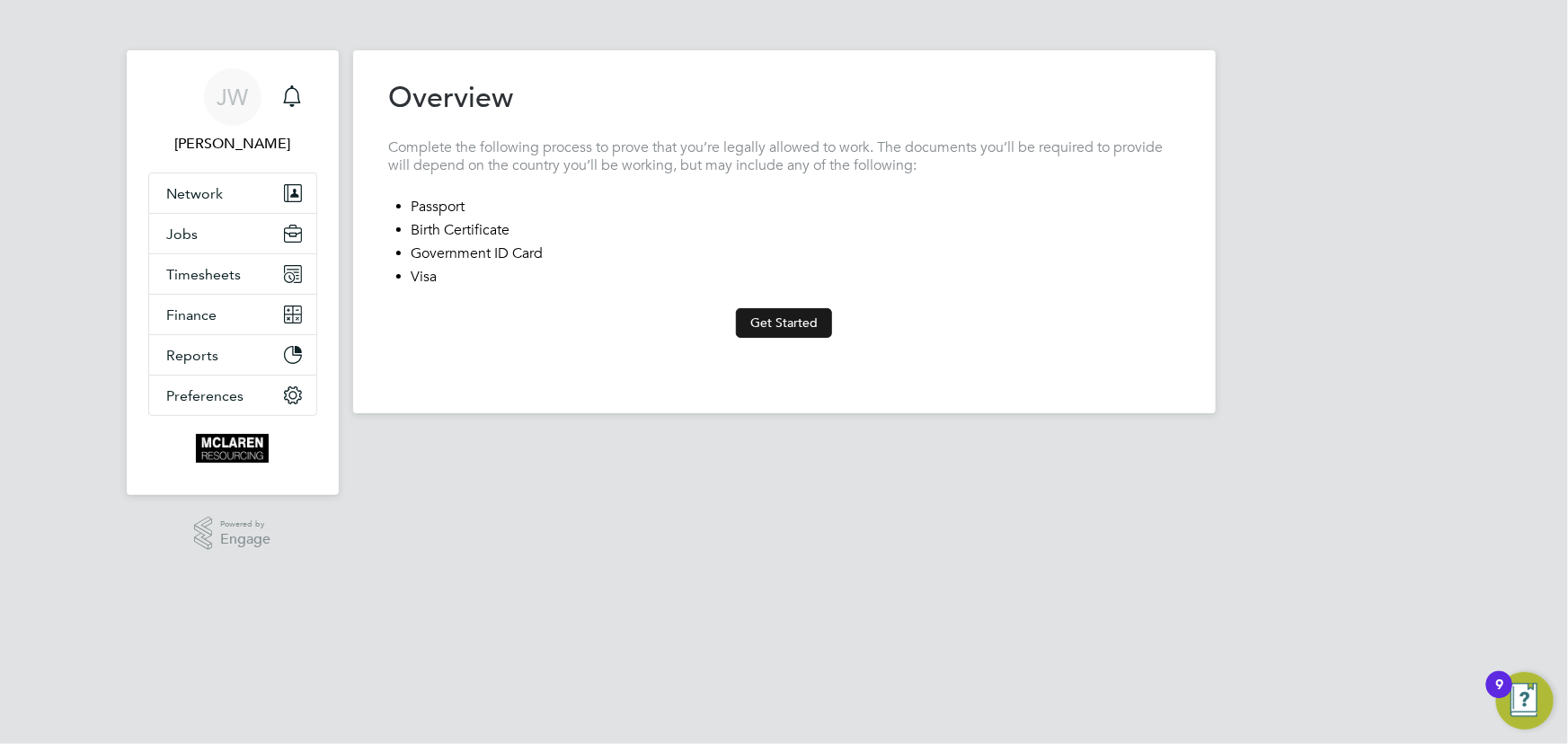
click at [762, 320] on button "Get Started" at bounding box center [784, 323] width 96 height 29
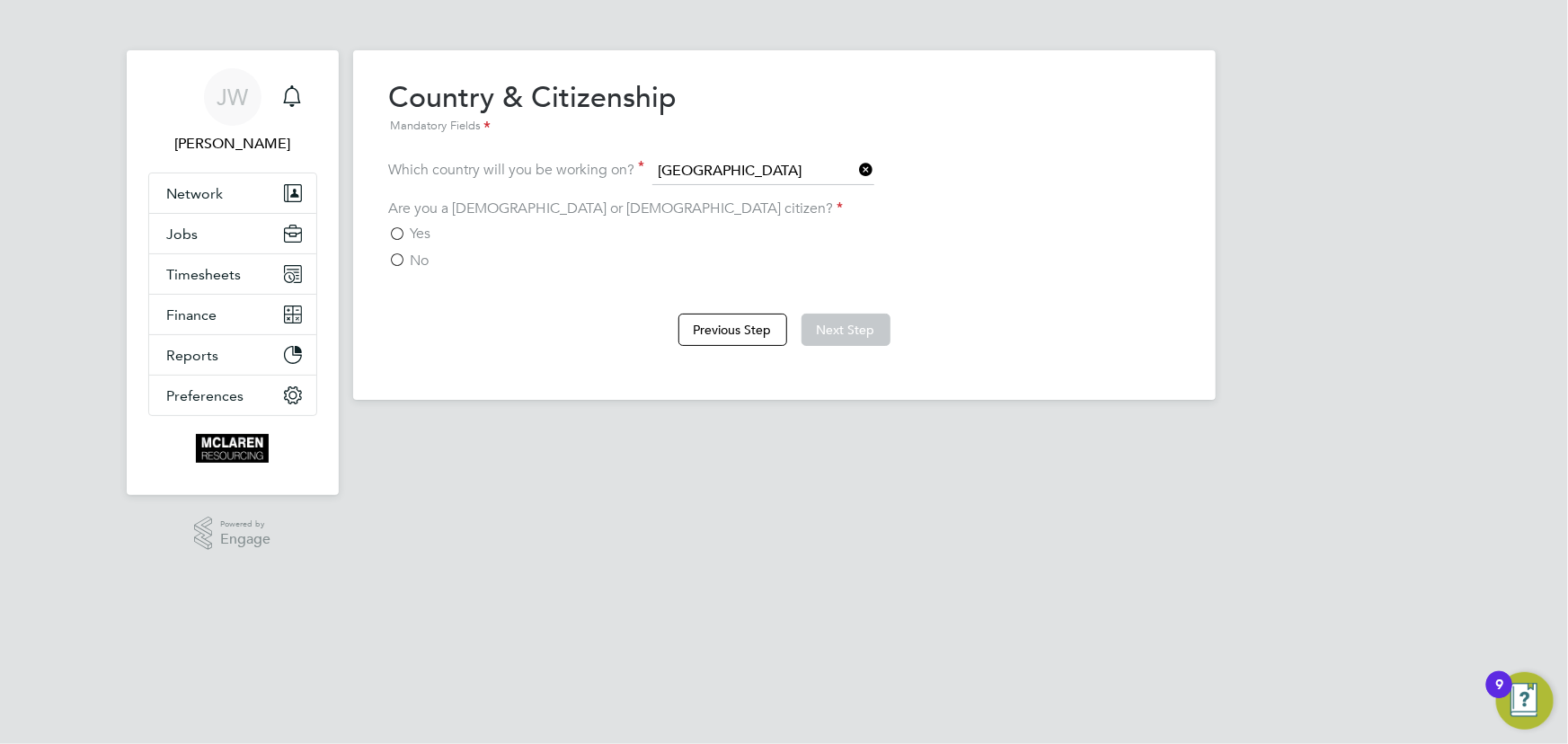
click at [426, 263] on span "No" at bounding box center [420, 260] width 19 height 18
click at [0, 0] on input "No" at bounding box center [0, 0] width 0 height 0
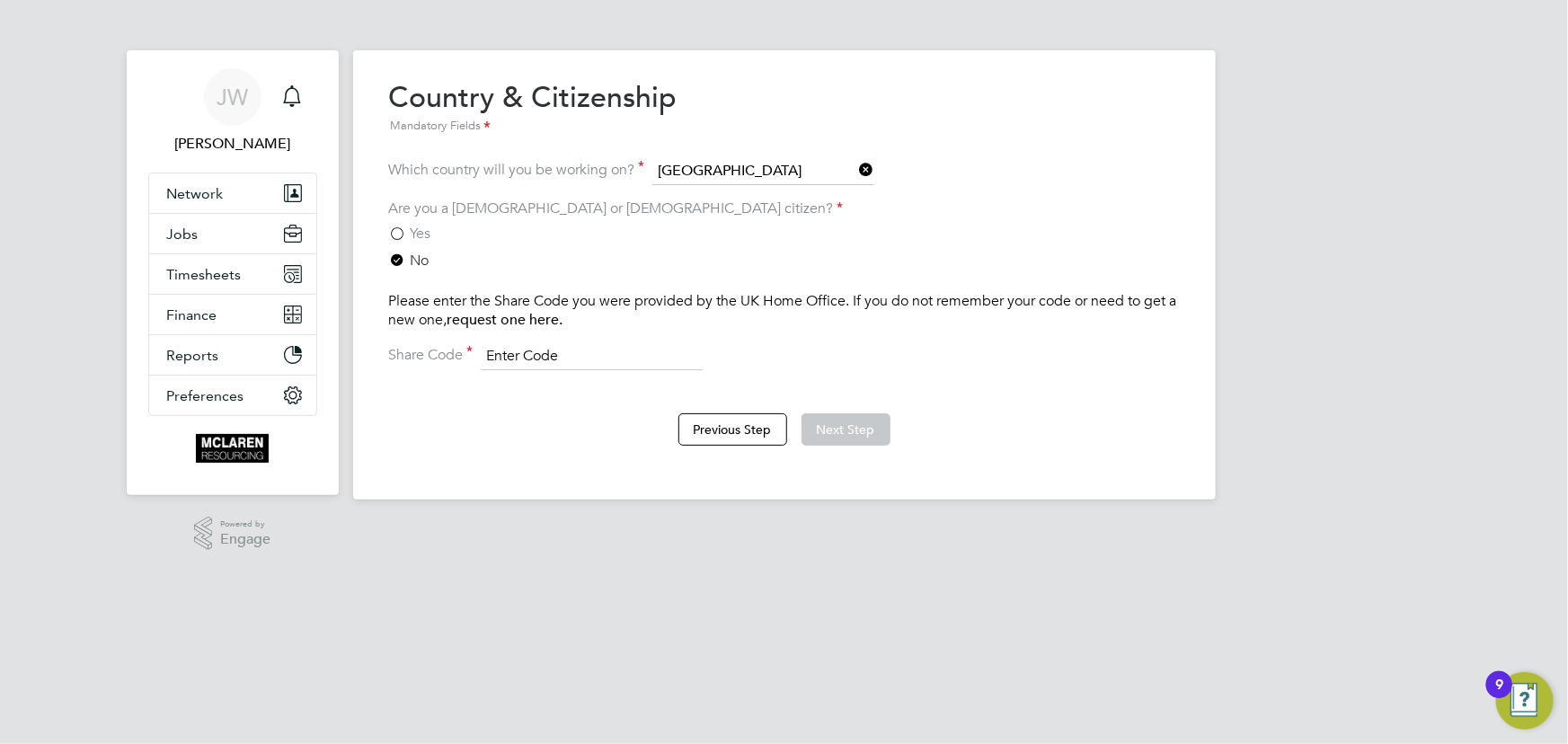
click at [552, 355] on input at bounding box center [592, 357] width 222 height 27
paste input "WE-K5MHC63-K"
type input "WE-K5MHC63-KL"
click at [835, 426] on button "Next Step" at bounding box center [846, 430] width 89 height 33
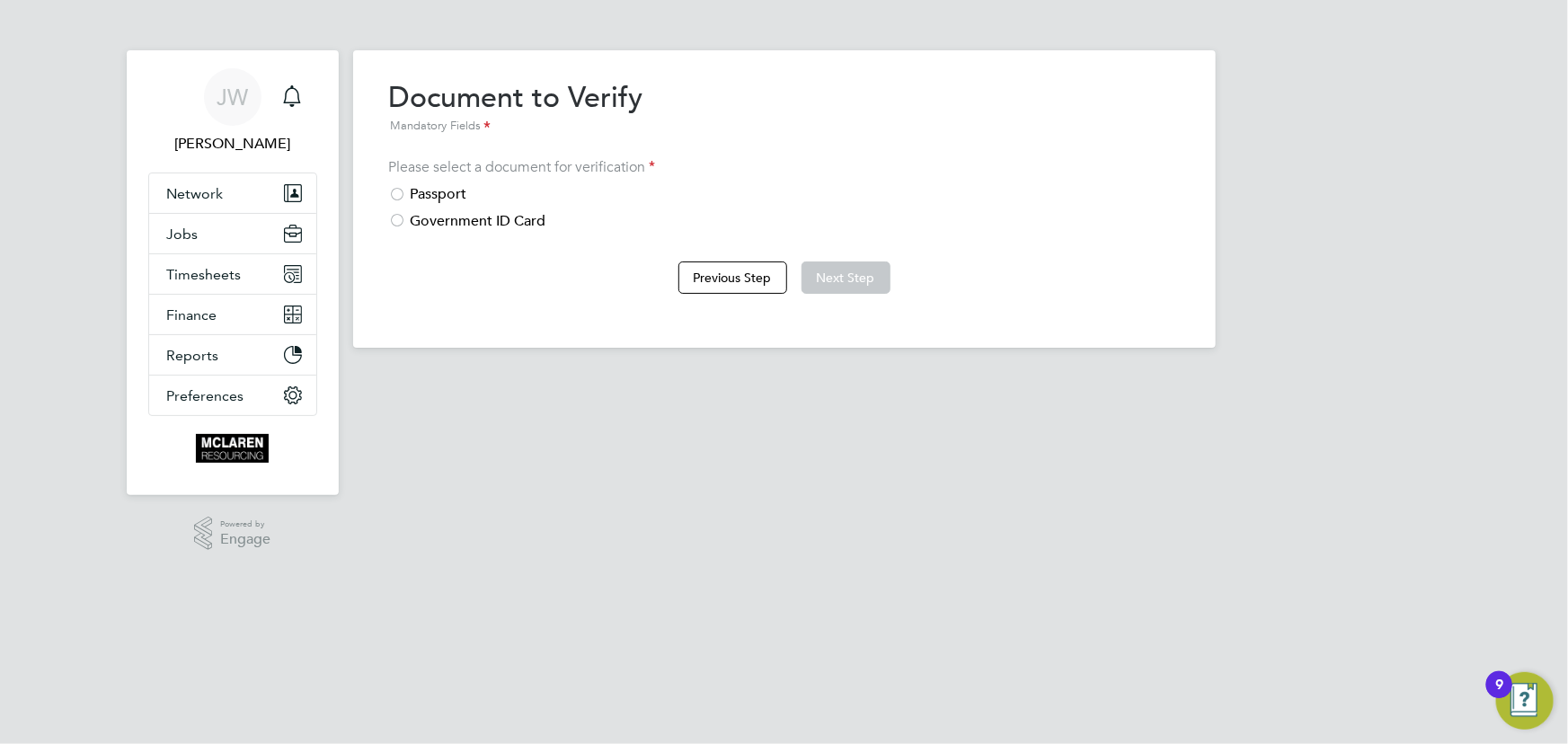
click at [446, 189] on div "Passport" at bounding box center [785, 194] width 791 height 19
click at [853, 272] on button "Next Step" at bounding box center [846, 278] width 89 height 33
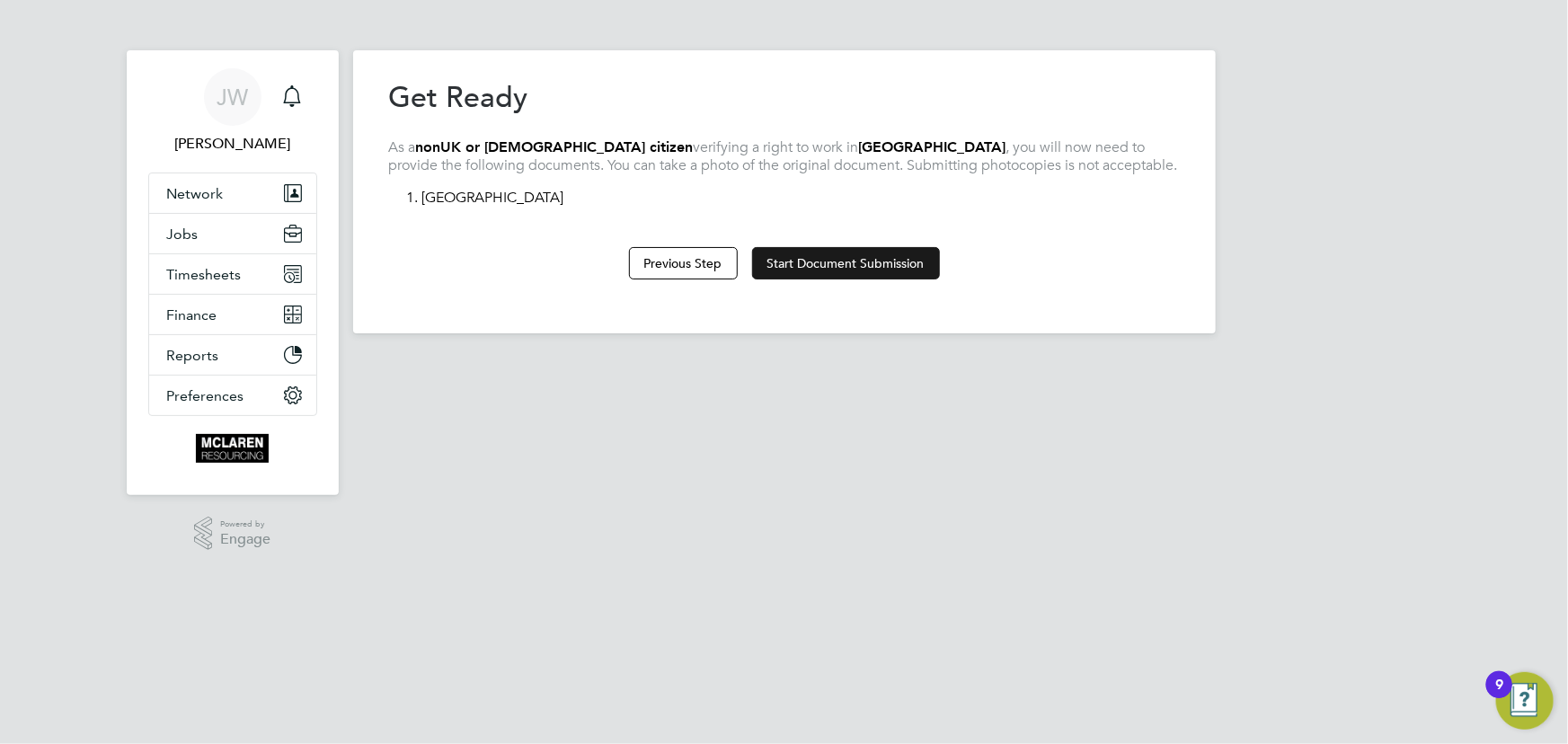
click at [830, 260] on button "Start Document Submission" at bounding box center [846, 263] width 188 height 33
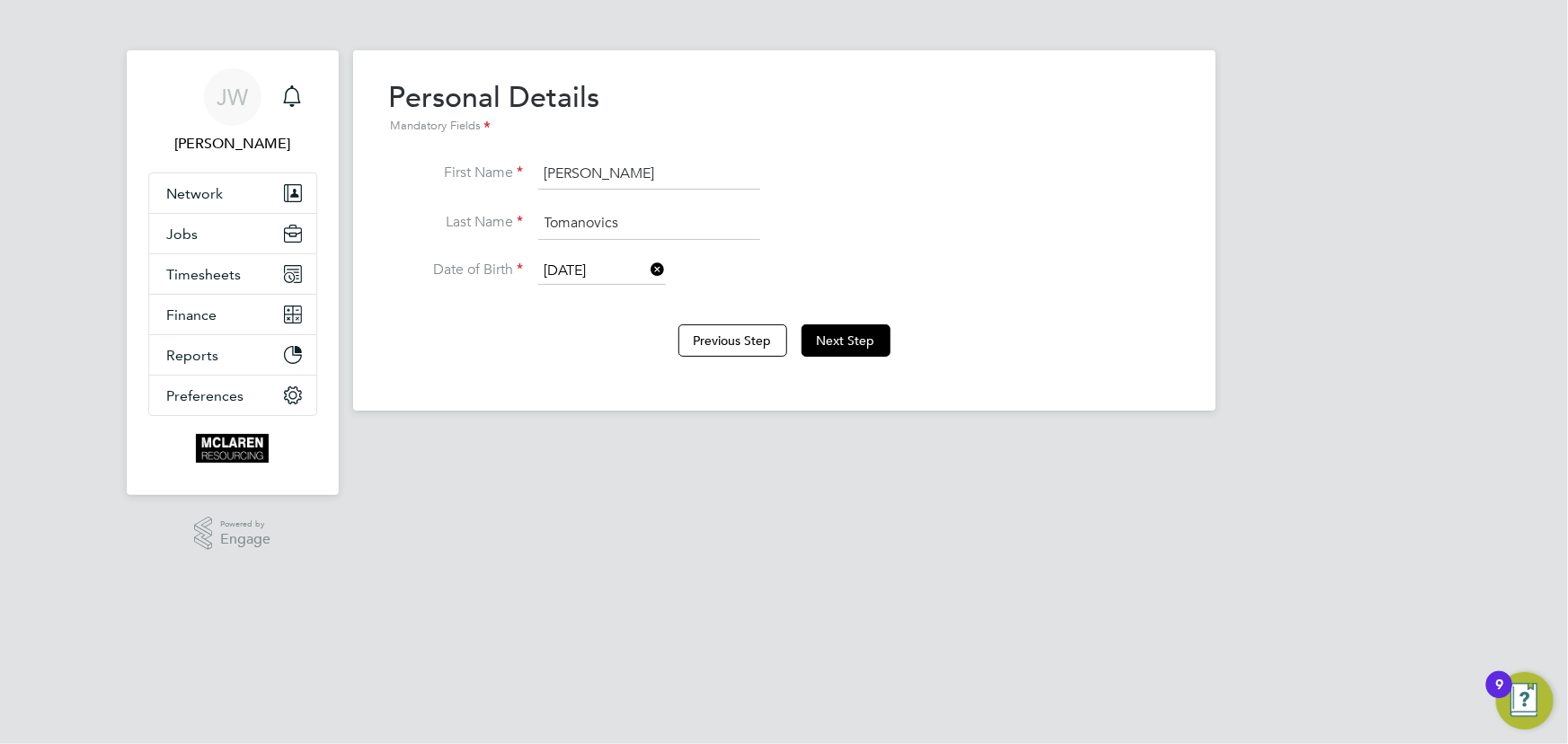
click at [882, 359] on div "Previous Step Next Step" at bounding box center [785, 338] width 791 height 72
click at [886, 349] on button "Next Step" at bounding box center [846, 341] width 89 height 33
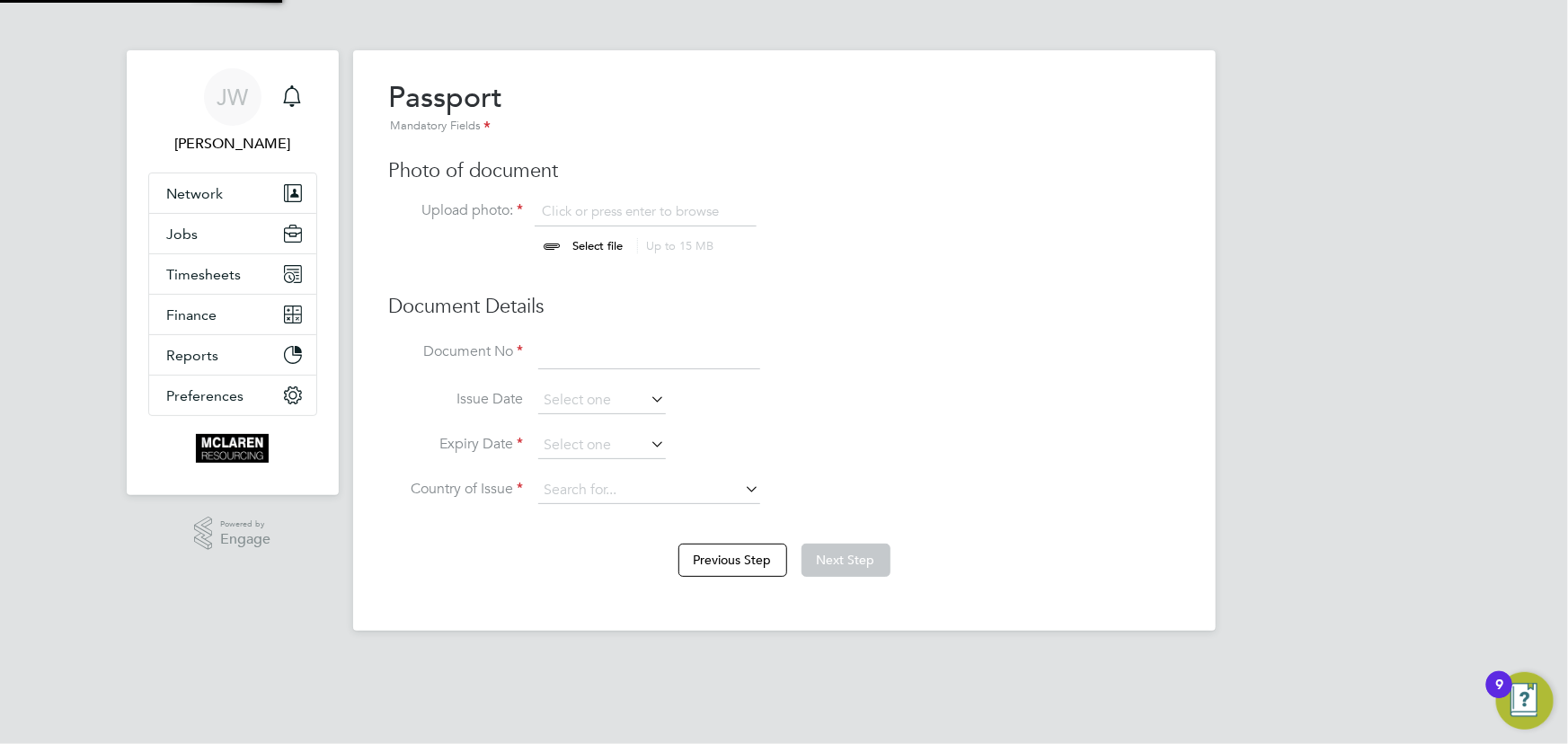
scroll to position [24, 223]
click at [596, 240] on input "file" at bounding box center [615, 229] width 282 height 54
type input "C:\fakepath\[PERSON_NAME] passport.jpeg"
click at [612, 350] on input at bounding box center [649, 354] width 222 height 33
click at [557, 353] on input at bounding box center [649, 354] width 222 height 33
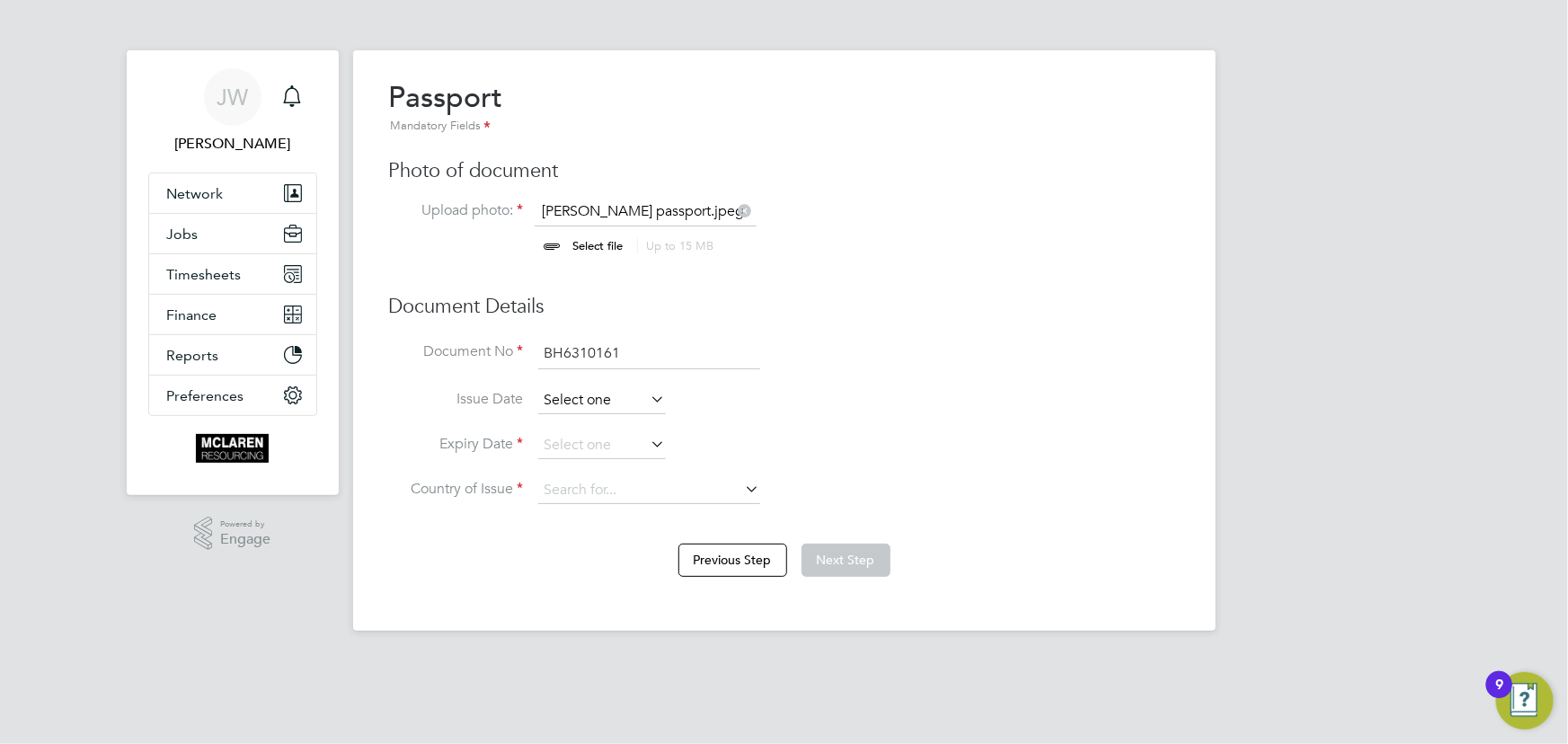
type input "BH6310161"
click at [576, 408] on input at bounding box center [602, 401] width 128 height 27
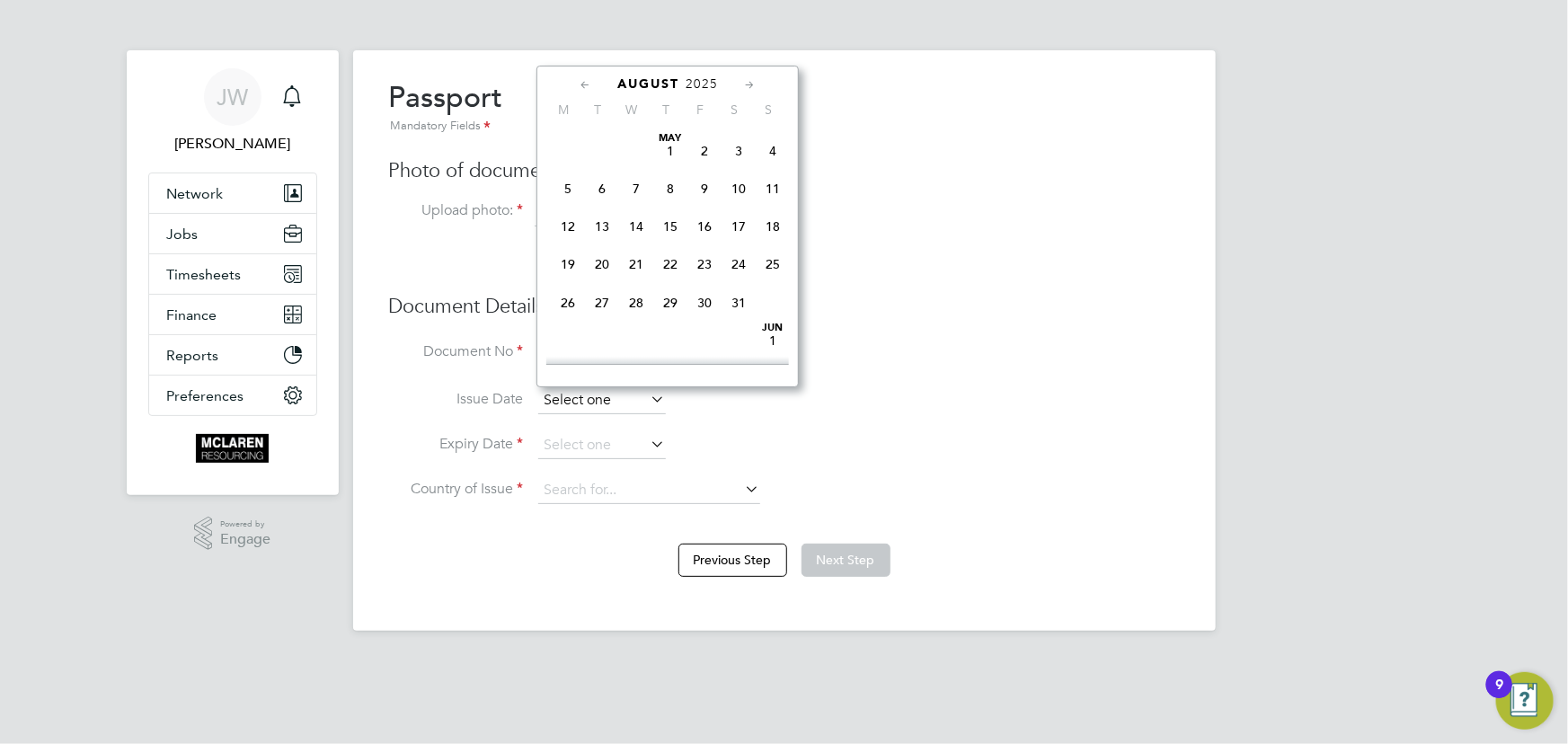
scroll to position [689, 0]
click at [701, 76] on span "2025" at bounding box center [702, 83] width 33 height 15
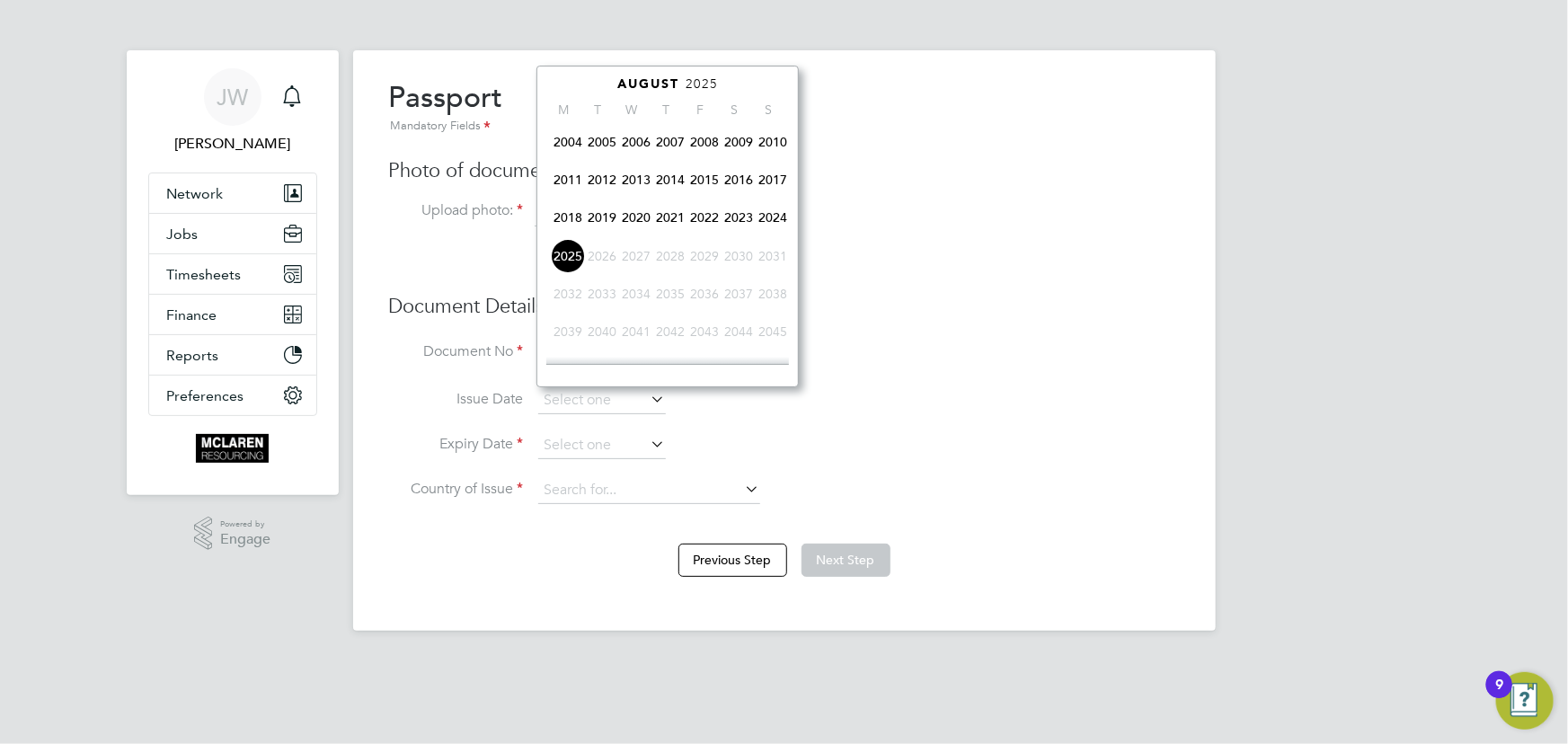
click at [747, 180] on span "2016" at bounding box center [739, 180] width 34 height 34
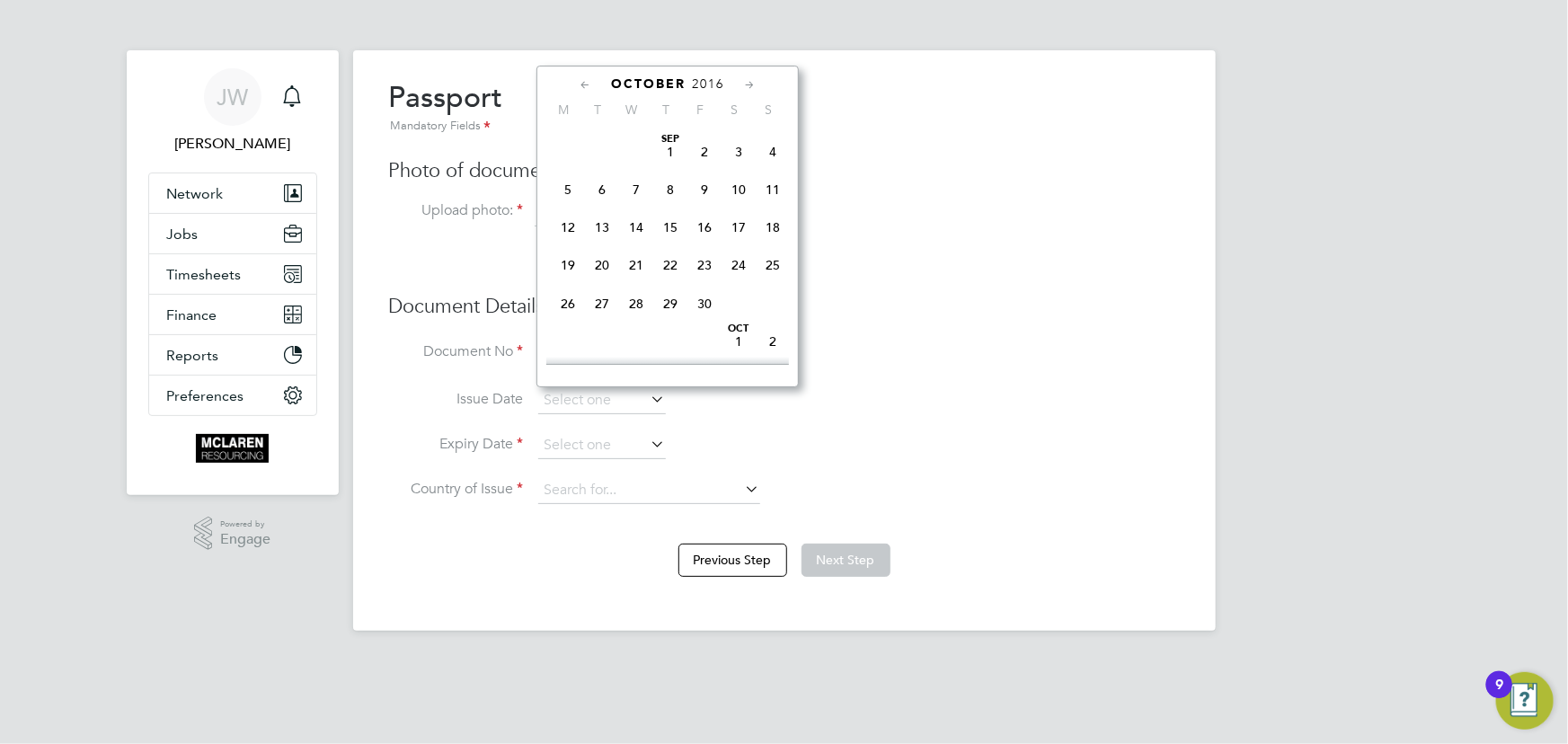
scroll to position [791, 0]
click at [568, 311] on span "26" at bounding box center [568, 308] width 34 height 34
type input "[DATE]"
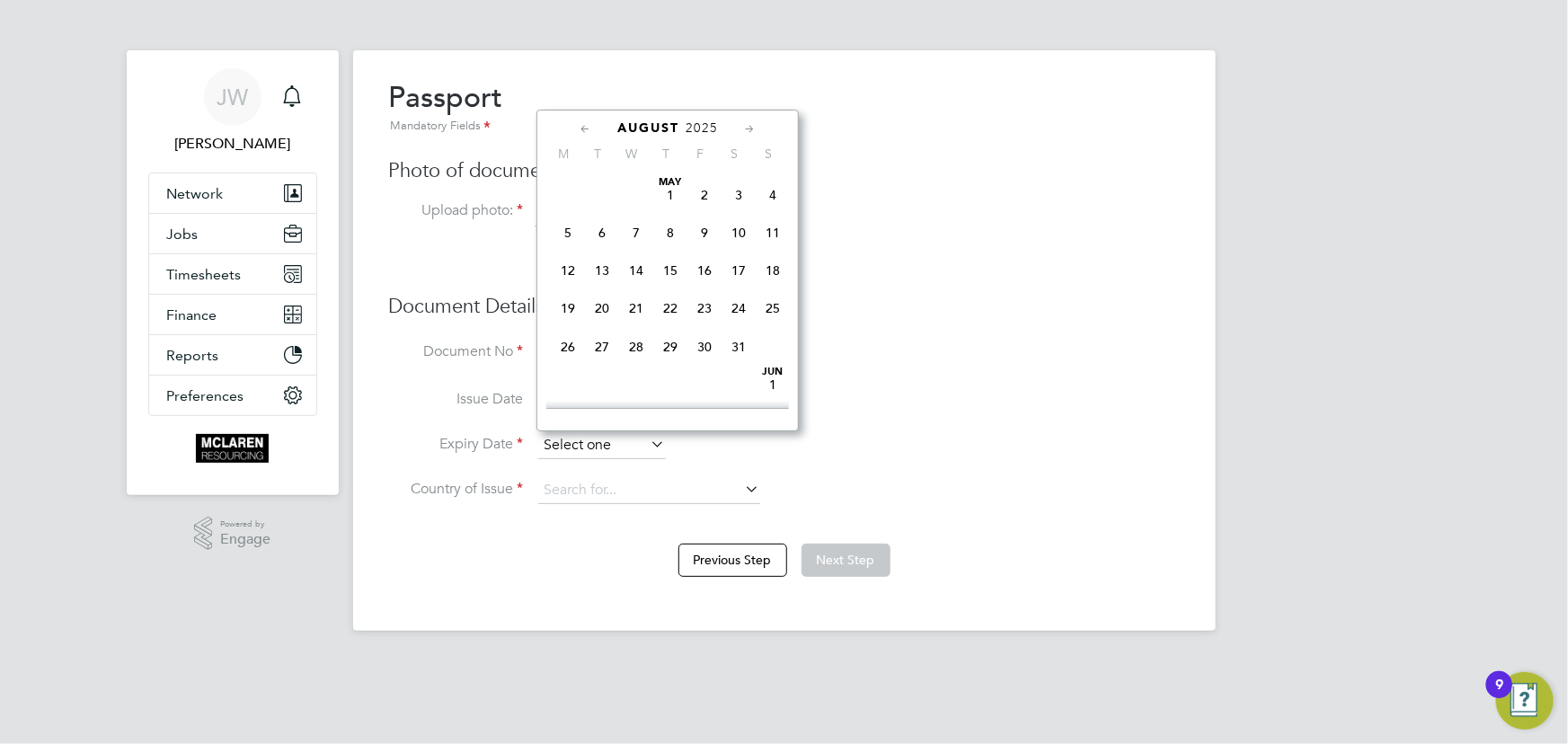
click at [636, 445] on input at bounding box center [602, 445] width 128 height 27
click at [710, 127] on span "2025" at bounding box center [702, 128] width 33 height 15
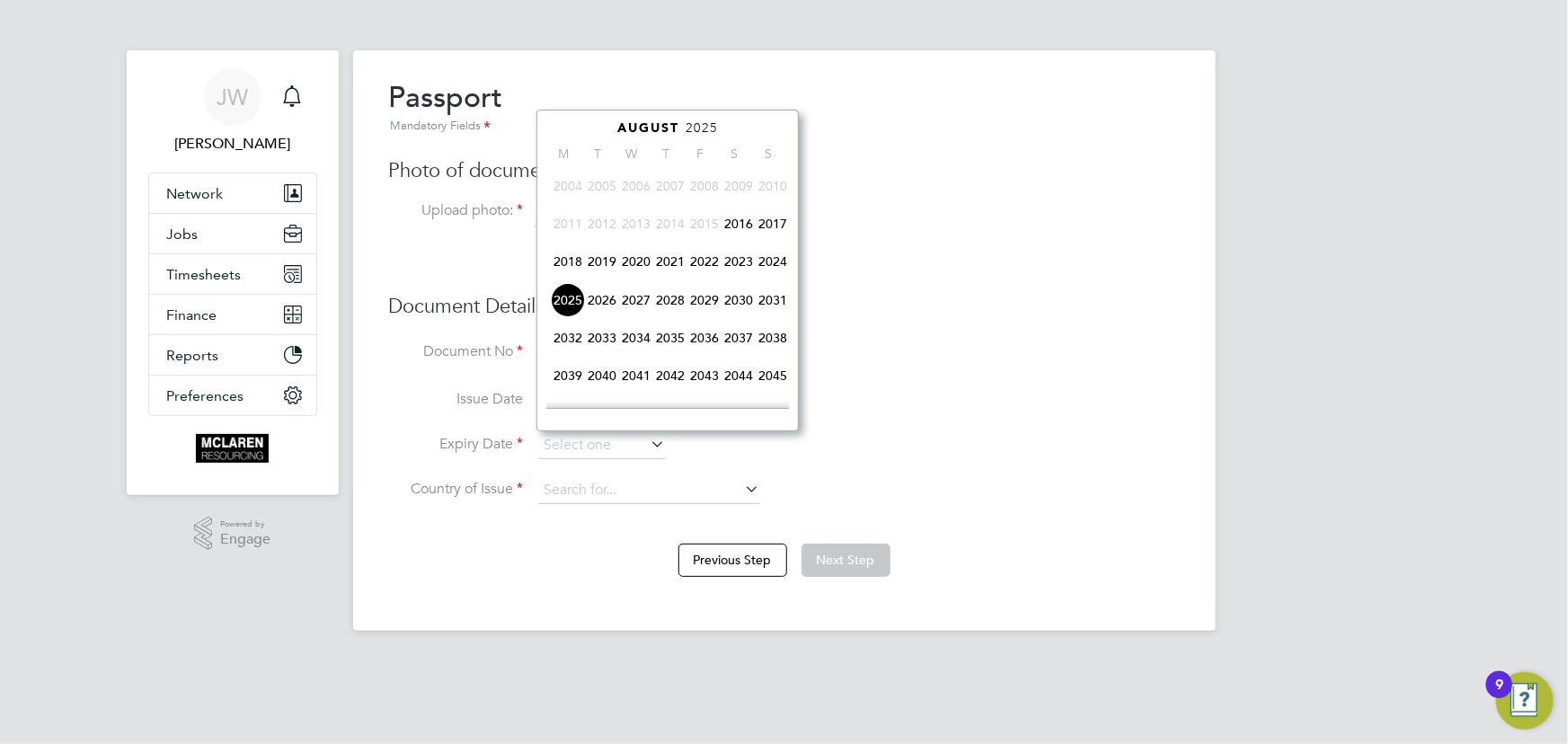
click at [603, 307] on span "2026" at bounding box center [603, 300] width 34 height 34
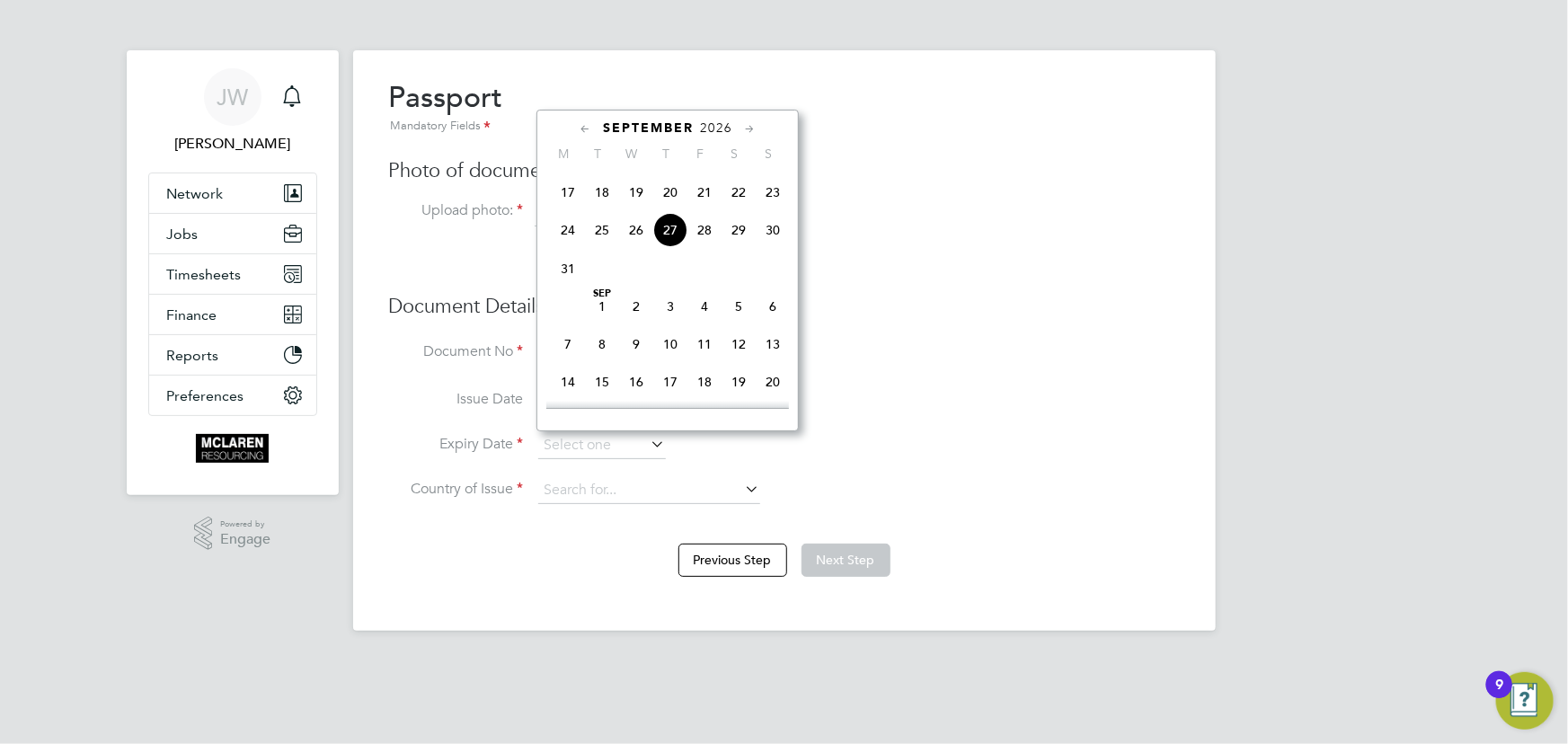
scroll to position [709, 0]
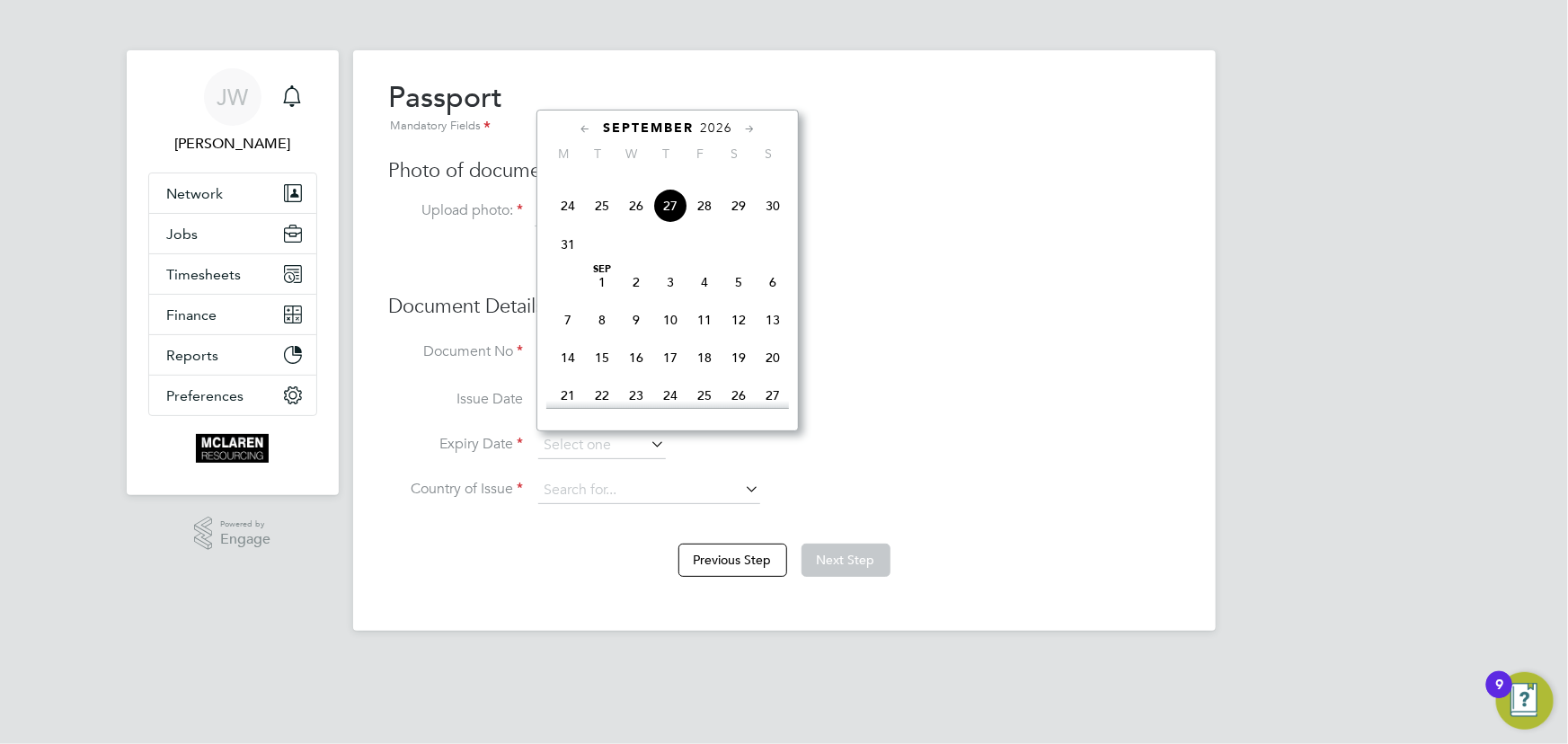
click at [632, 210] on span "26" at bounding box center [636, 206] width 34 height 34
type input "[DATE]"
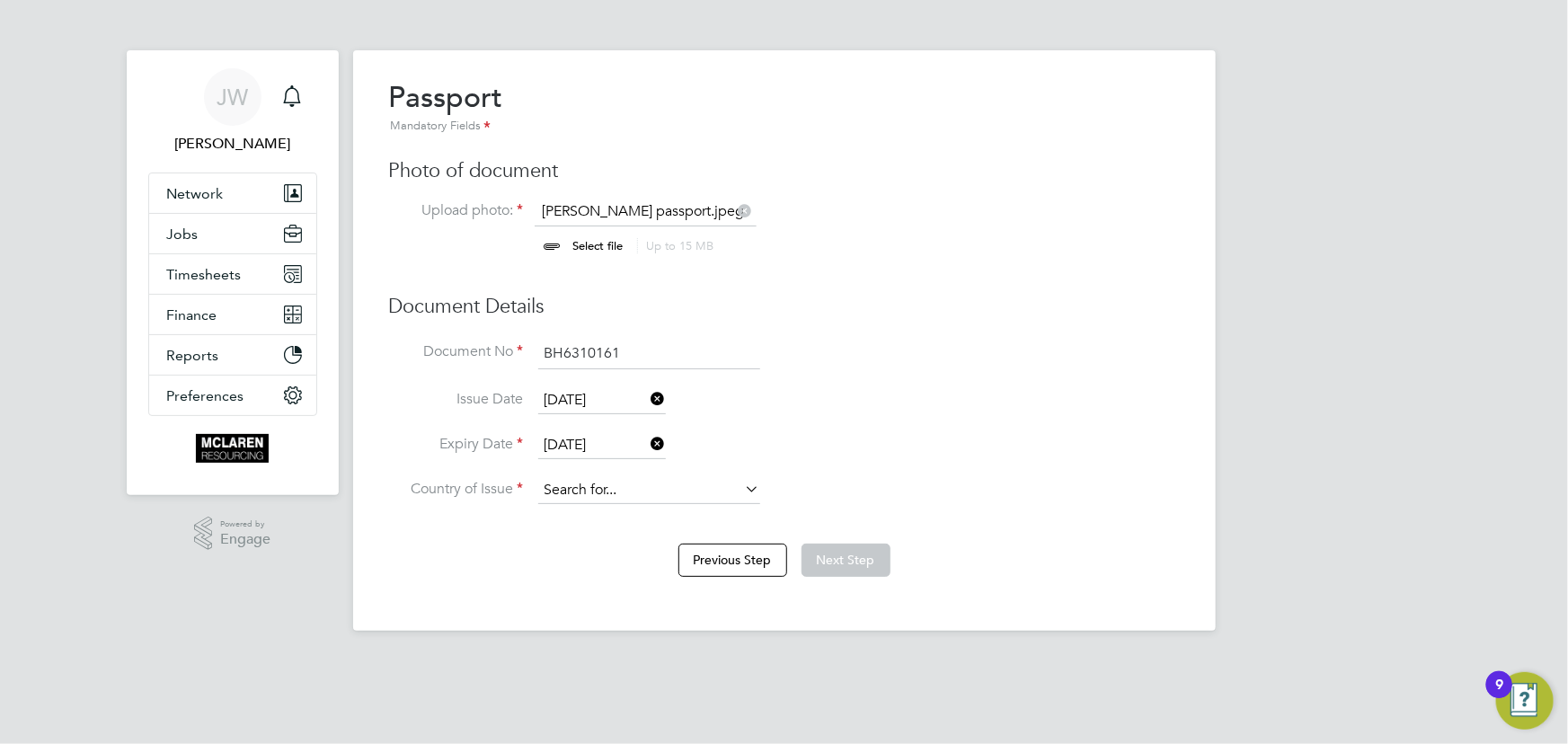
click at [602, 492] on input at bounding box center [649, 491] width 222 height 27
click at [596, 511] on li "[PERSON_NAME]" at bounding box center [650, 514] width 223 height 24
type input "[GEOGRAPHIC_DATA]"
click at [854, 565] on button "Next Step" at bounding box center [846, 560] width 89 height 33
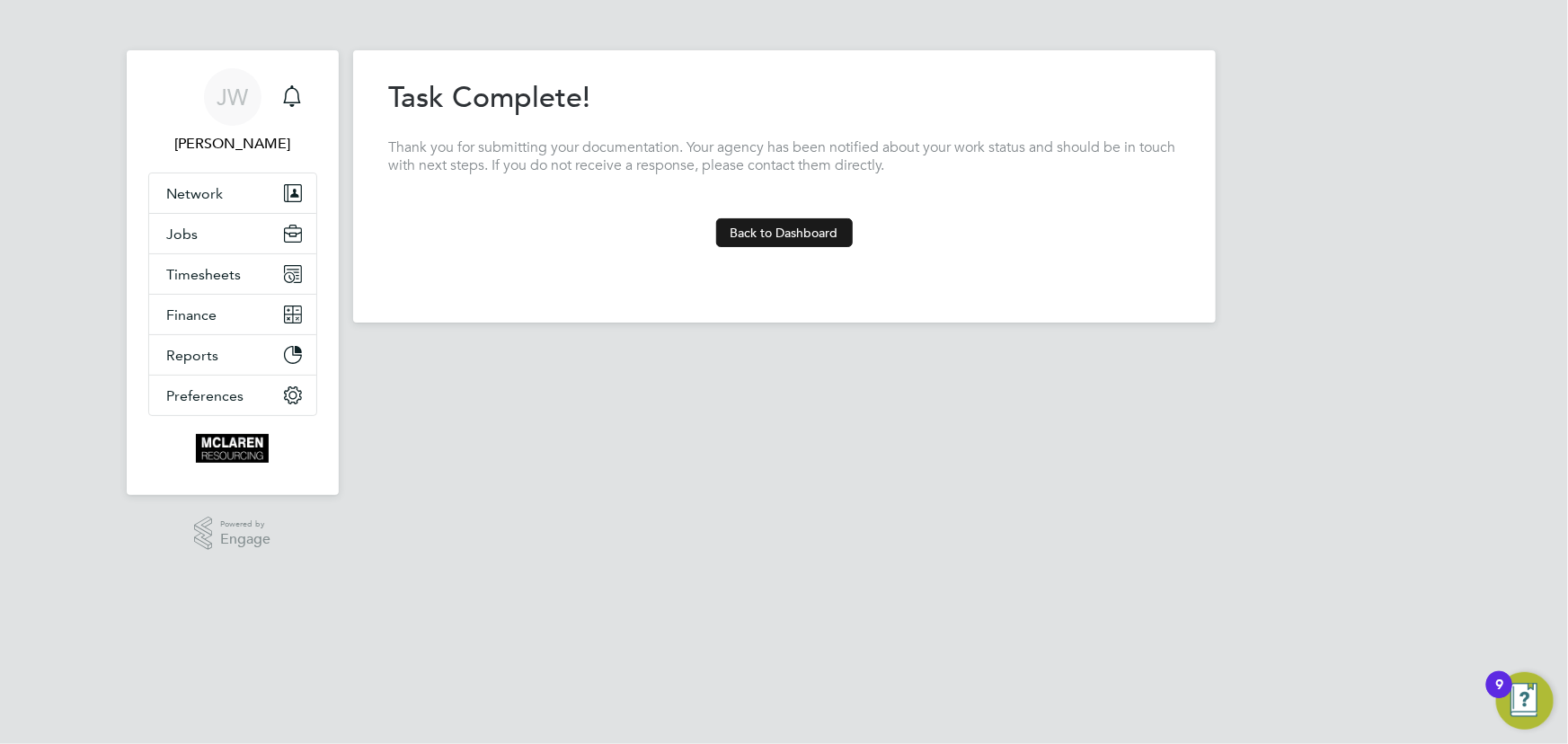
click at [744, 223] on button "Back to Dashboard" at bounding box center [784, 233] width 137 height 29
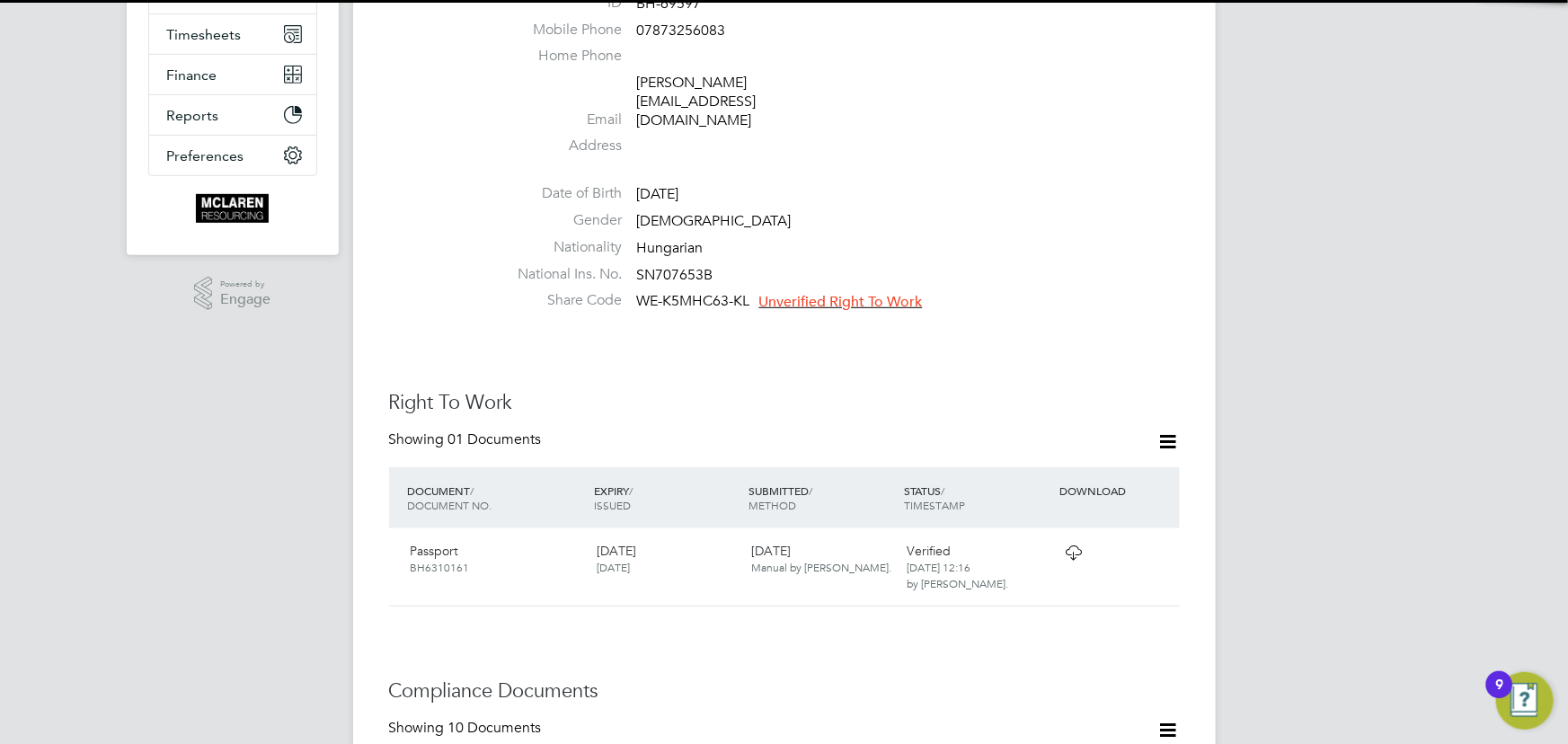
scroll to position [408, 0]
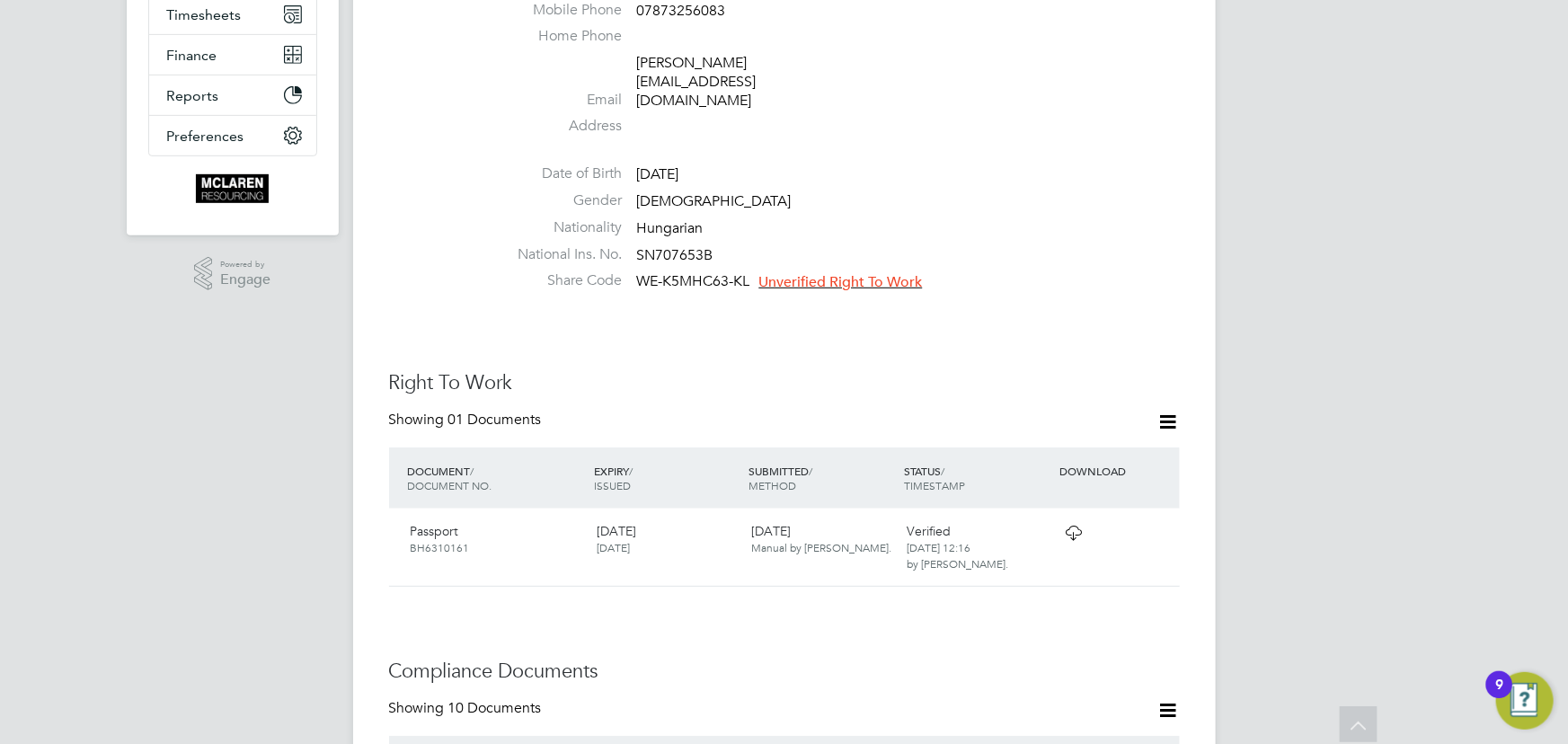
click at [835, 273] on span "Unverified Right To Work" at bounding box center [841, 282] width 163 height 18
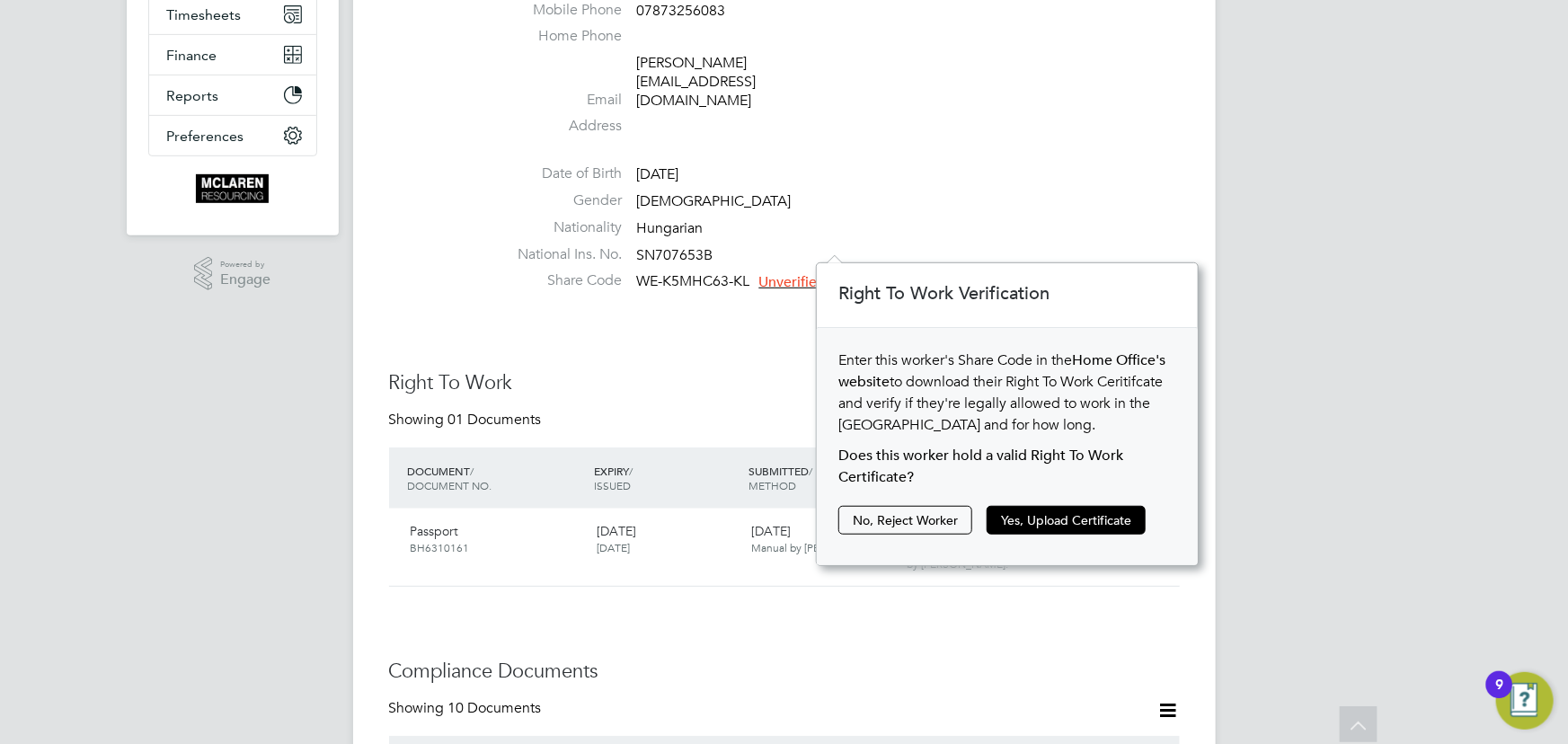
scroll to position [302, 382]
click at [1005, 525] on button "Yes, Upload Certificate" at bounding box center [1065, 521] width 159 height 29
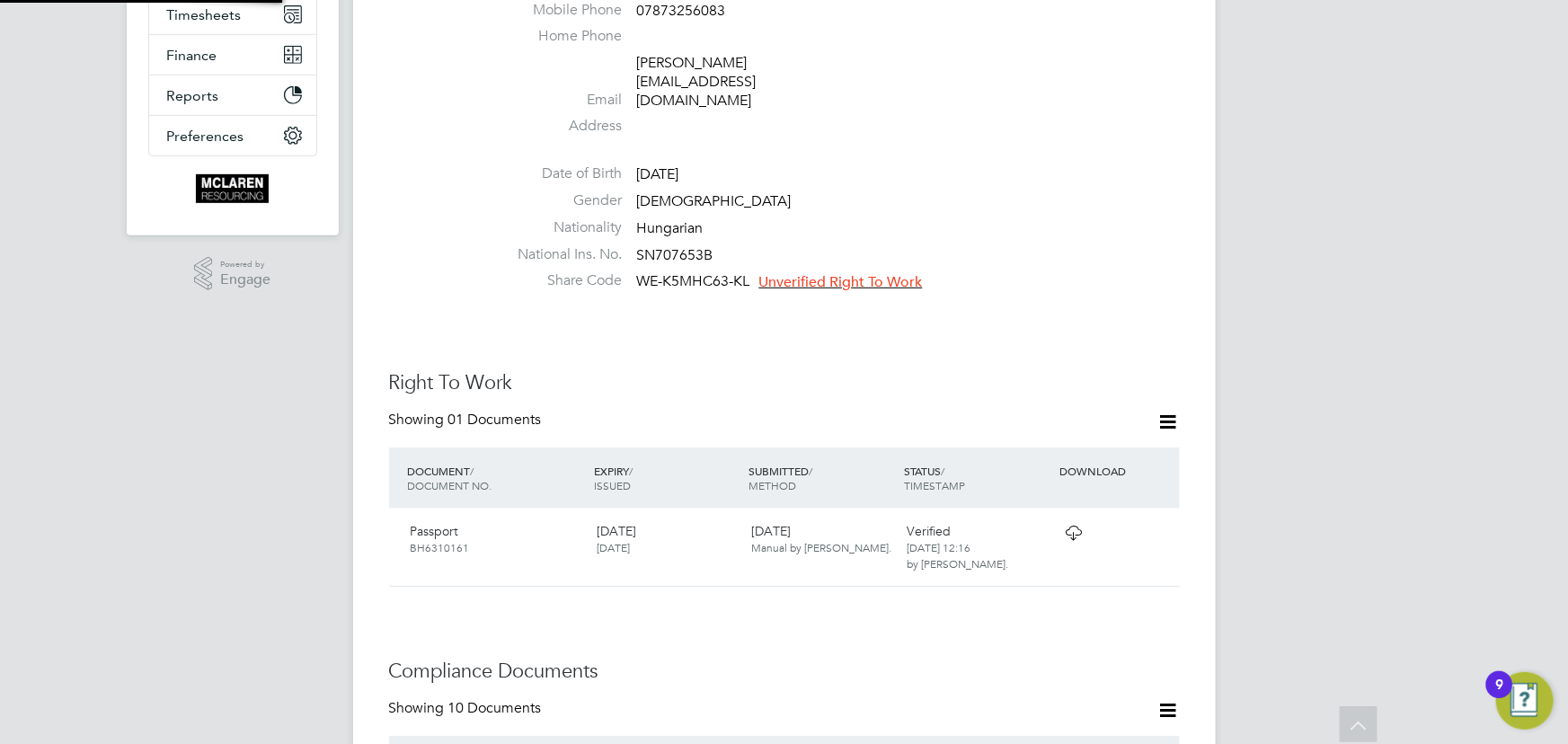
scroll to position [63, 382]
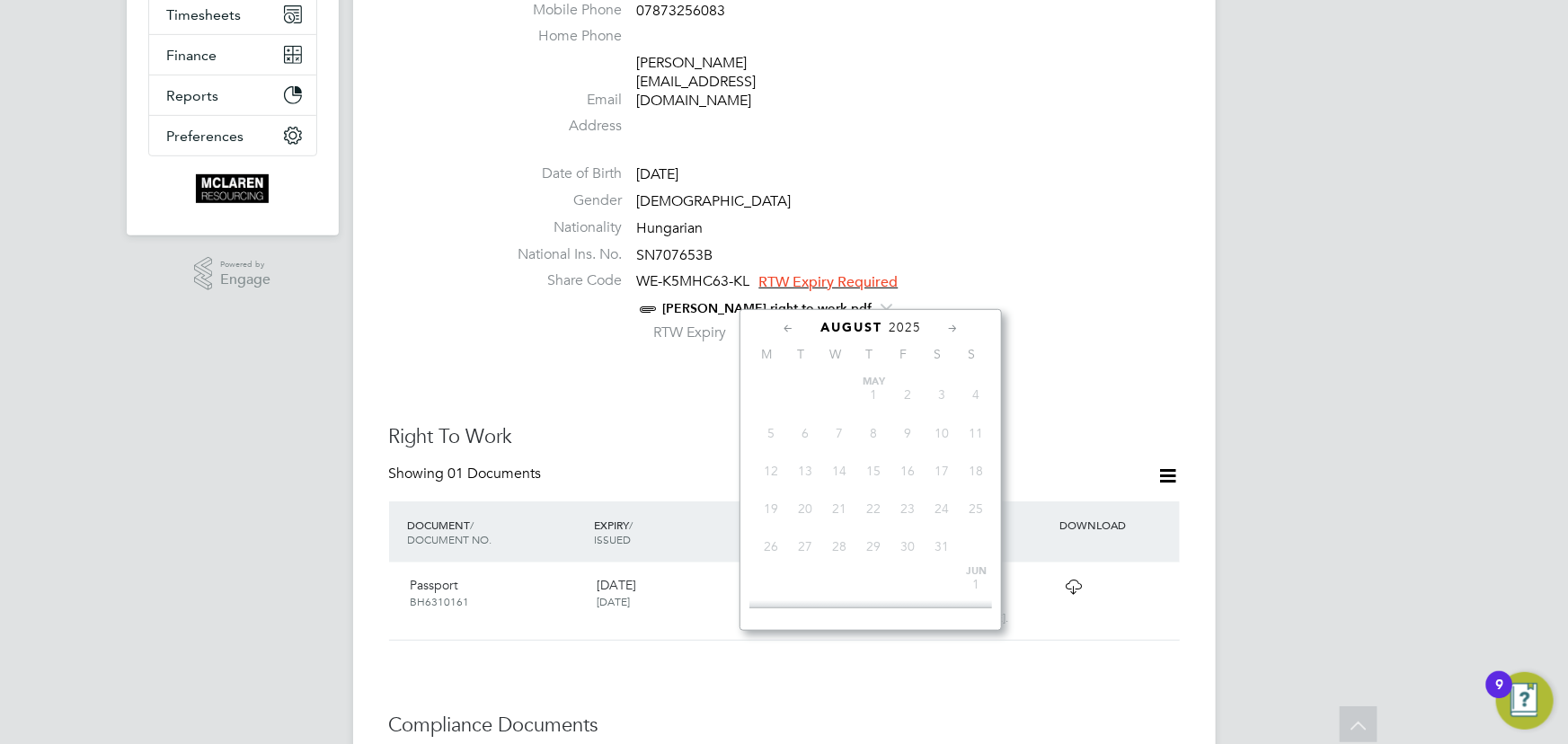
click at [839, 321] on input at bounding box center [805, 335] width 128 height 27
click at [914, 326] on span "2025" at bounding box center [905, 328] width 33 height 15
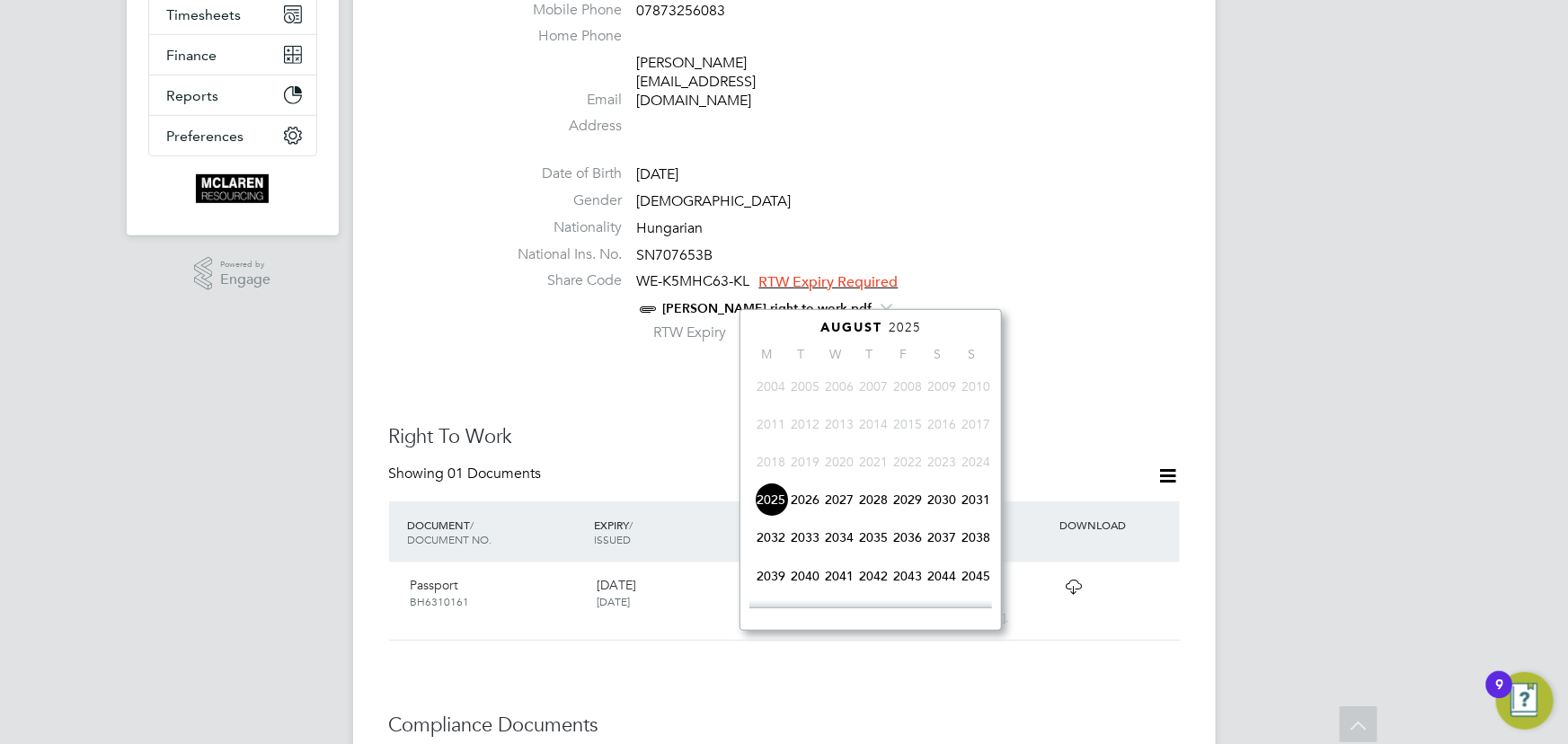
click at [835, 510] on span "2027" at bounding box center [839, 500] width 34 height 34
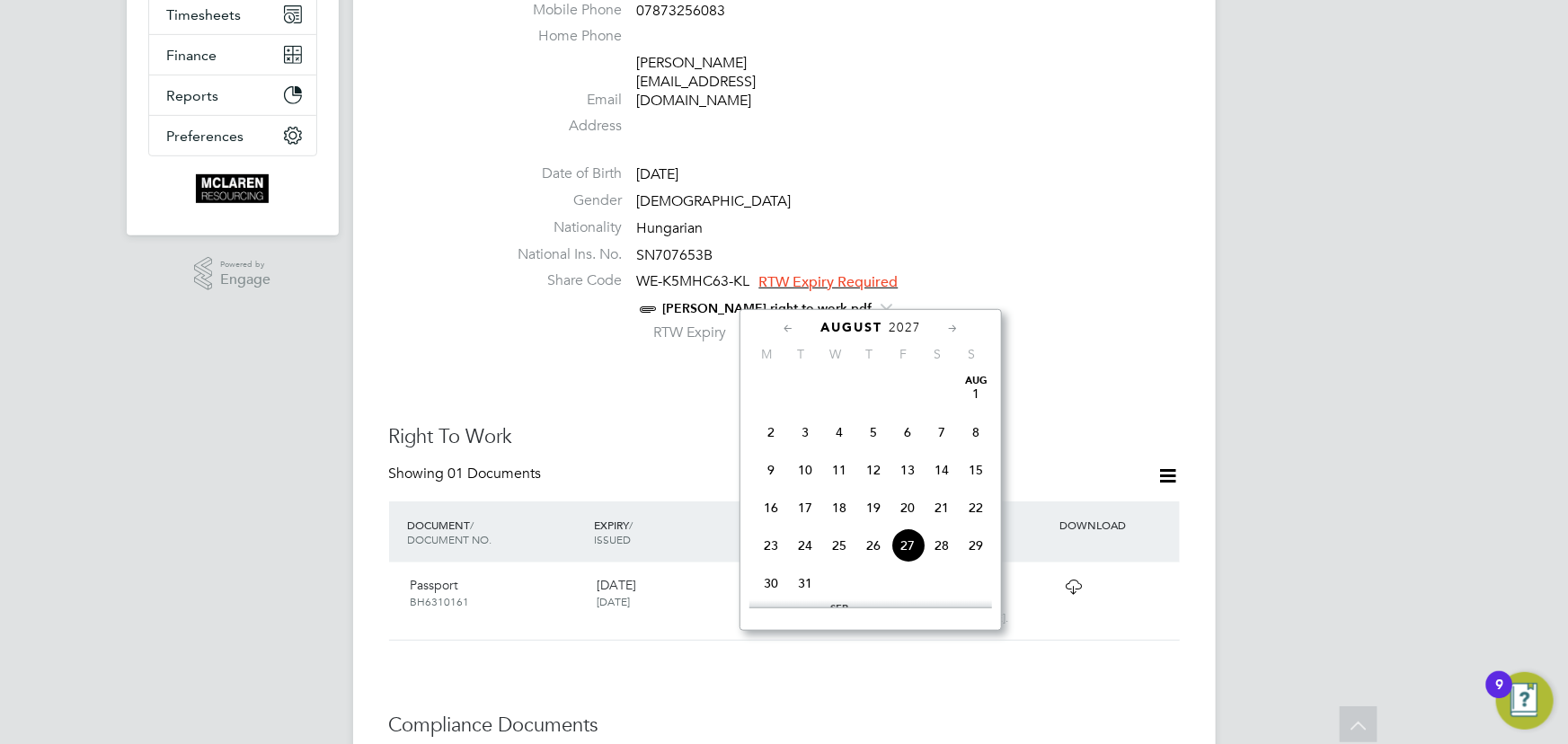
scroll to position [709, 0]
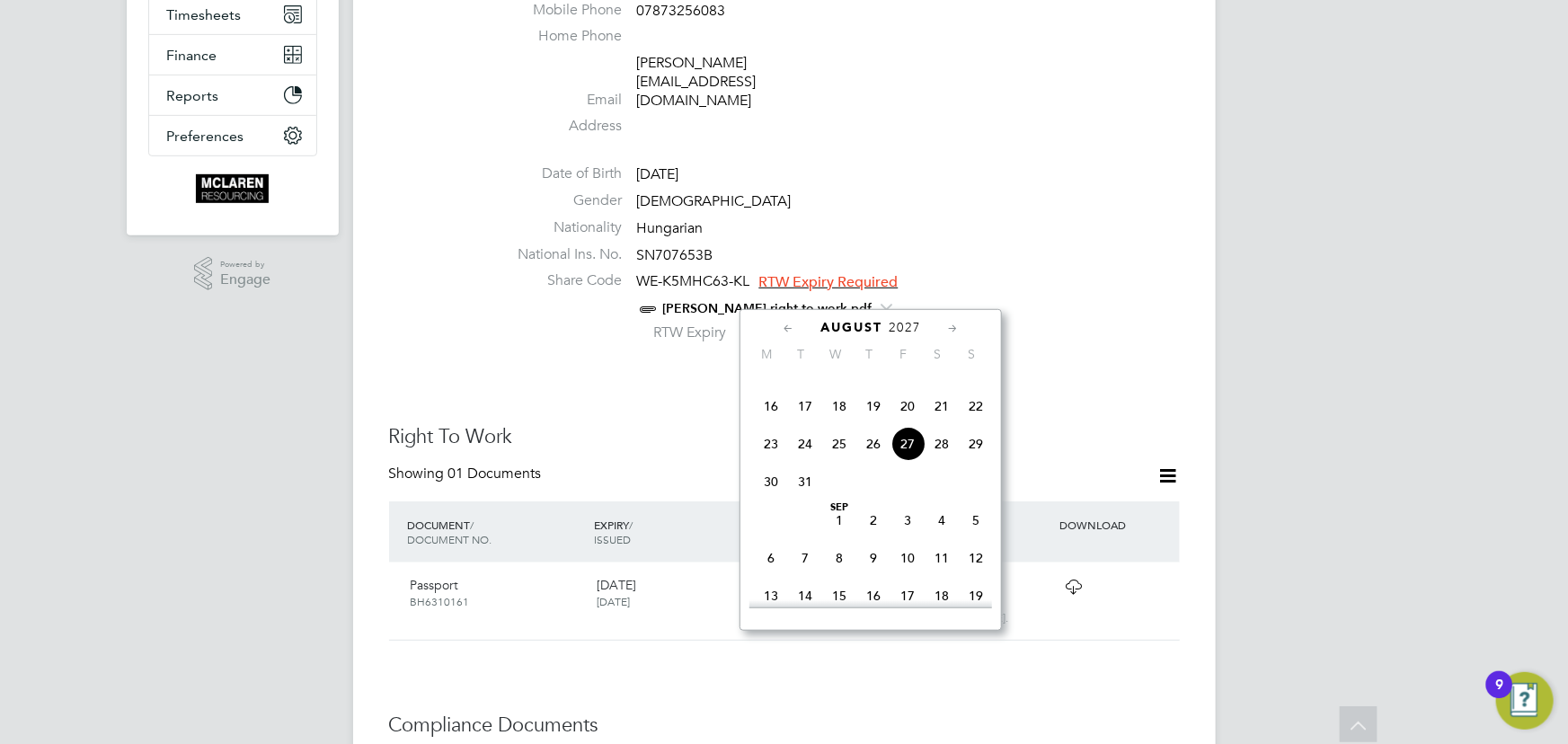
click at [903, 448] on span "27" at bounding box center [907, 444] width 34 height 34
type input "[DATE]"
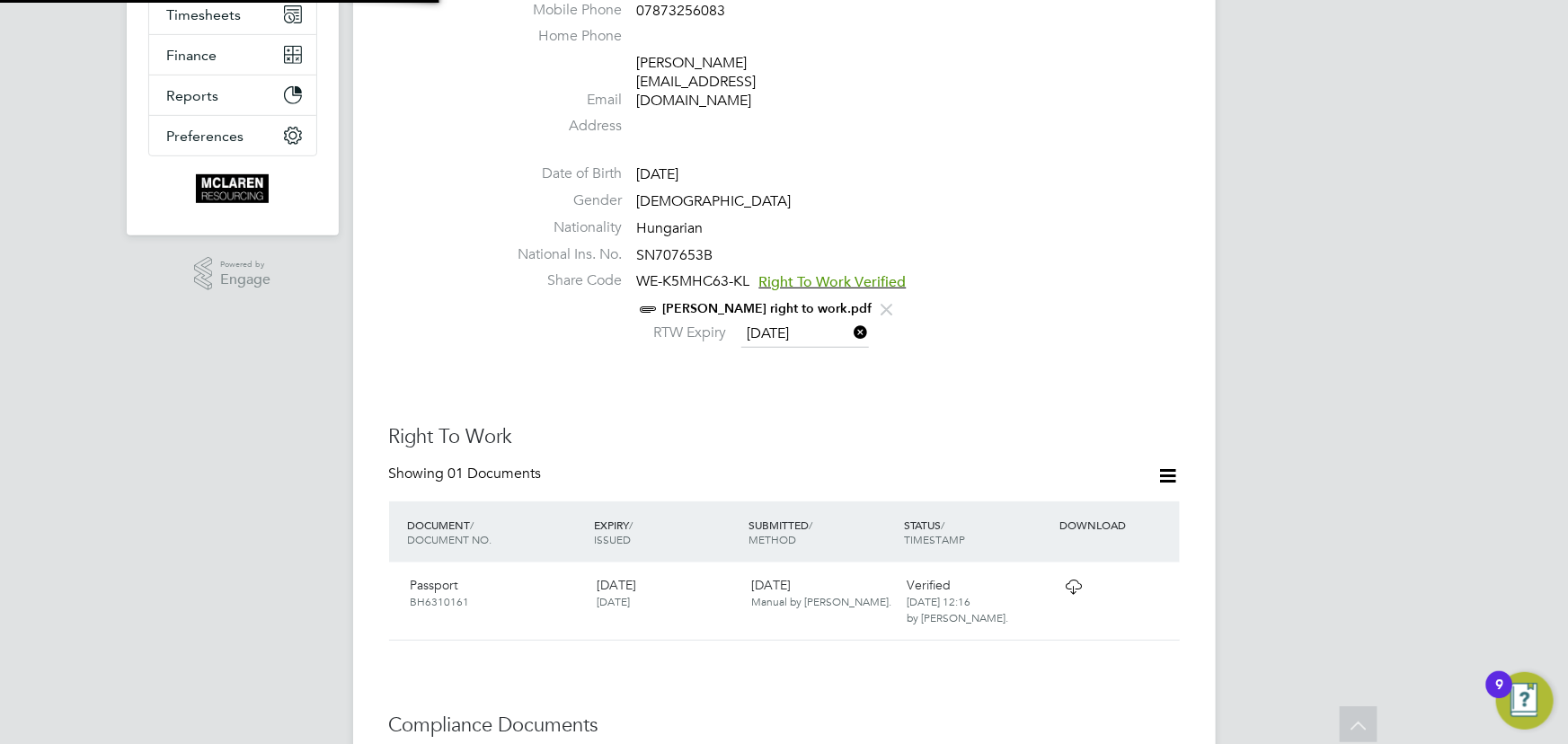
scroll to position [18, 146]
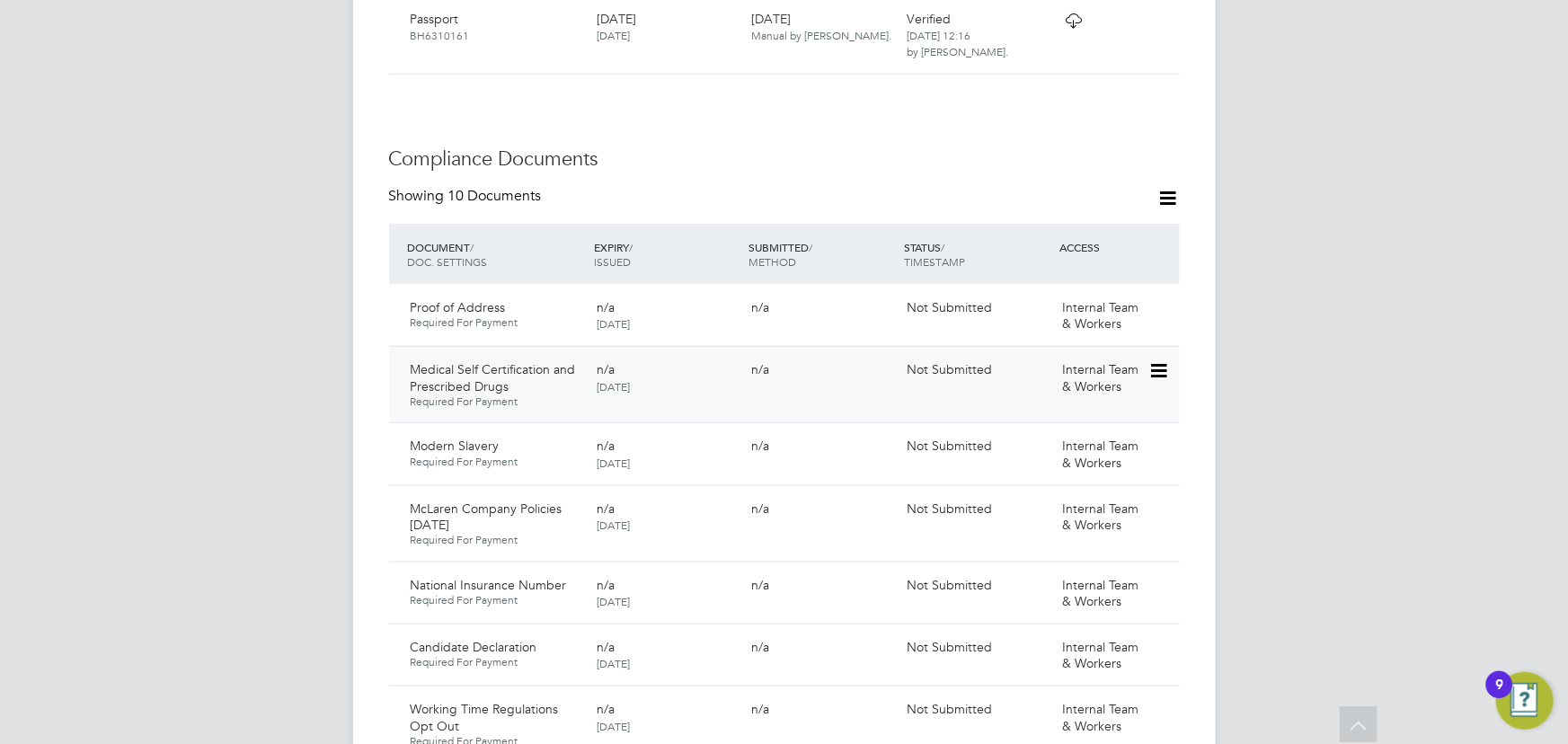
scroll to position [1307, 0]
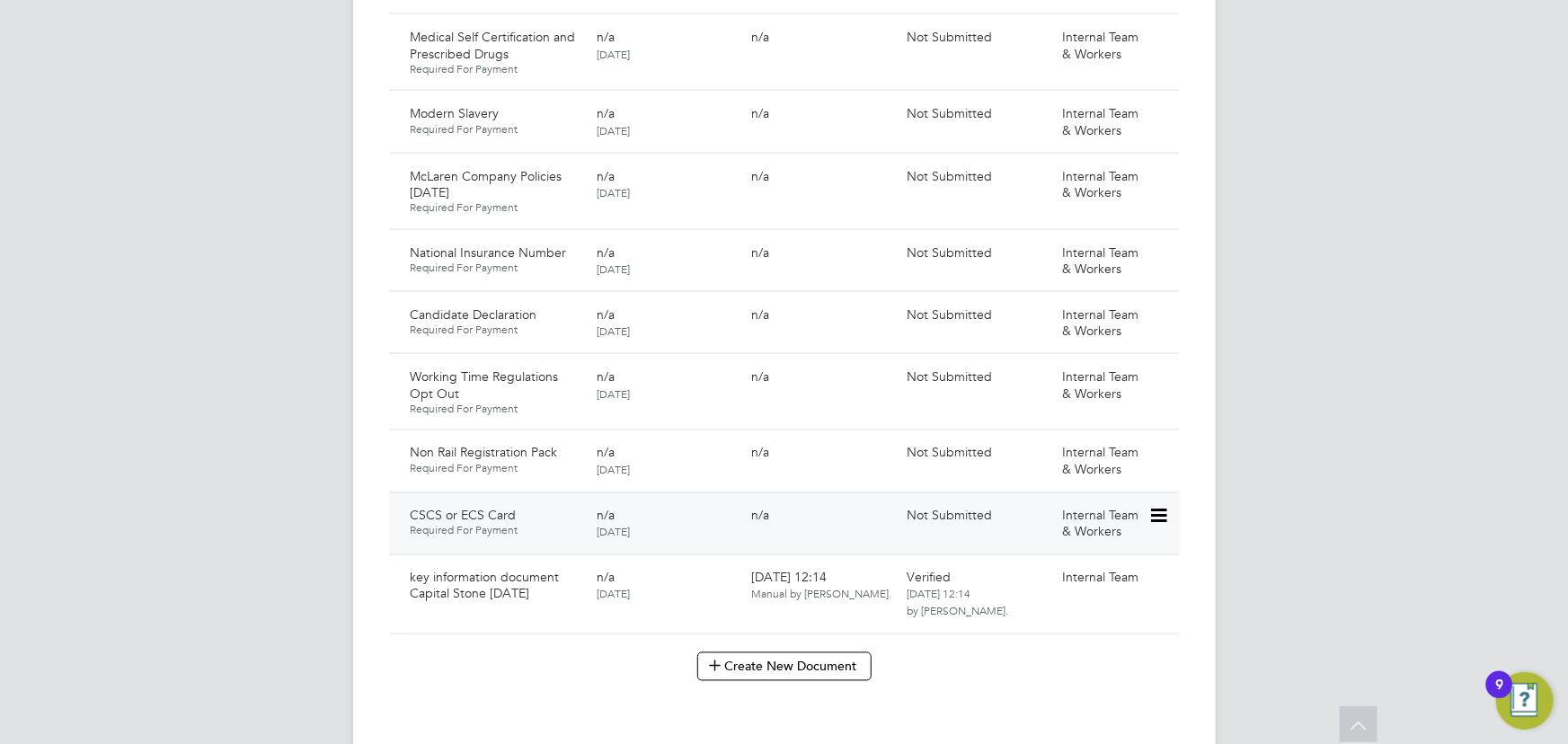
drag, startPoint x: 1167, startPoint y: 484, endPoint x: 1151, endPoint y: 490, distance: 17.1
click at [1167, 506] on icon at bounding box center [1158, 517] width 18 height 22
click at [1088, 552] on li "Submit Document" at bounding box center [1100, 547] width 133 height 25
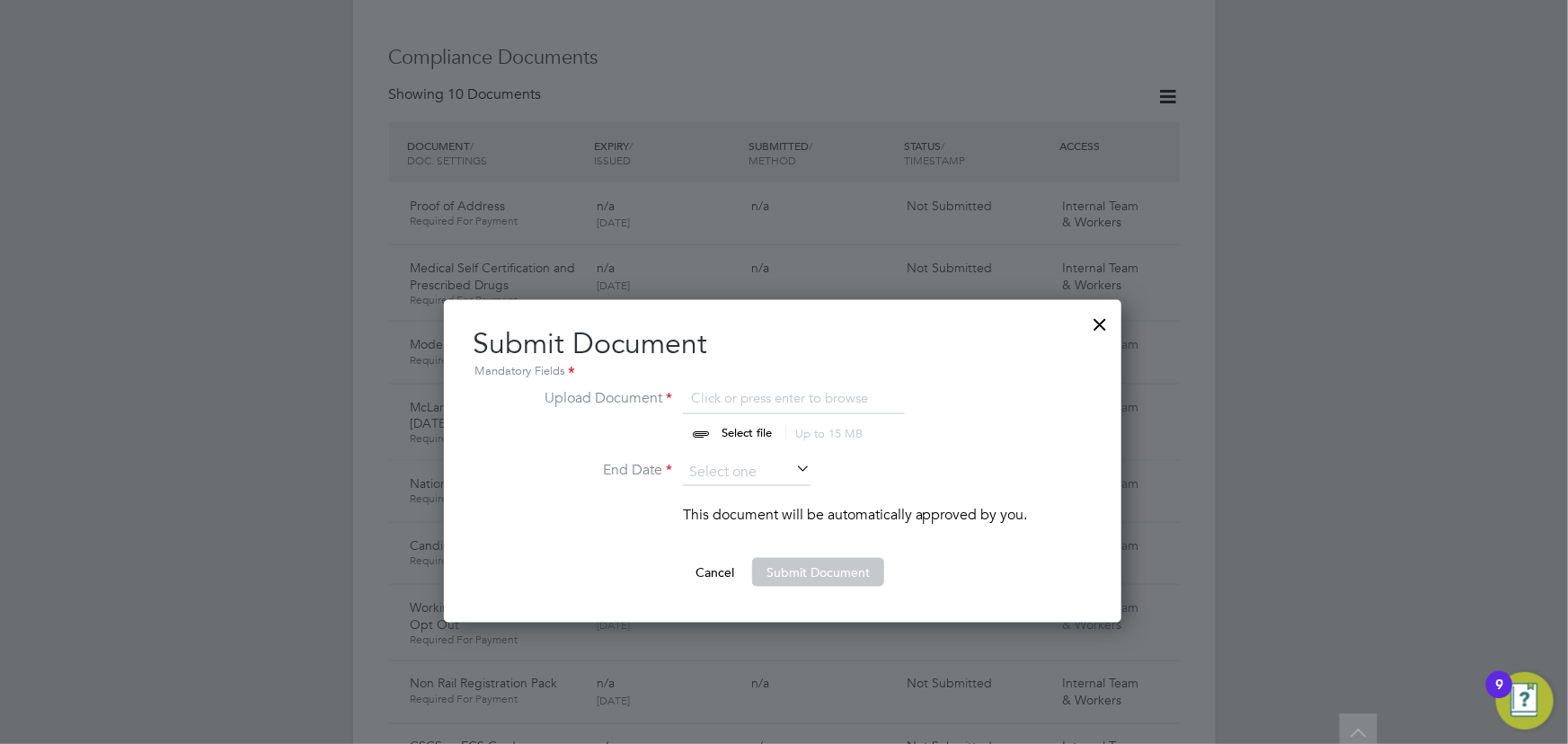
scroll to position [1062, 0]
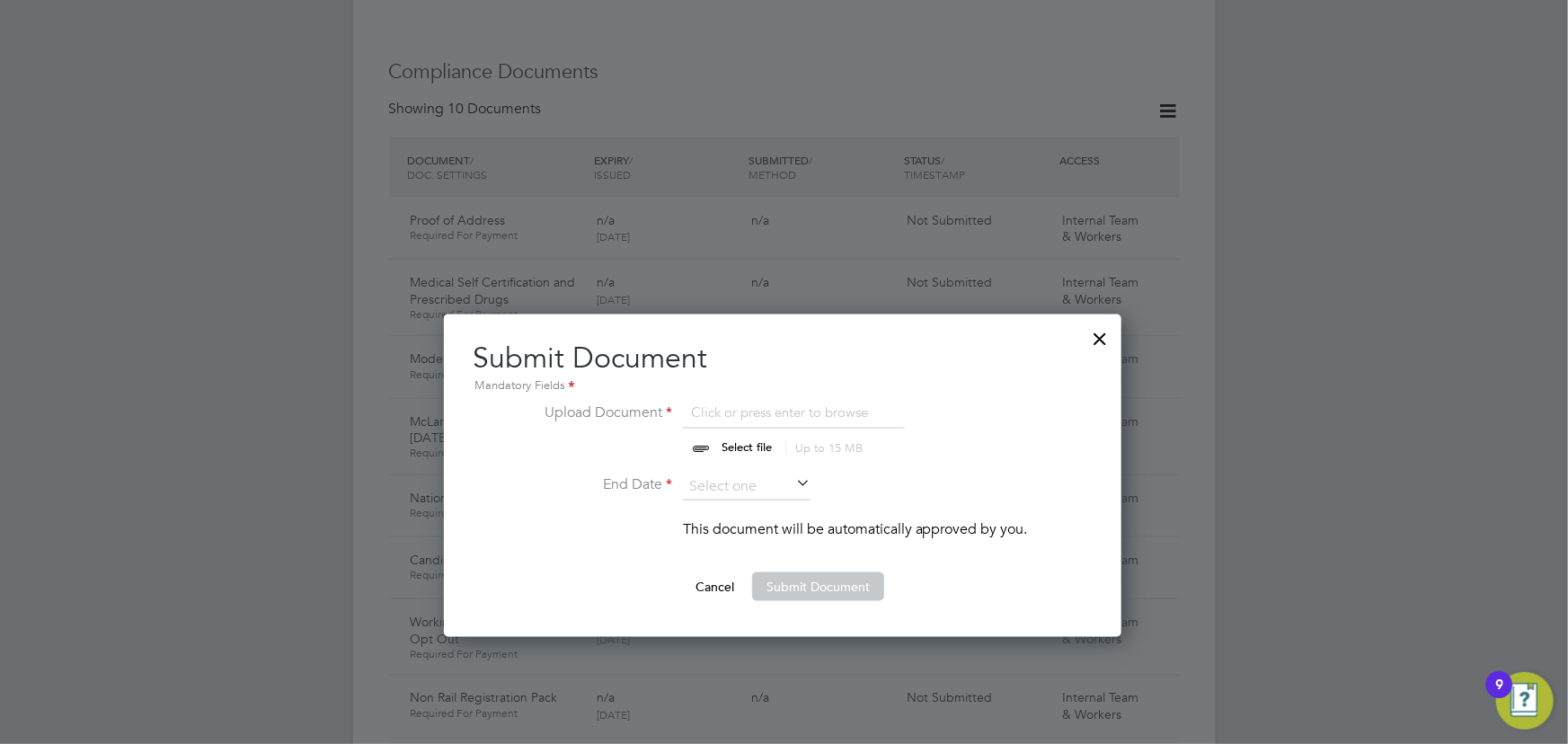
click at [755, 438] on input "file" at bounding box center [763, 428] width 282 height 54
type input "C:\fakepath\[PERSON_NAME] CSCS.JPEG"
click at [775, 485] on input at bounding box center [747, 487] width 128 height 27
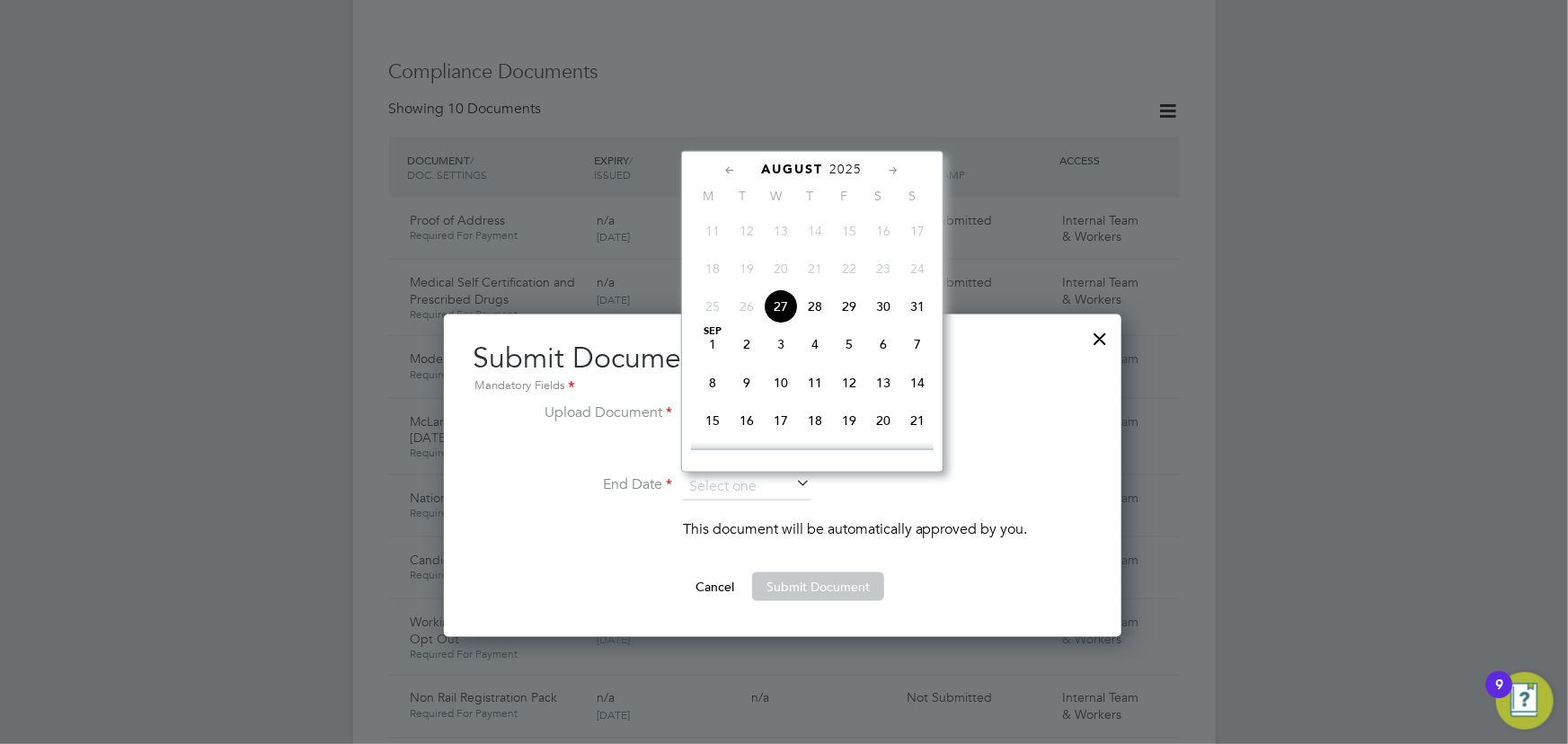
click at [844, 162] on span "2025" at bounding box center [847, 169] width 33 height 15
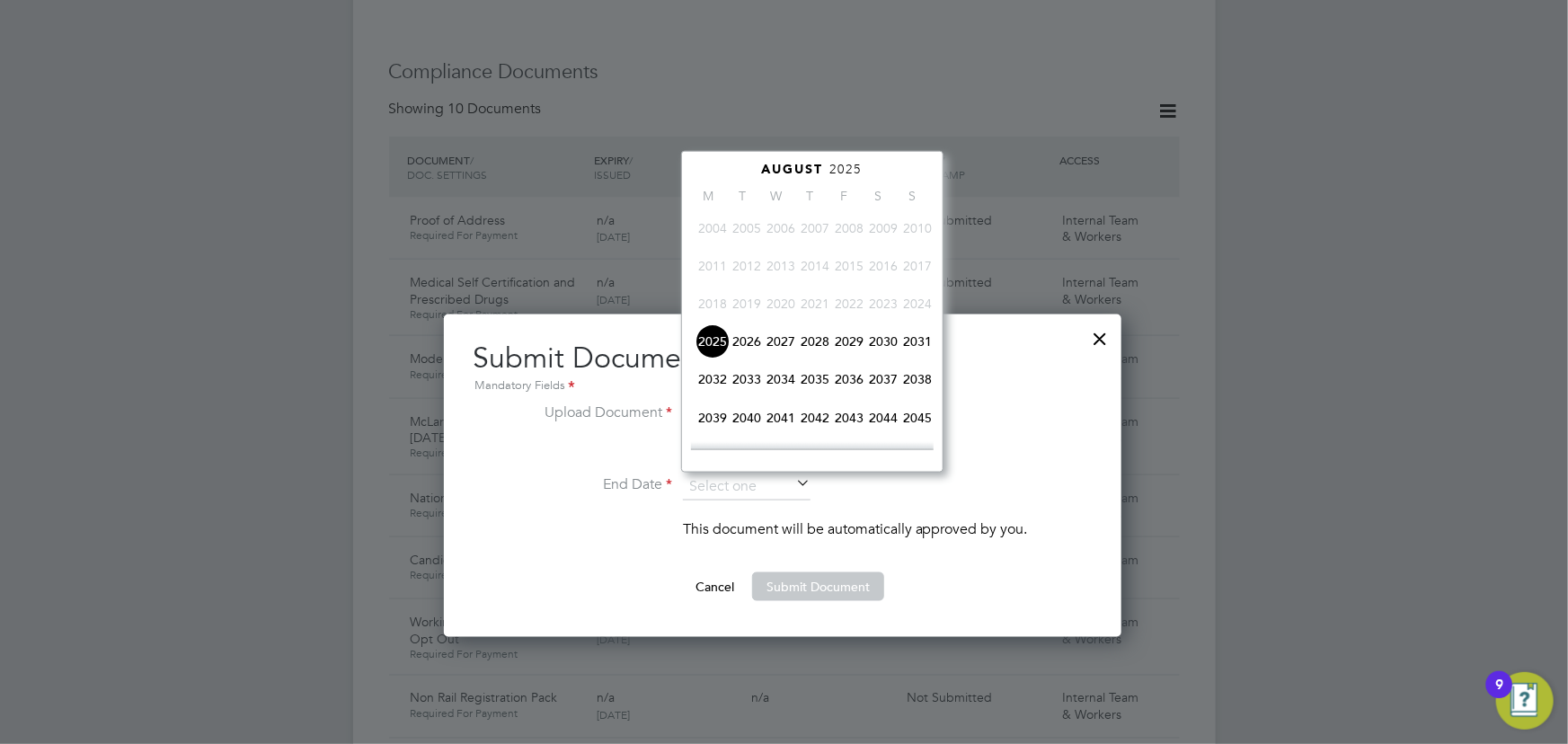
click at [753, 348] on span "2026" at bounding box center [747, 342] width 34 height 34
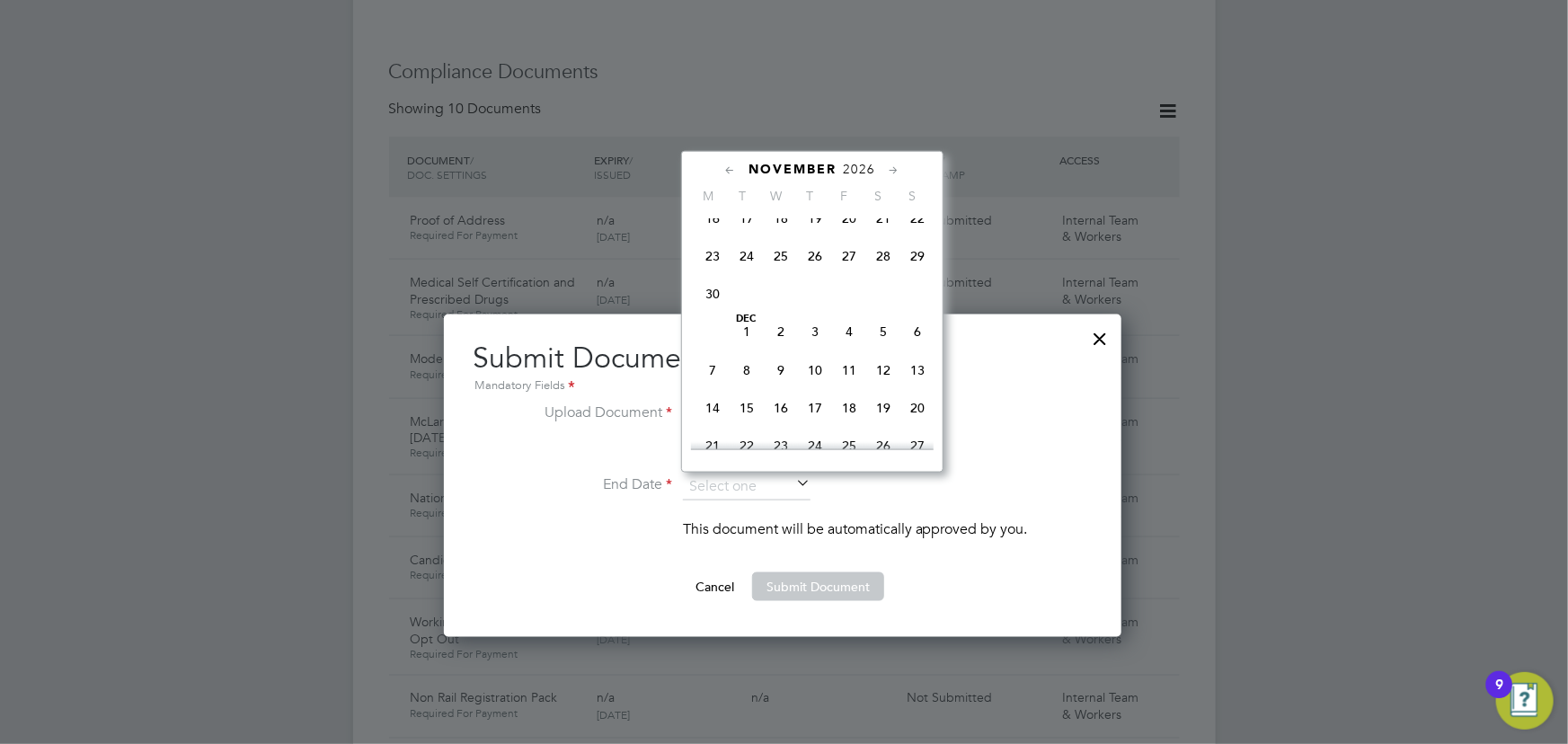
scroll to position [1280, 0]
click at [716, 331] on span "30" at bounding box center [713, 321] width 34 height 34
type input "[DATE]"
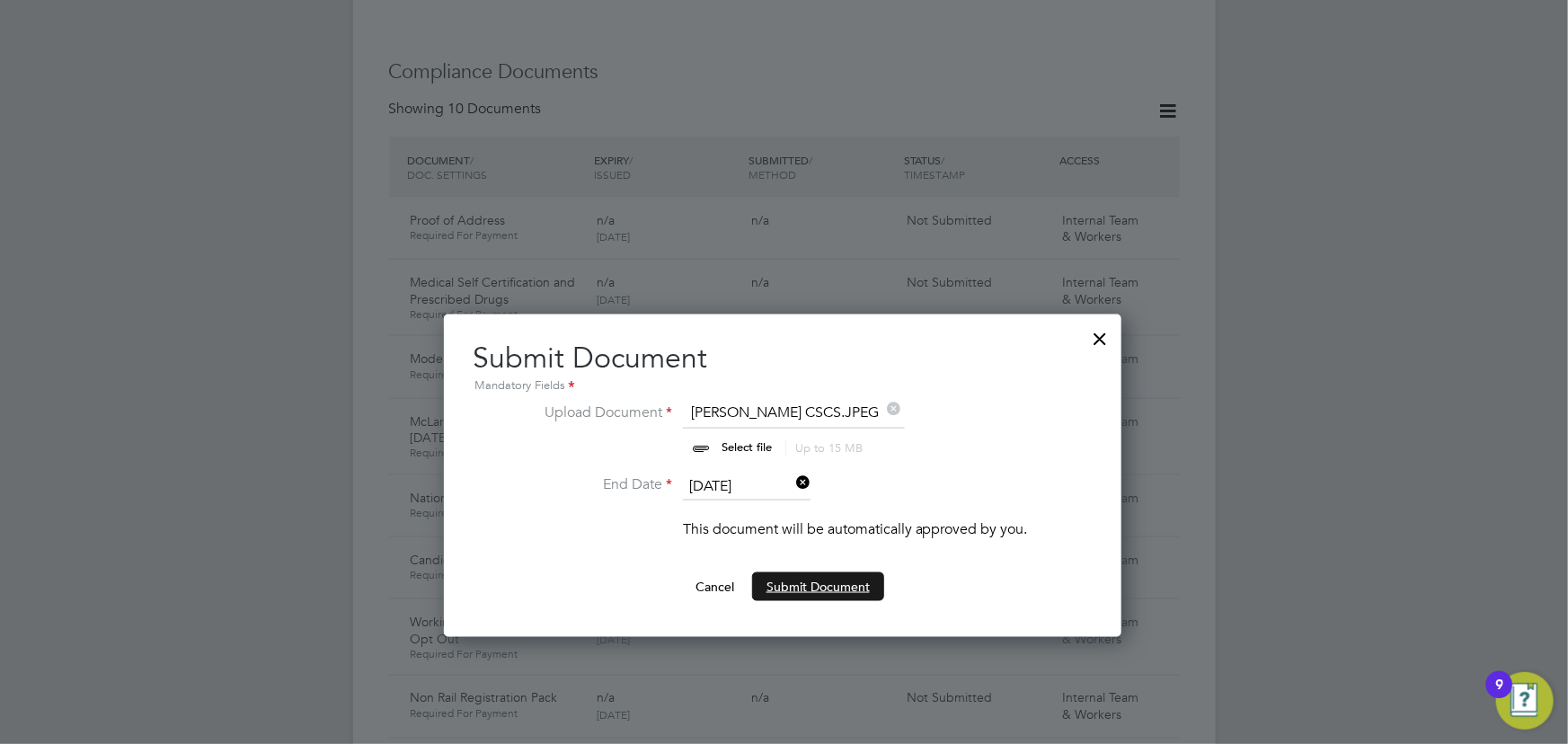
click at [869, 584] on button "Submit Document" at bounding box center [818, 587] width 132 height 29
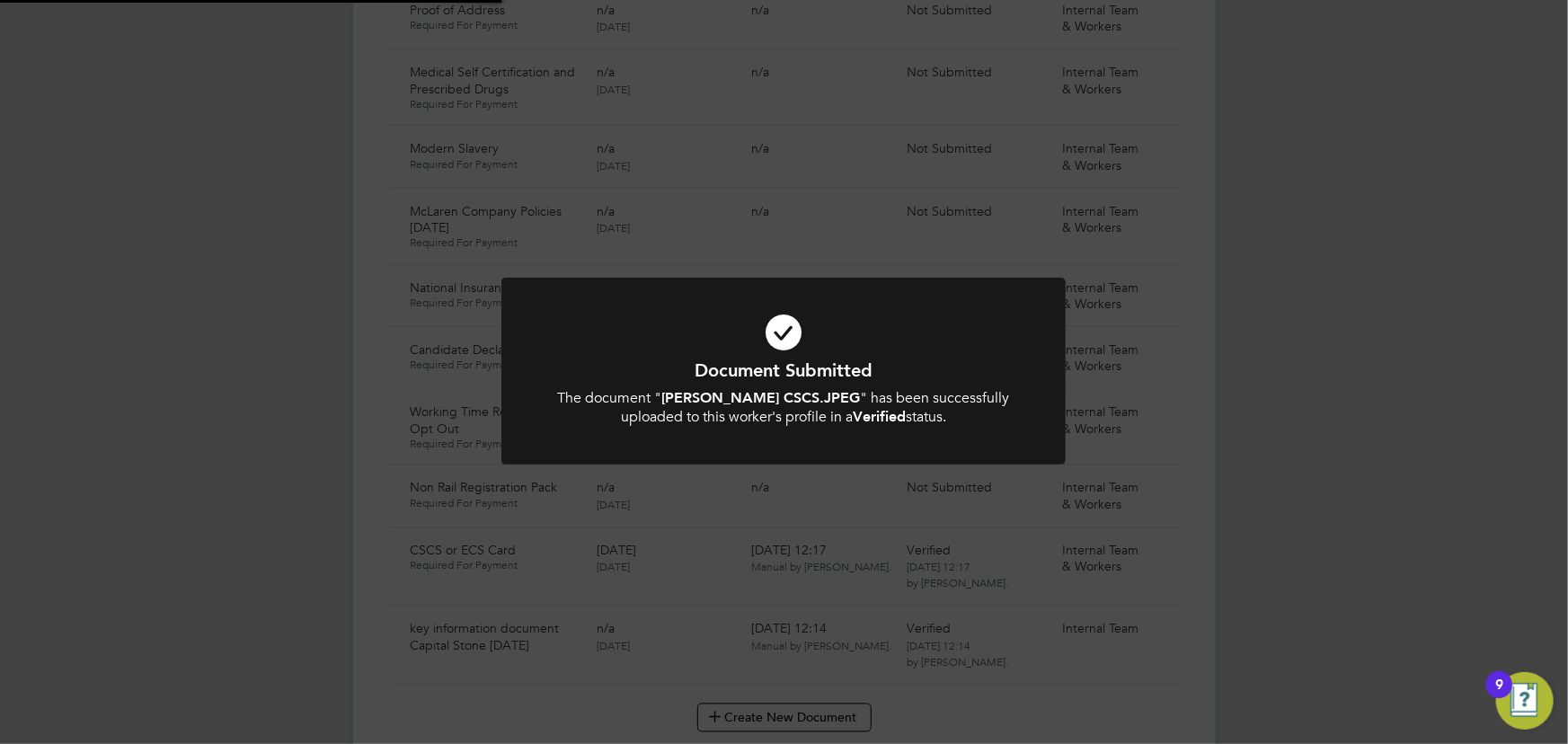
scroll to position [1307, 0]
click at [1234, 548] on div "Document Submitted The document " [PERSON_NAME] CSCS.JPEG " has been successful…" at bounding box center [784, 372] width 1568 height 744
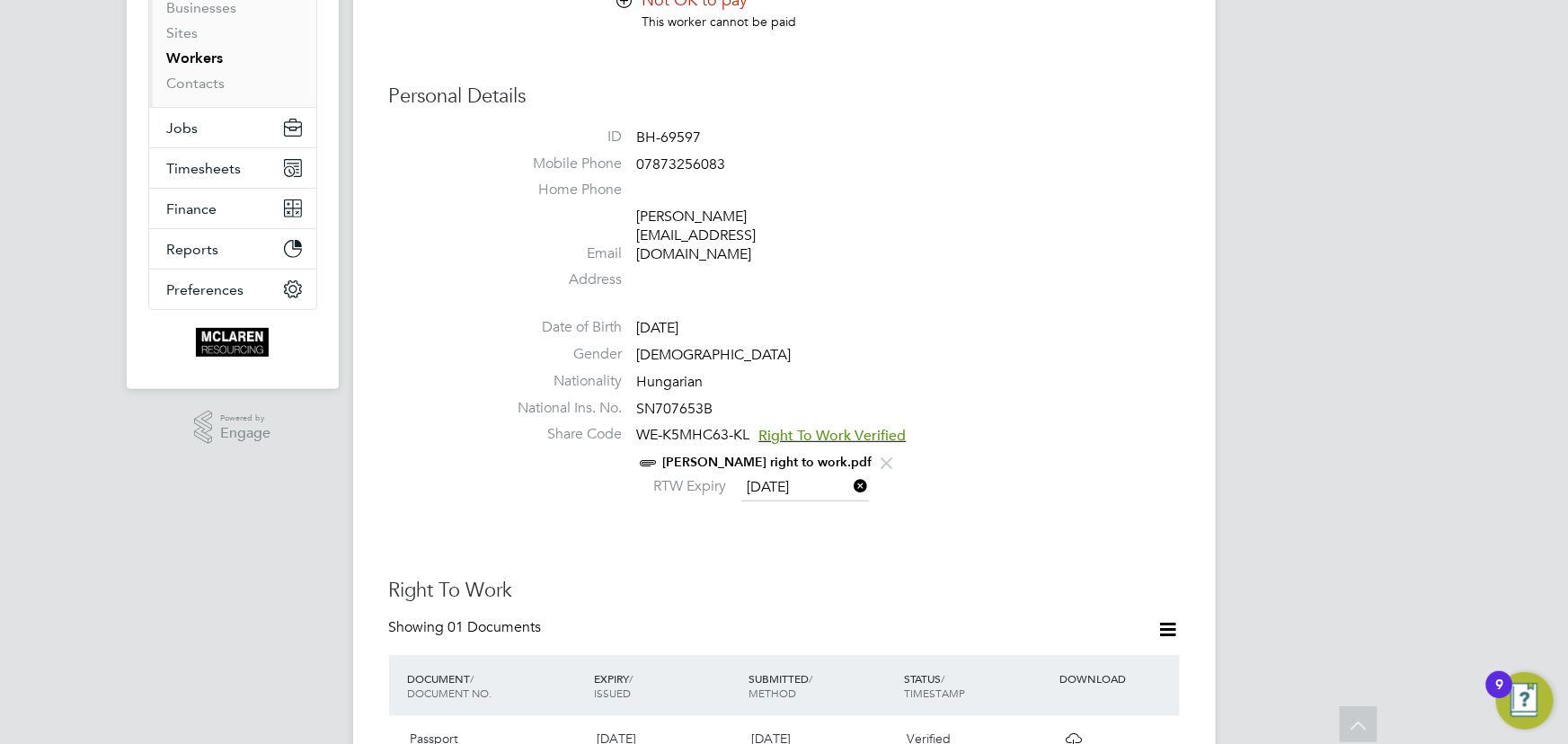
scroll to position [244, 0]
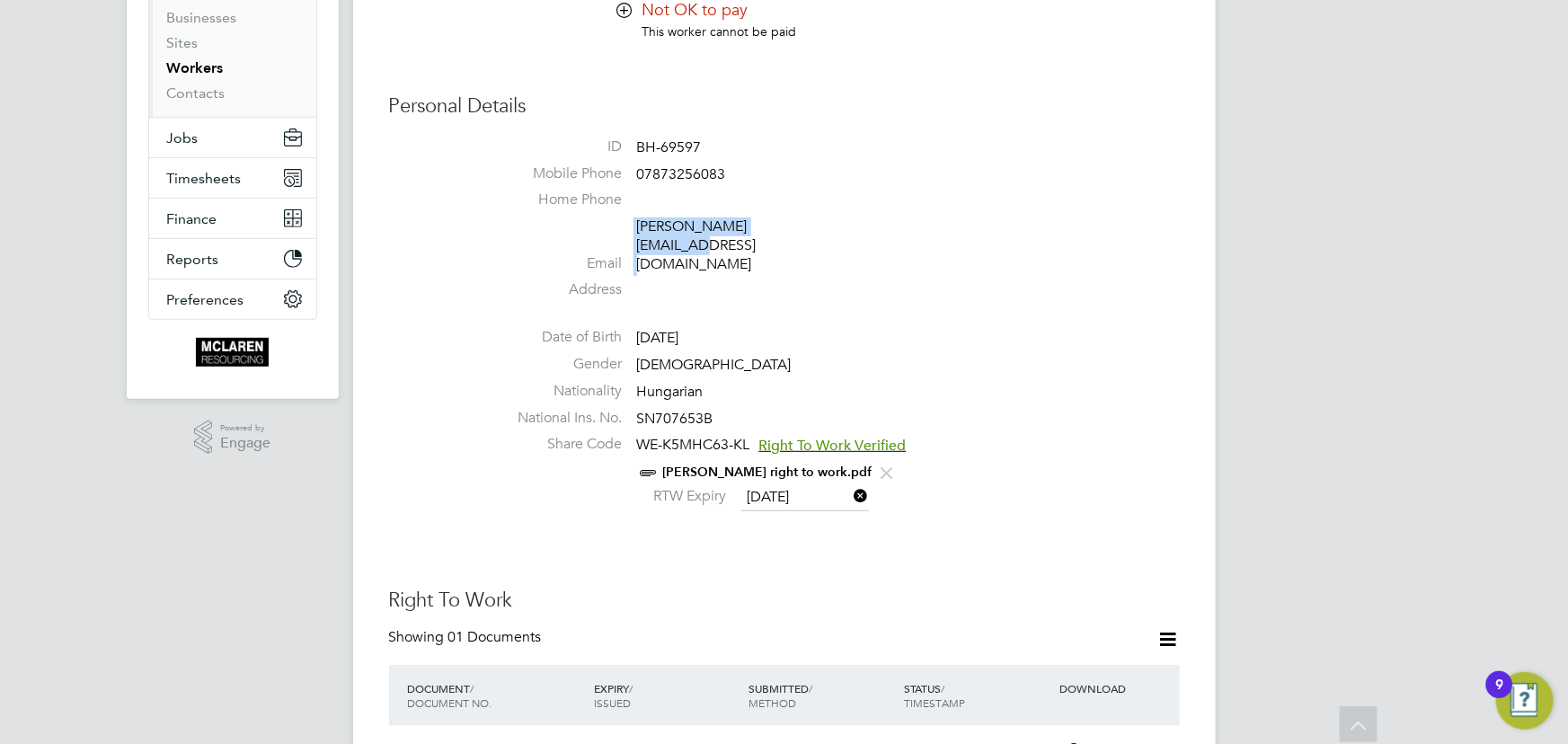
drag, startPoint x: 629, startPoint y: 233, endPoint x: 801, endPoint y: 236, distance: 172.0
click at [805, 235] on li "Email [PERSON_NAME][EMAIL_ADDRESS][DOMAIN_NAME]" at bounding box center [838, 249] width 683 height 63
copy li "[PERSON_NAME][EMAIL_ADDRESS][DOMAIN_NAME]"
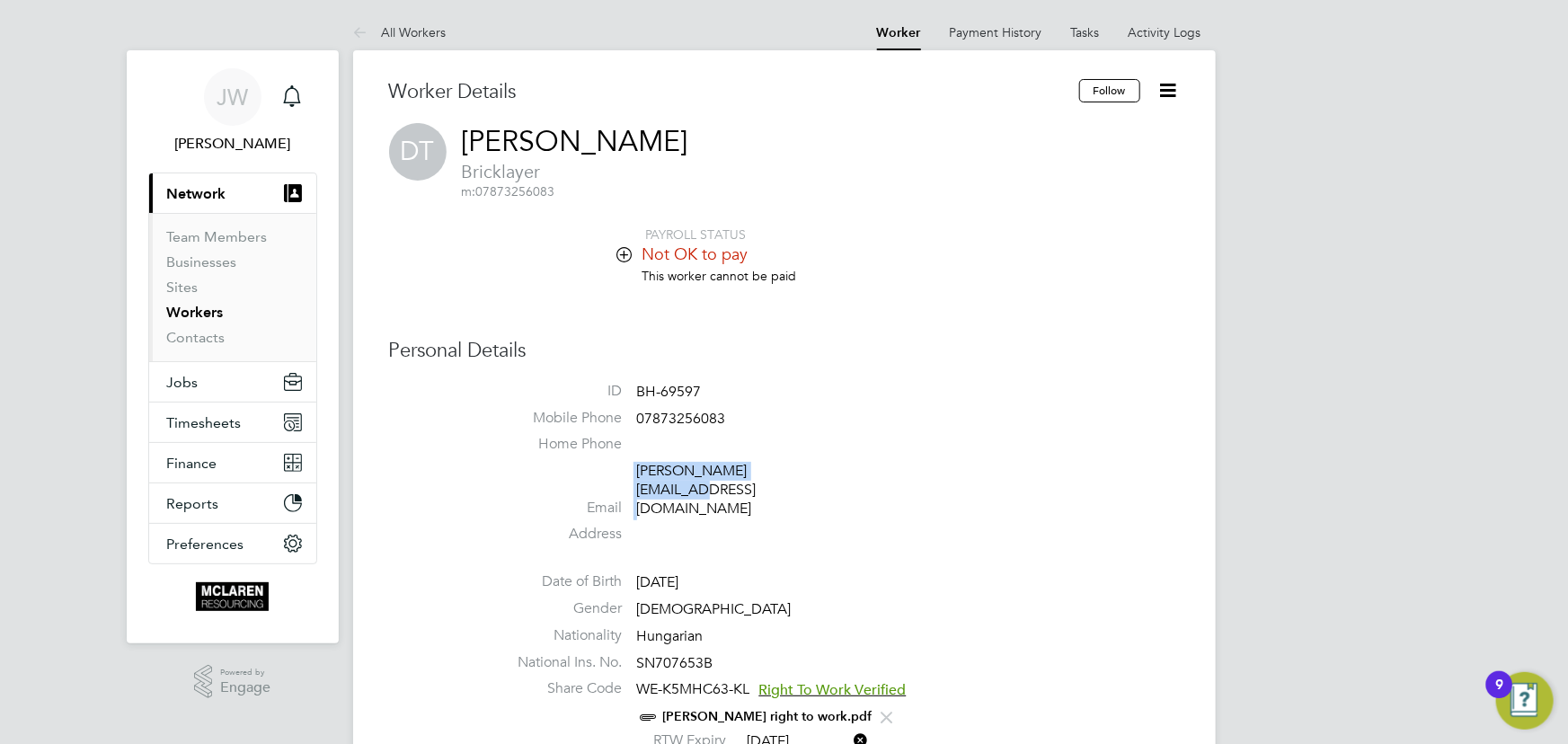
scroll to position [18, 146]
copy li "[PERSON_NAME][EMAIL_ADDRESS][DOMAIN_NAME]"
drag, startPoint x: 651, startPoint y: 416, endPoint x: 735, endPoint y: 419, distance: 84.1
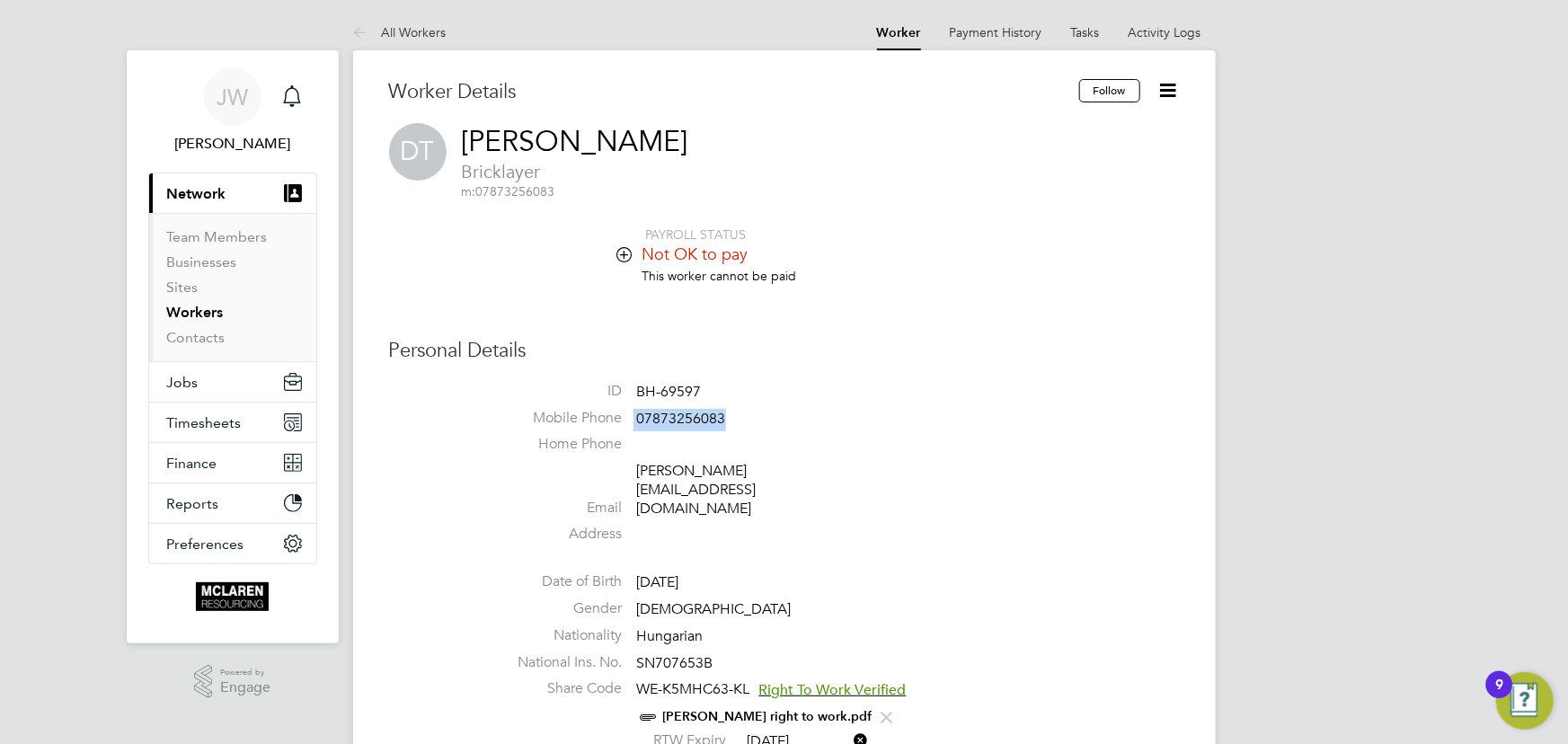
click at [735, 419] on li "Mobile Phone [PHONE_NUMBER]" at bounding box center [838, 423] width 683 height 27
